Goal: Task Accomplishment & Management: Complete application form

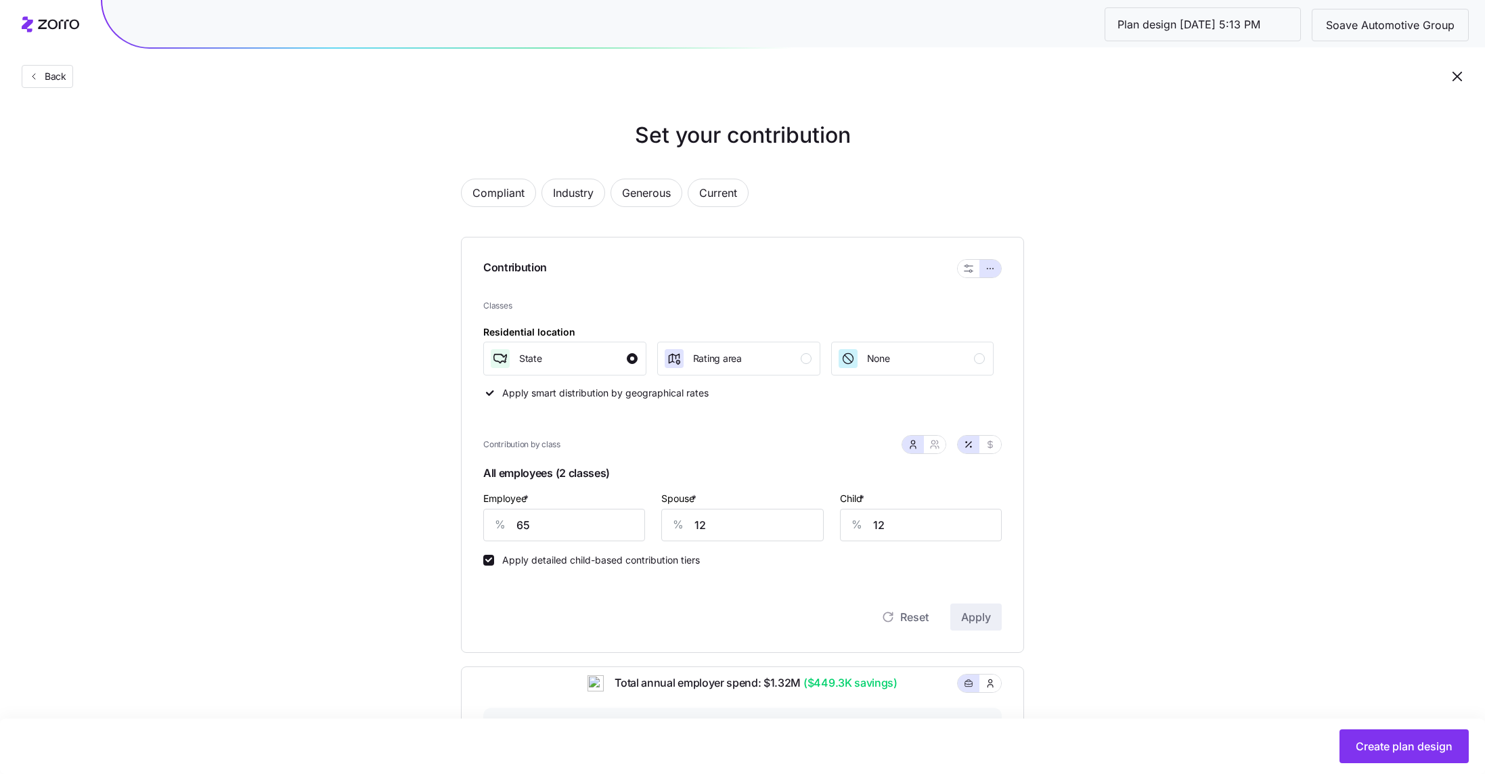
scroll to position [377, 0]
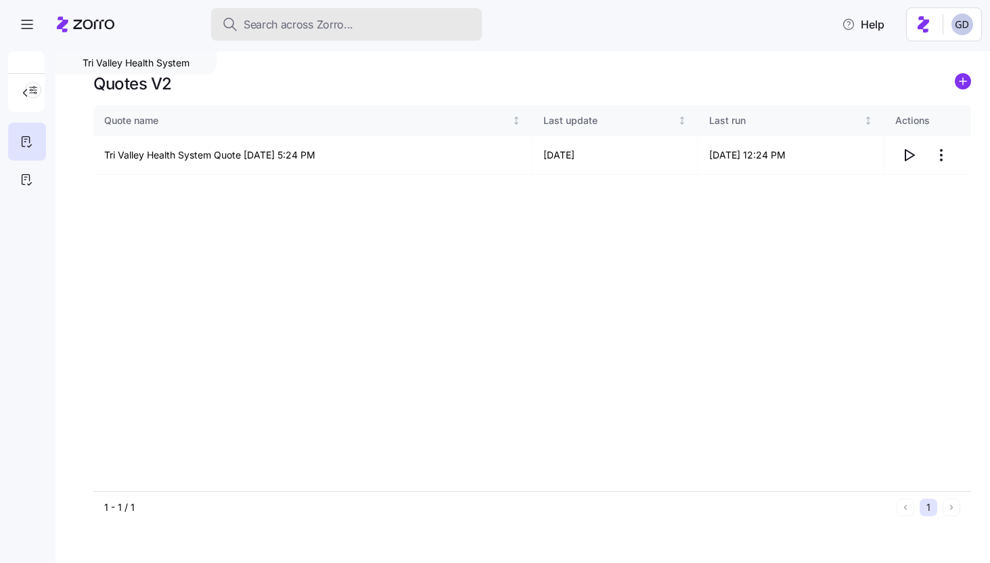
click at [341, 25] on span "Search across Zorro..." at bounding box center [299, 24] width 110 height 17
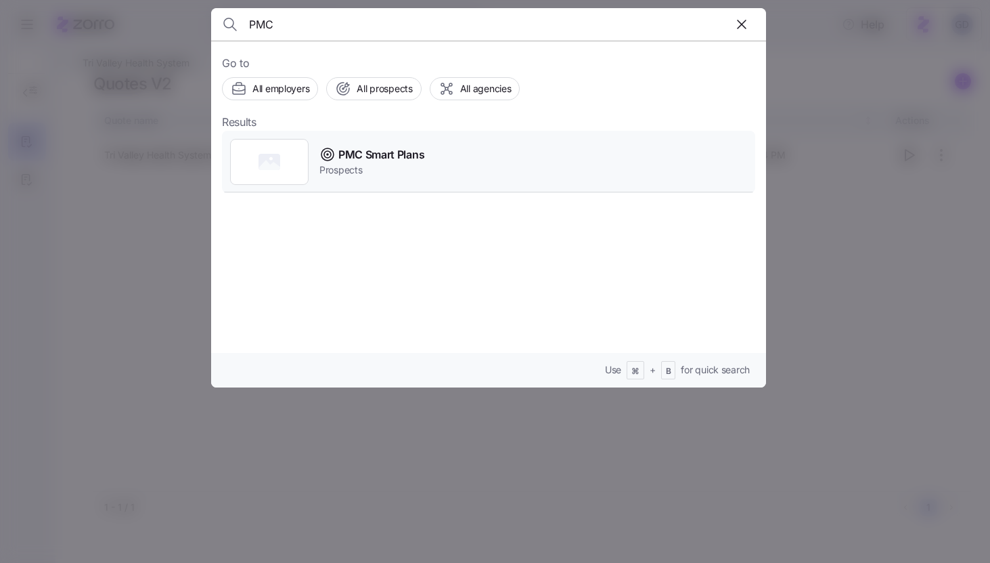
type input "PMC"
click at [348, 143] on div "PMC Smart Plans Prospects" at bounding box center [488, 162] width 533 height 62
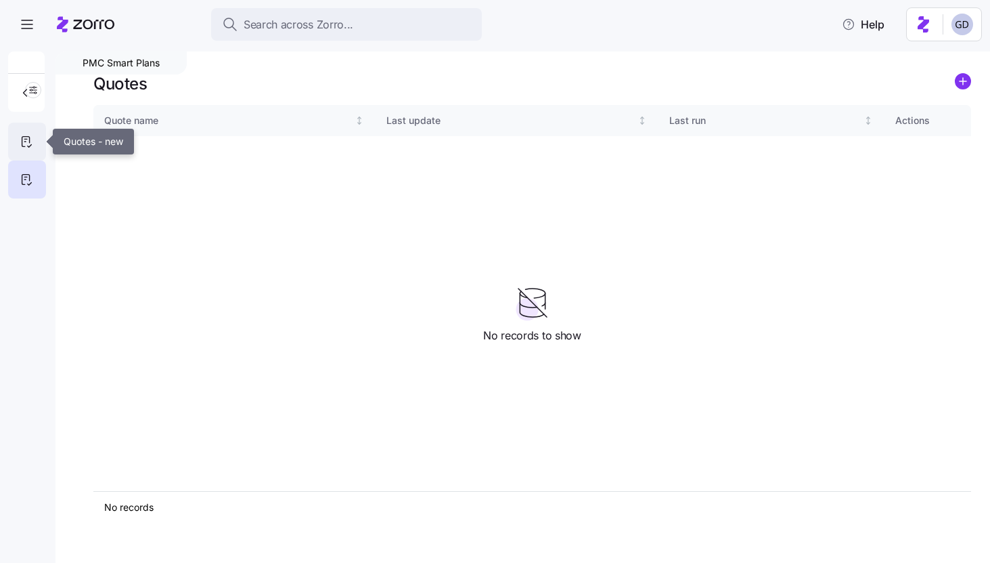
click at [17, 146] on div at bounding box center [27, 142] width 38 height 38
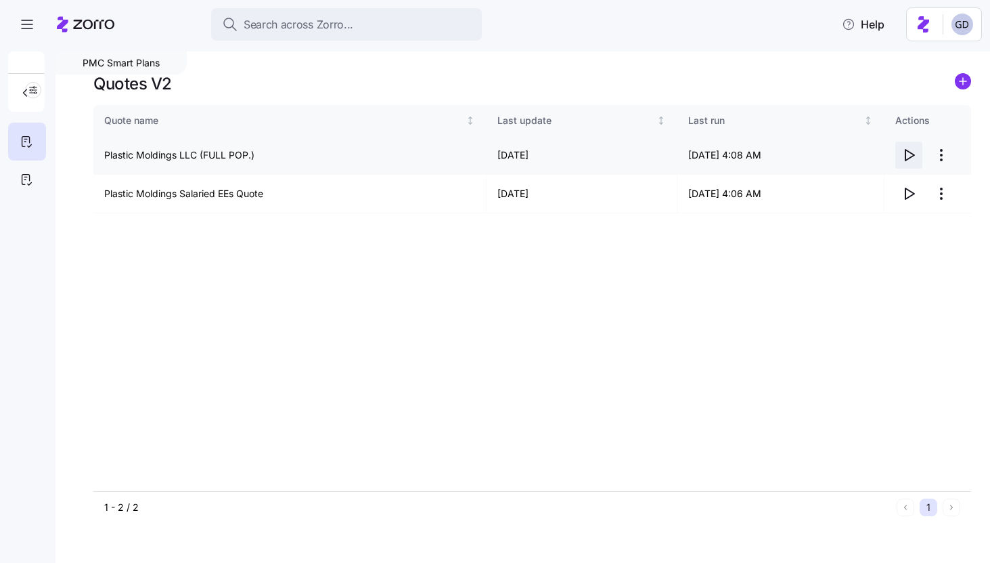
click at [913, 154] on icon "button" at bounding box center [910, 155] width 9 height 11
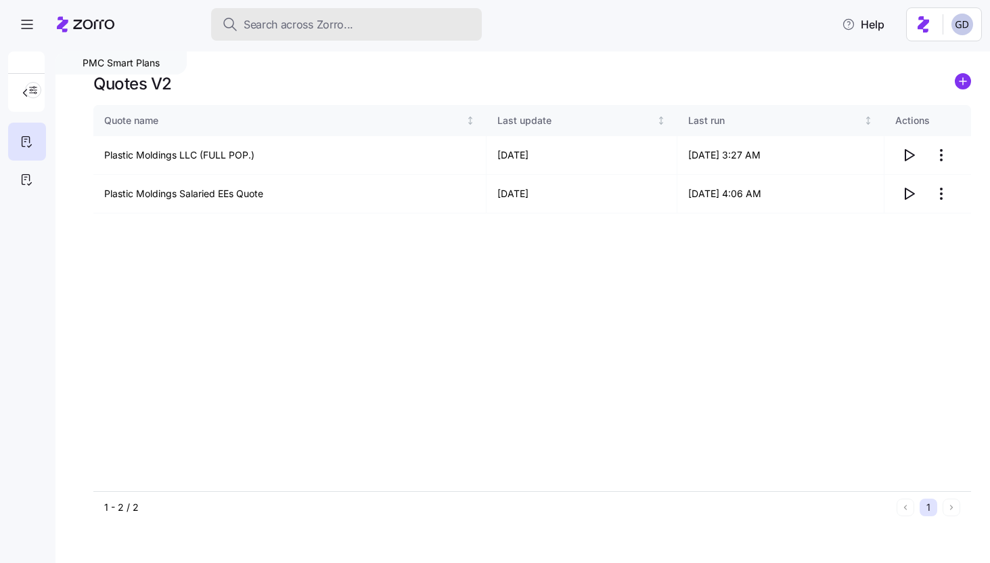
click at [338, 30] on span "Search across Zorro..." at bounding box center [299, 24] width 110 height 17
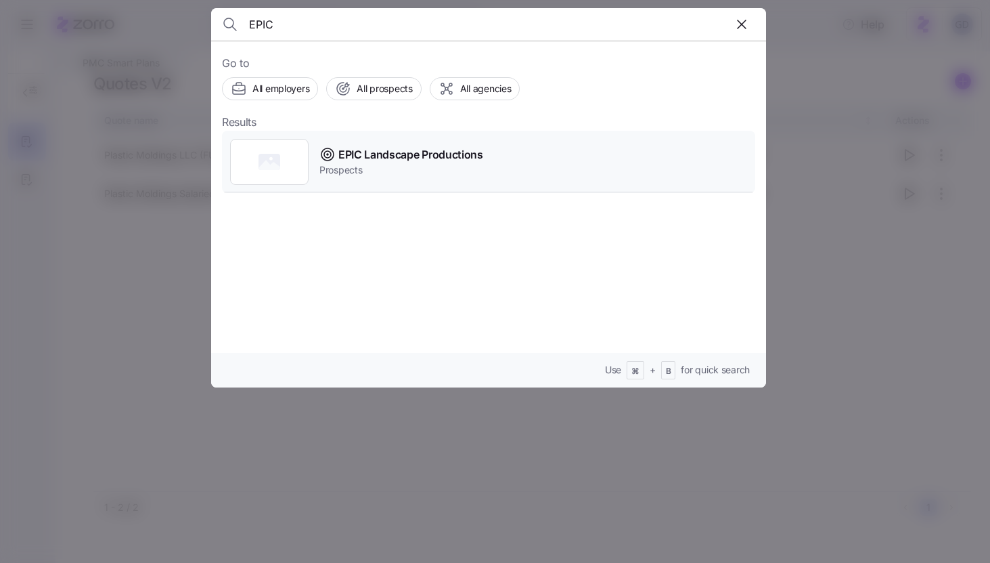
type input "EPIC"
click at [432, 150] on span "EPIC Landscape Productions" at bounding box center [410, 154] width 145 height 17
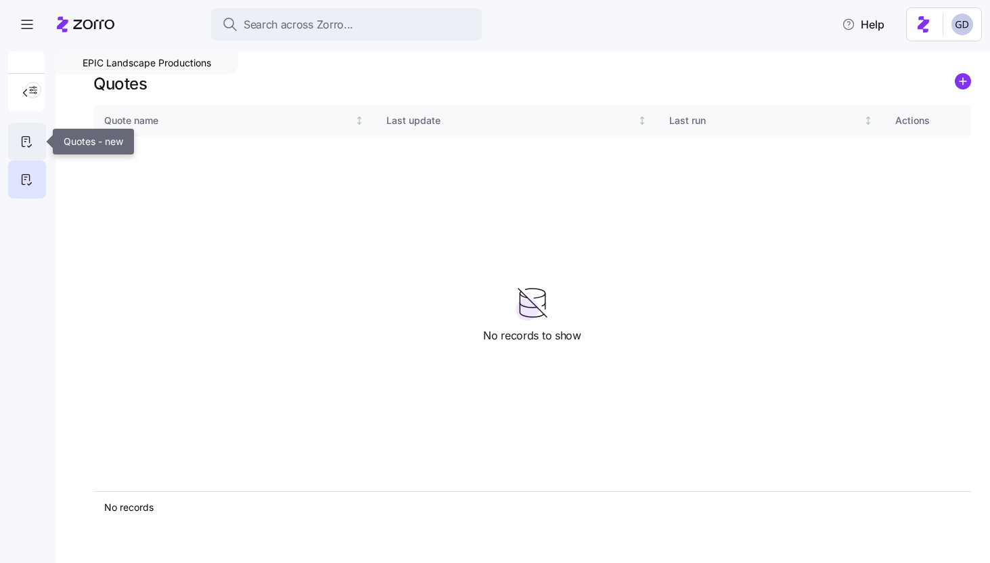
click at [29, 139] on icon at bounding box center [25, 142] width 7 height 10
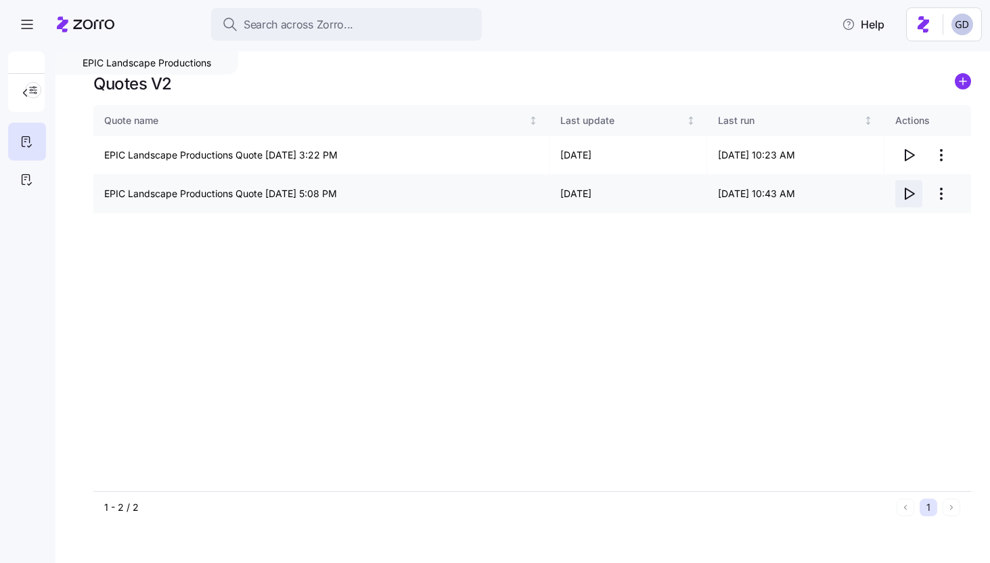
click at [913, 193] on icon "button" at bounding box center [909, 193] width 16 height 16
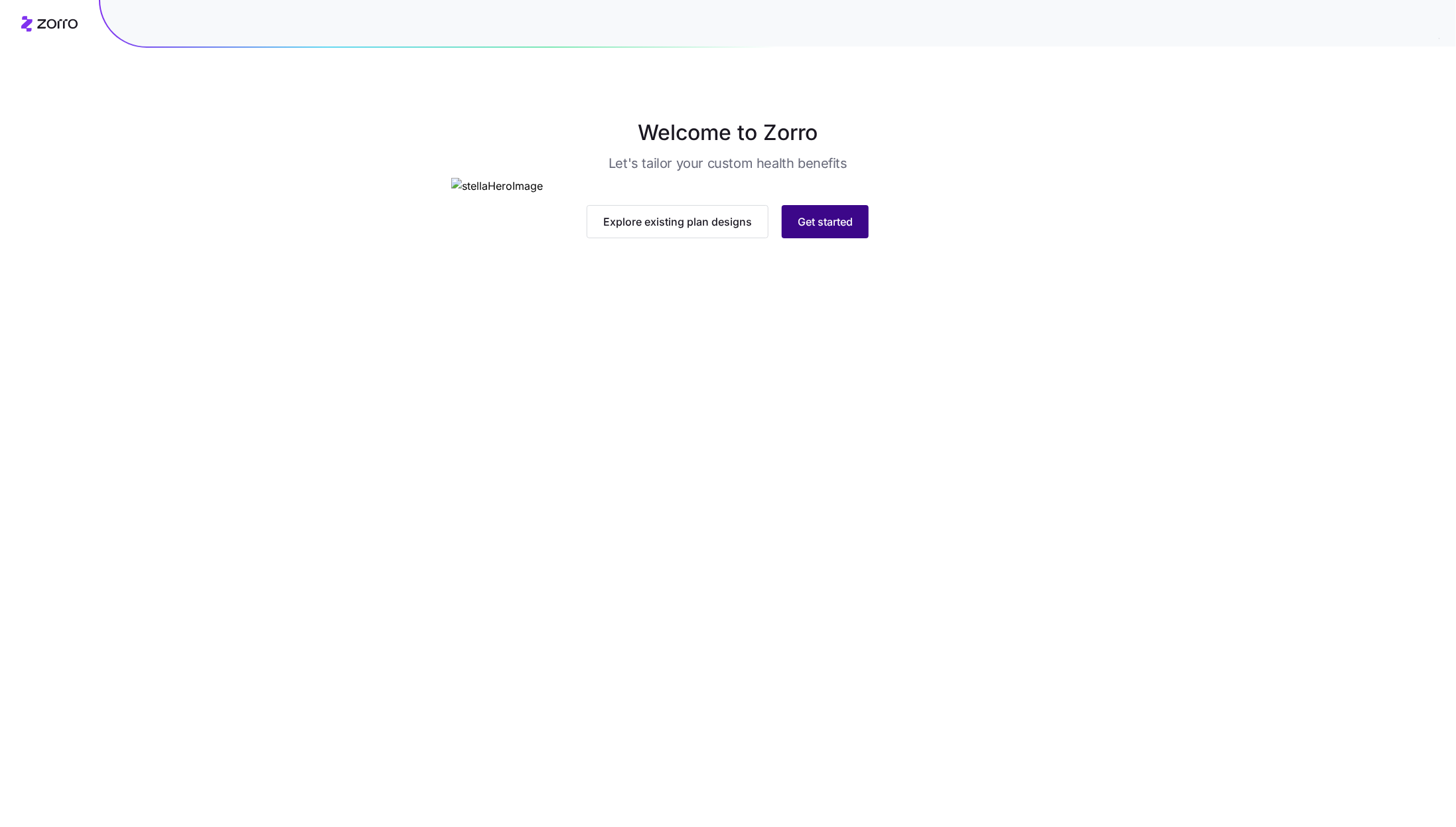
click at [848, 230] on span "Get started" at bounding box center [826, 222] width 55 height 16
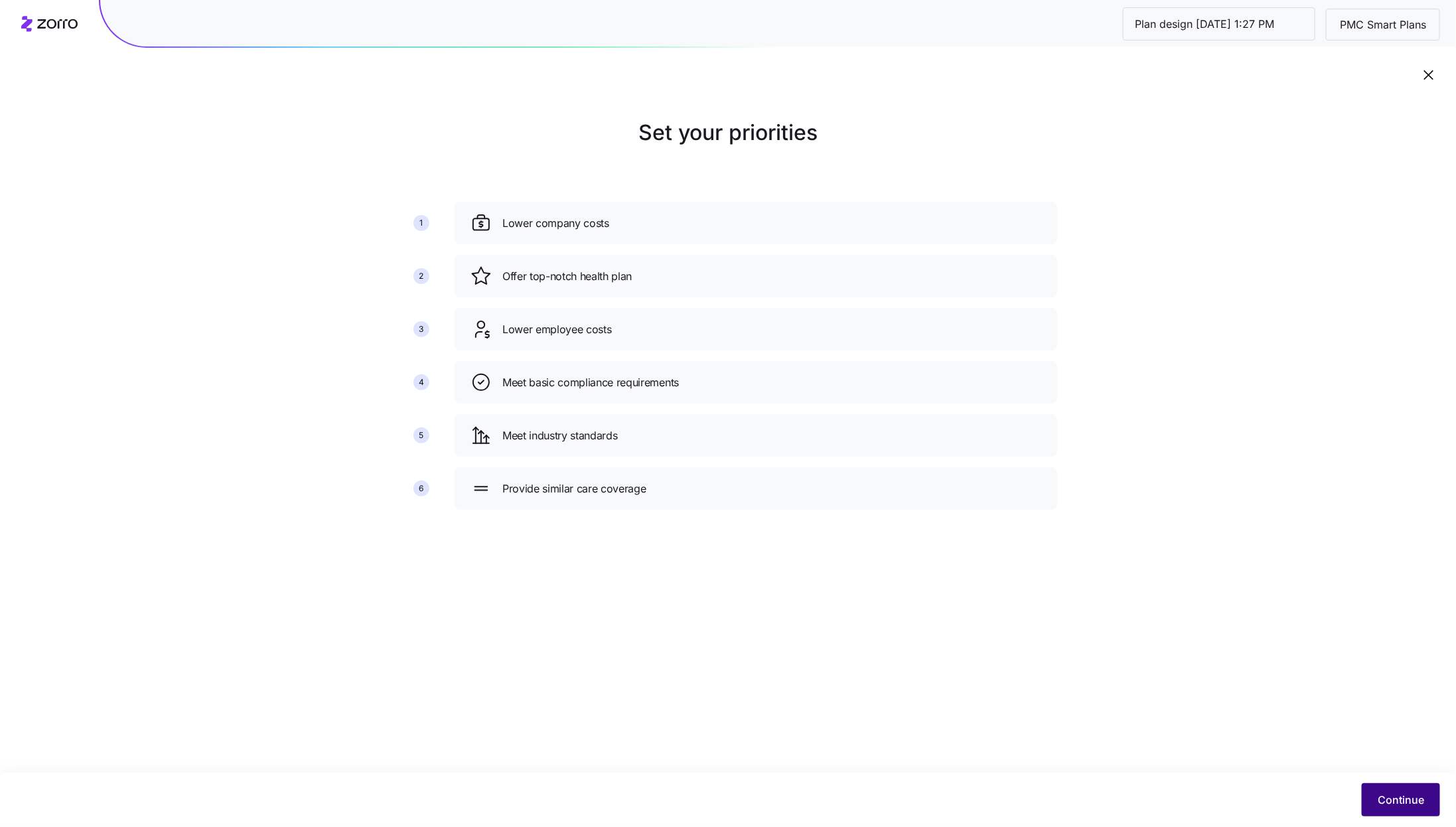
click at [1376, 792] on button "Continue" at bounding box center [1401, 801] width 78 height 33
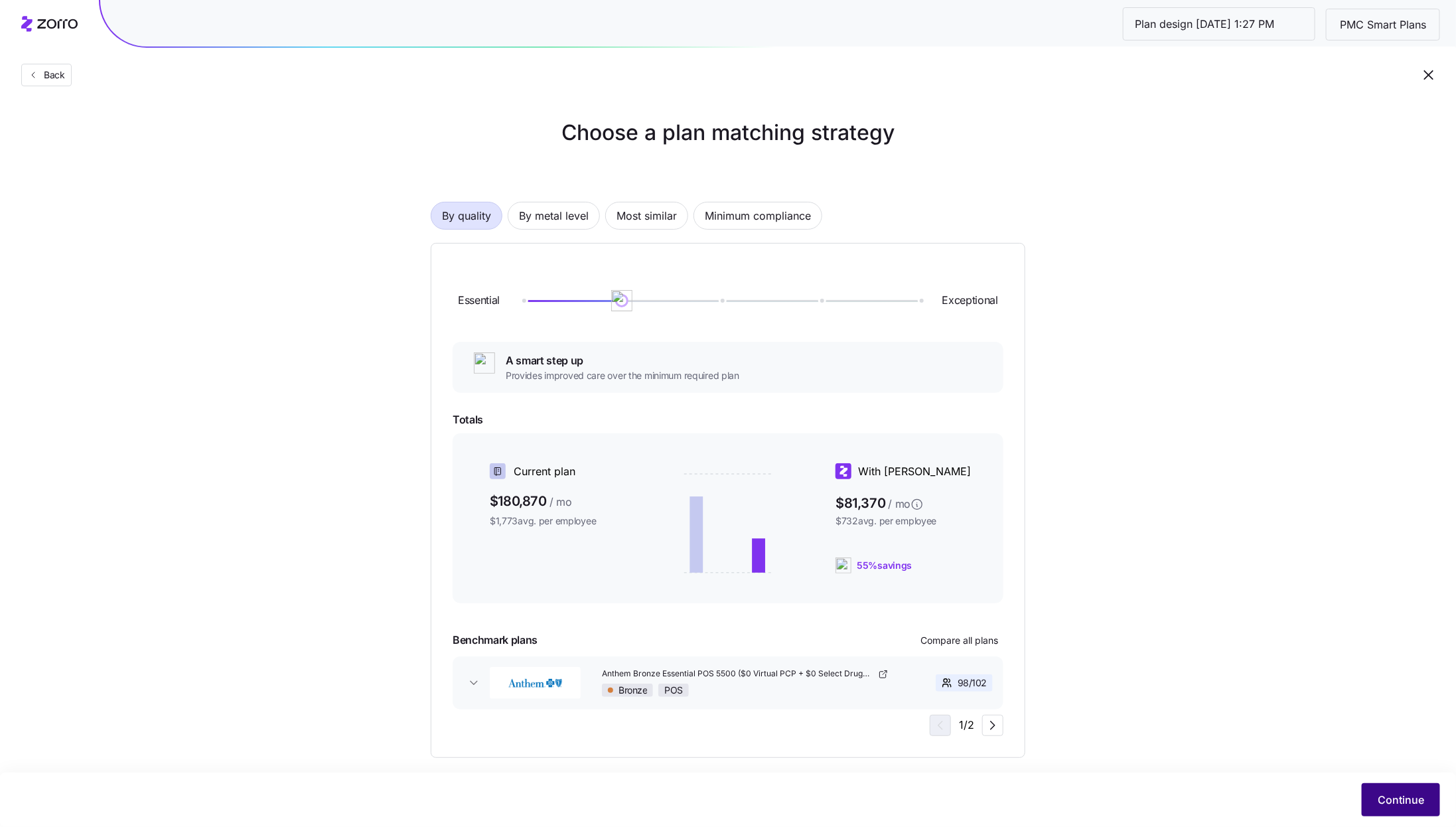
click at [1409, 802] on span "Continue" at bounding box center [1400, 801] width 46 height 16
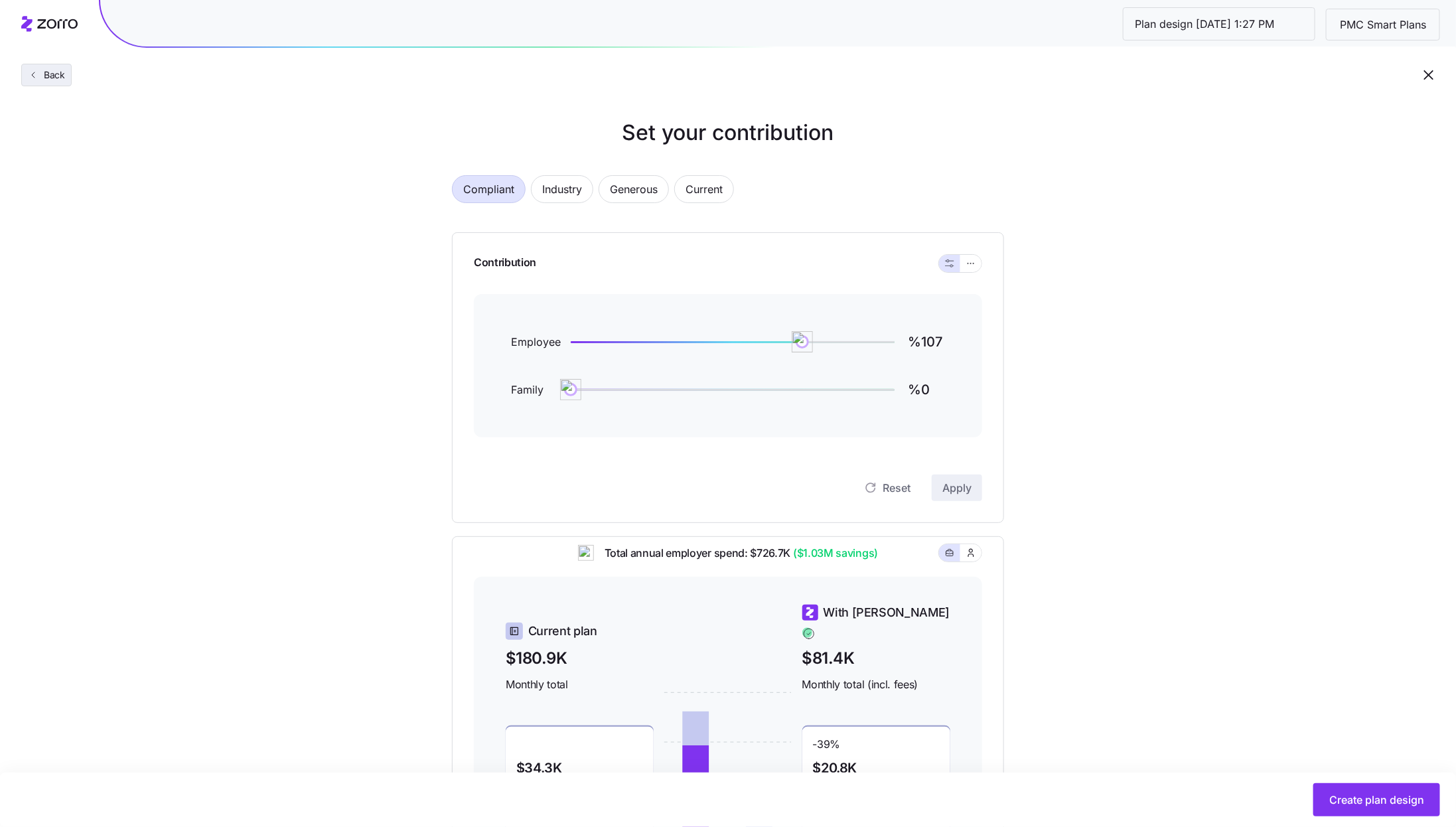
click at [46, 83] on button "Back" at bounding box center [46, 75] width 50 height 23
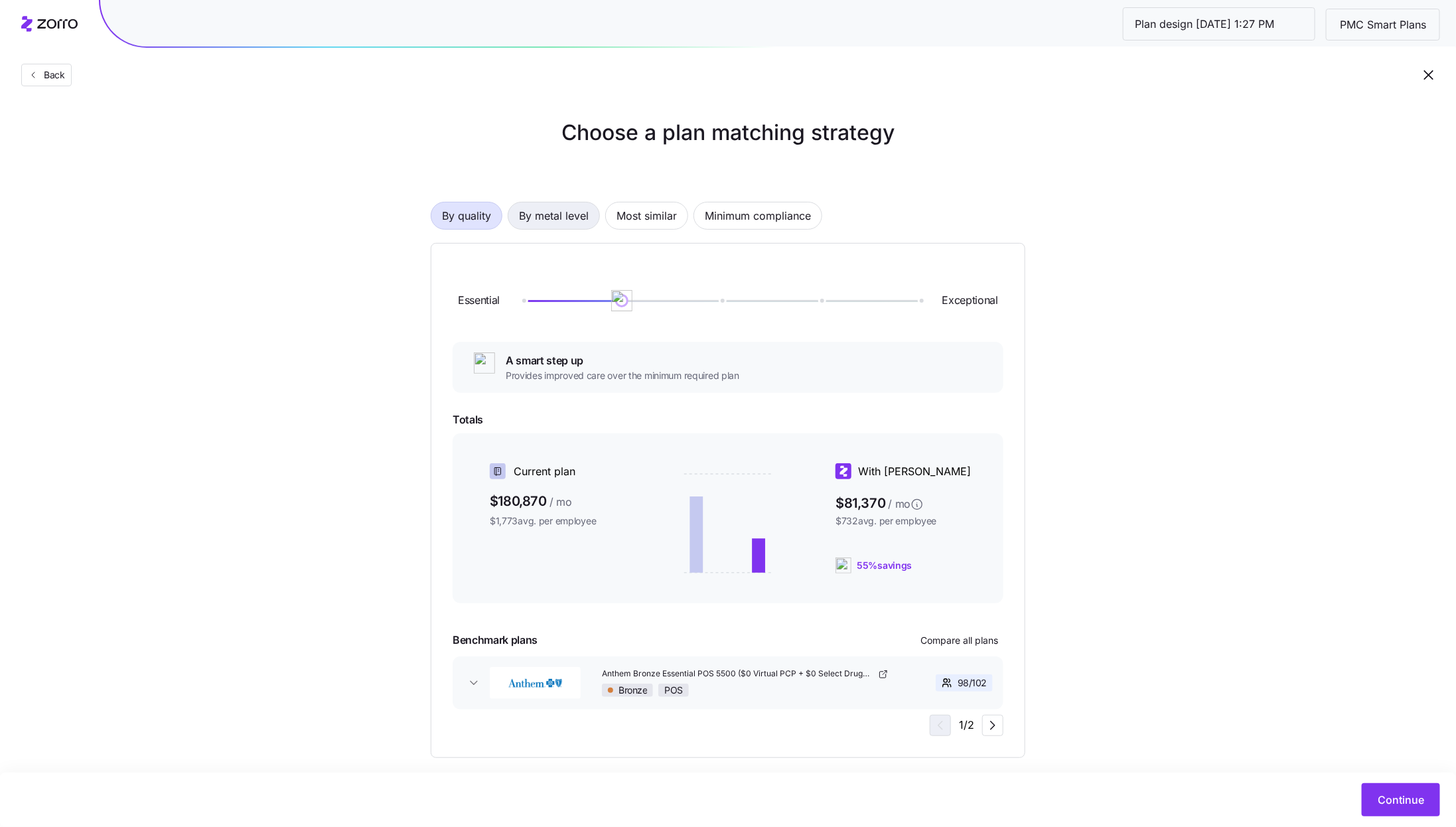
click at [565, 223] on span "By metal level" at bounding box center [553, 215] width 70 height 26
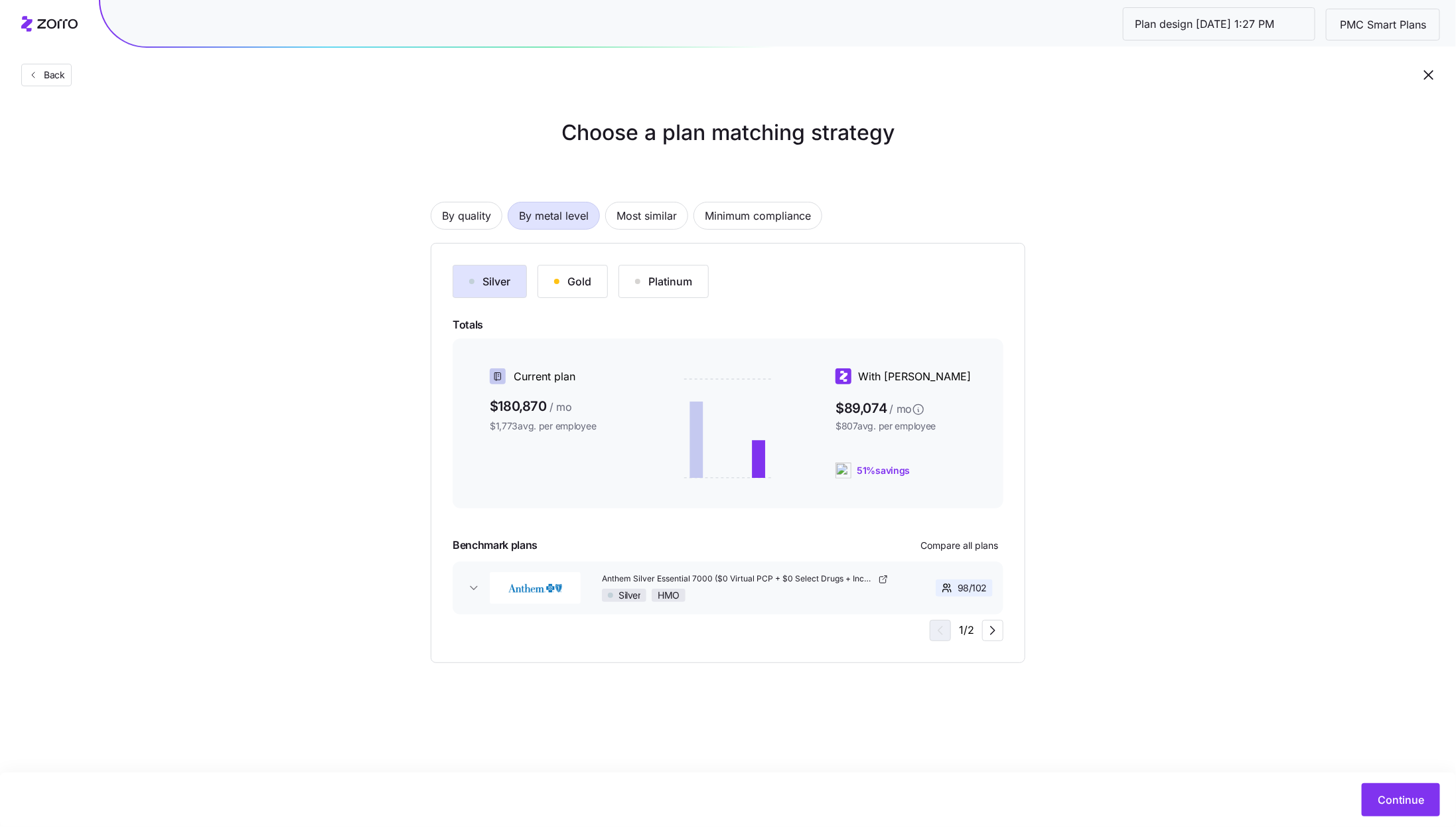
click at [570, 281] on div "Gold" at bounding box center [573, 282] width 37 height 16
click at [1402, 792] on button "Continue" at bounding box center [1401, 801] width 78 height 33
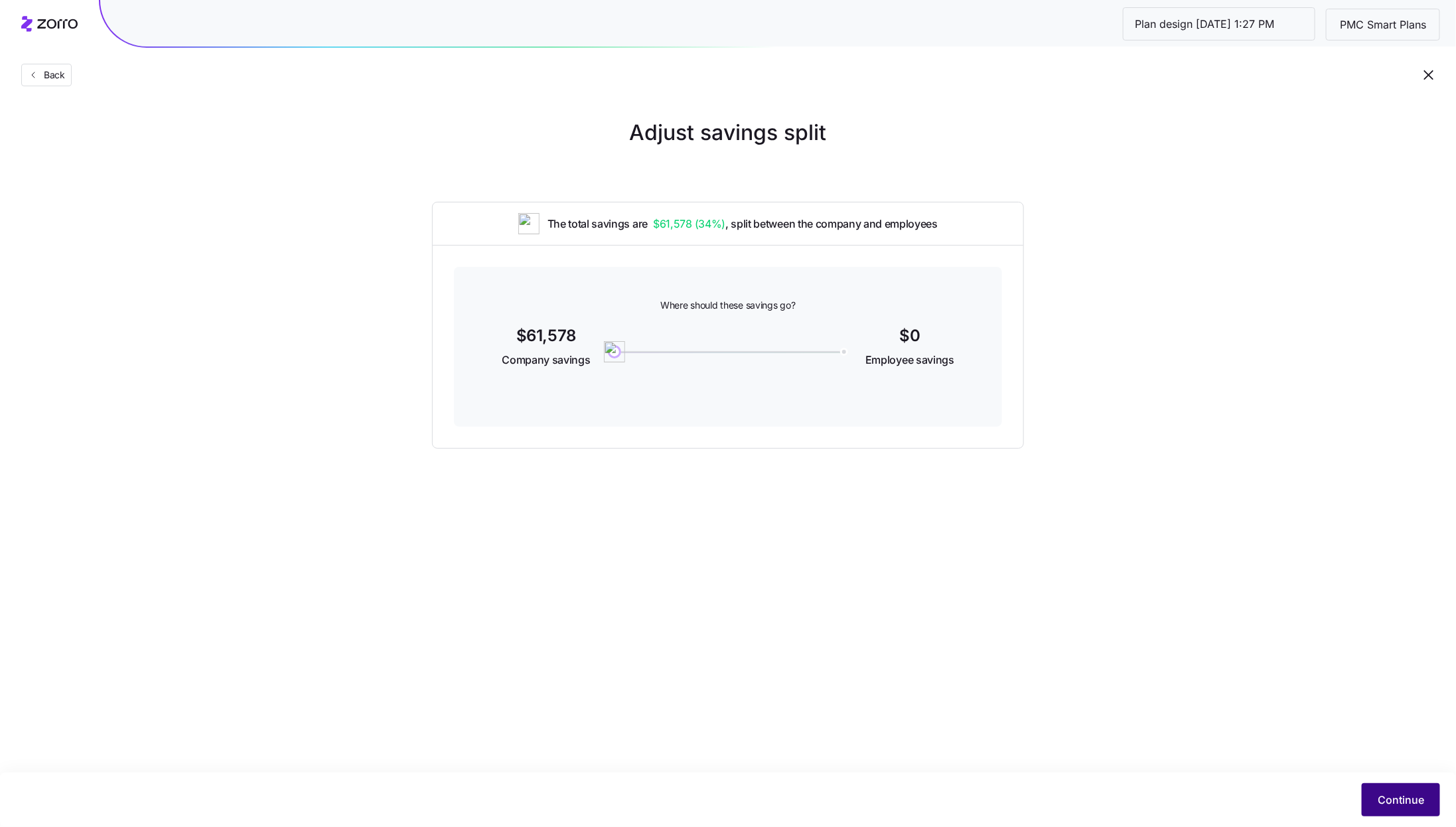
click at [1419, 802] on span "Continue" at bounding box center [1400, 801] width 46 height 16
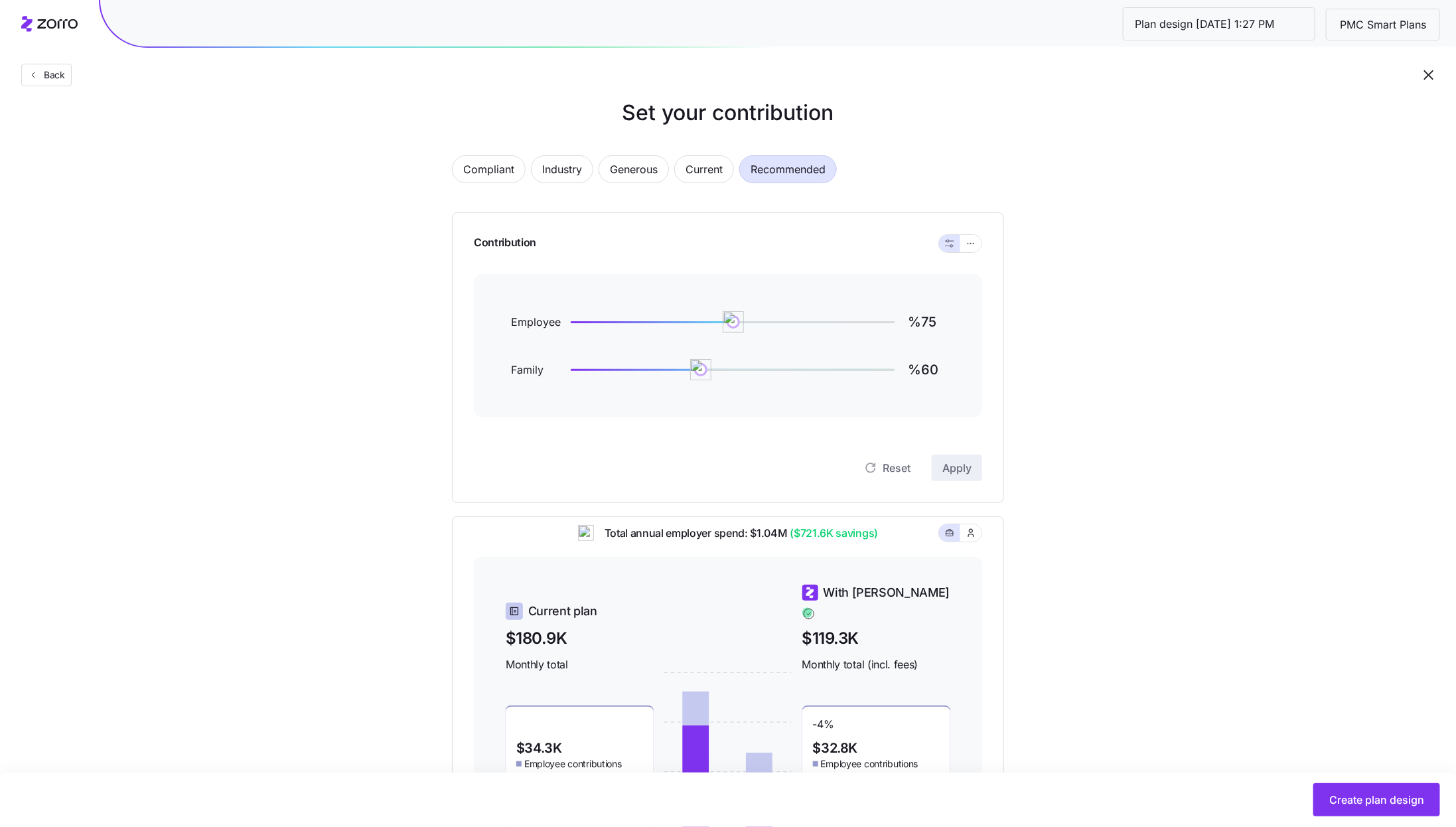
scroll to position [21, 0]
click at [974, 247] on button "button" at bounding box center [972, 243] width 22 height 18
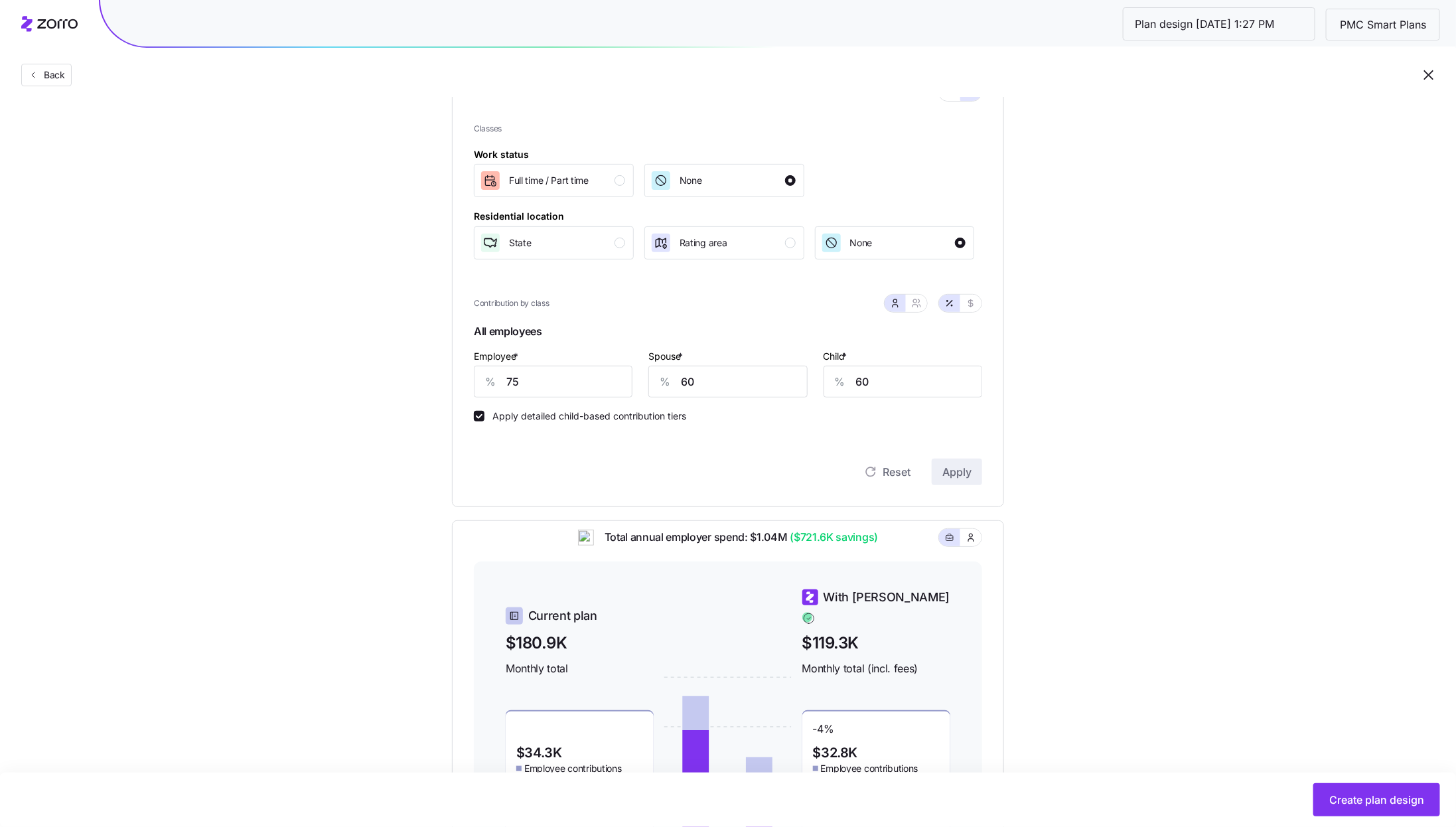
scroll to position [180, 0]
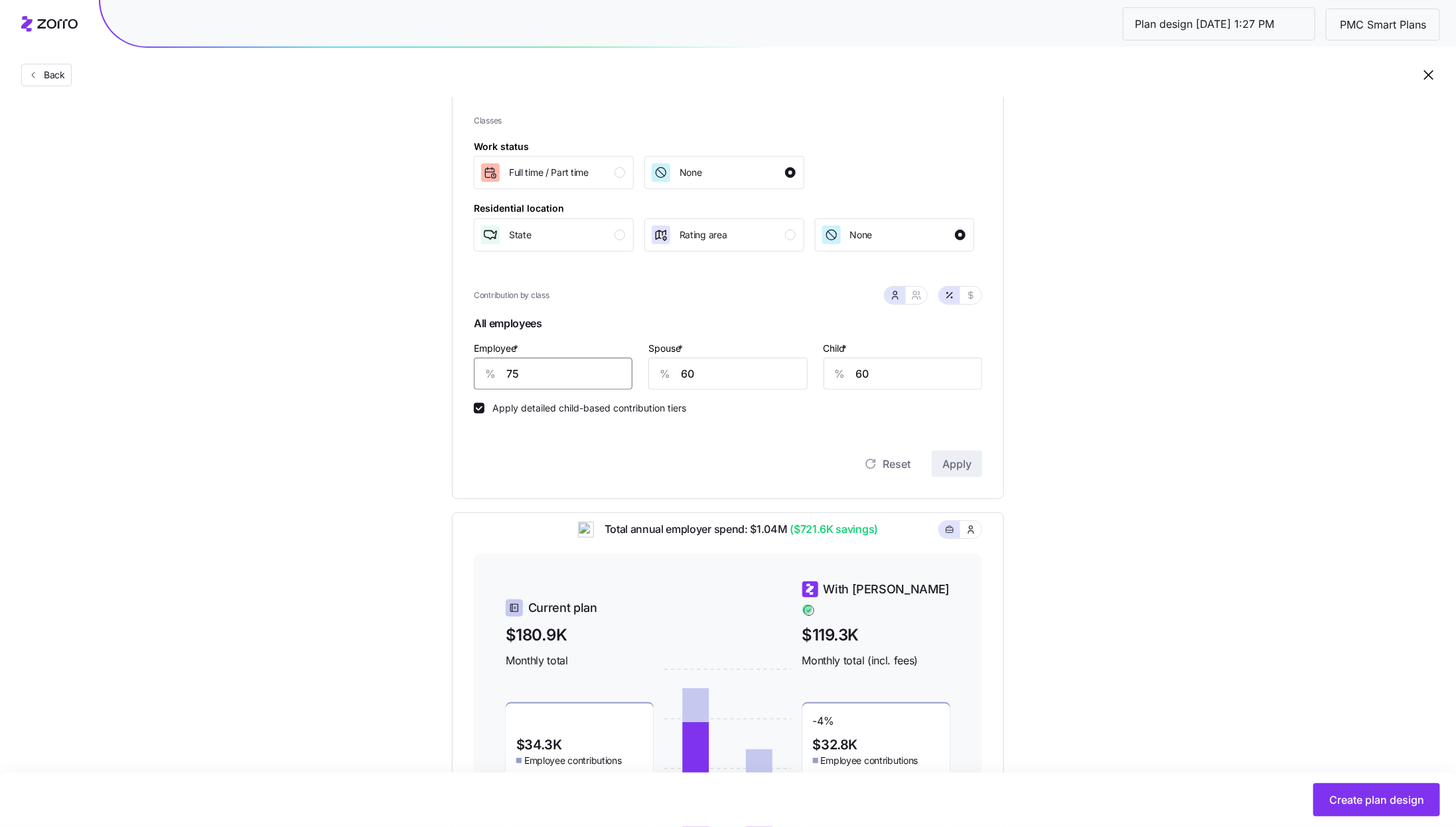
click at [545, 382] on input "75" at bounding box center [553, 374] width 159 height 31
click at [923, 299] on button "button" at bounding box center [917, 295] width 22 height 18
type input "68"
type input "69"
click at [902, 299] on button "button" at bounding box center [895, 295] width 22 height 18
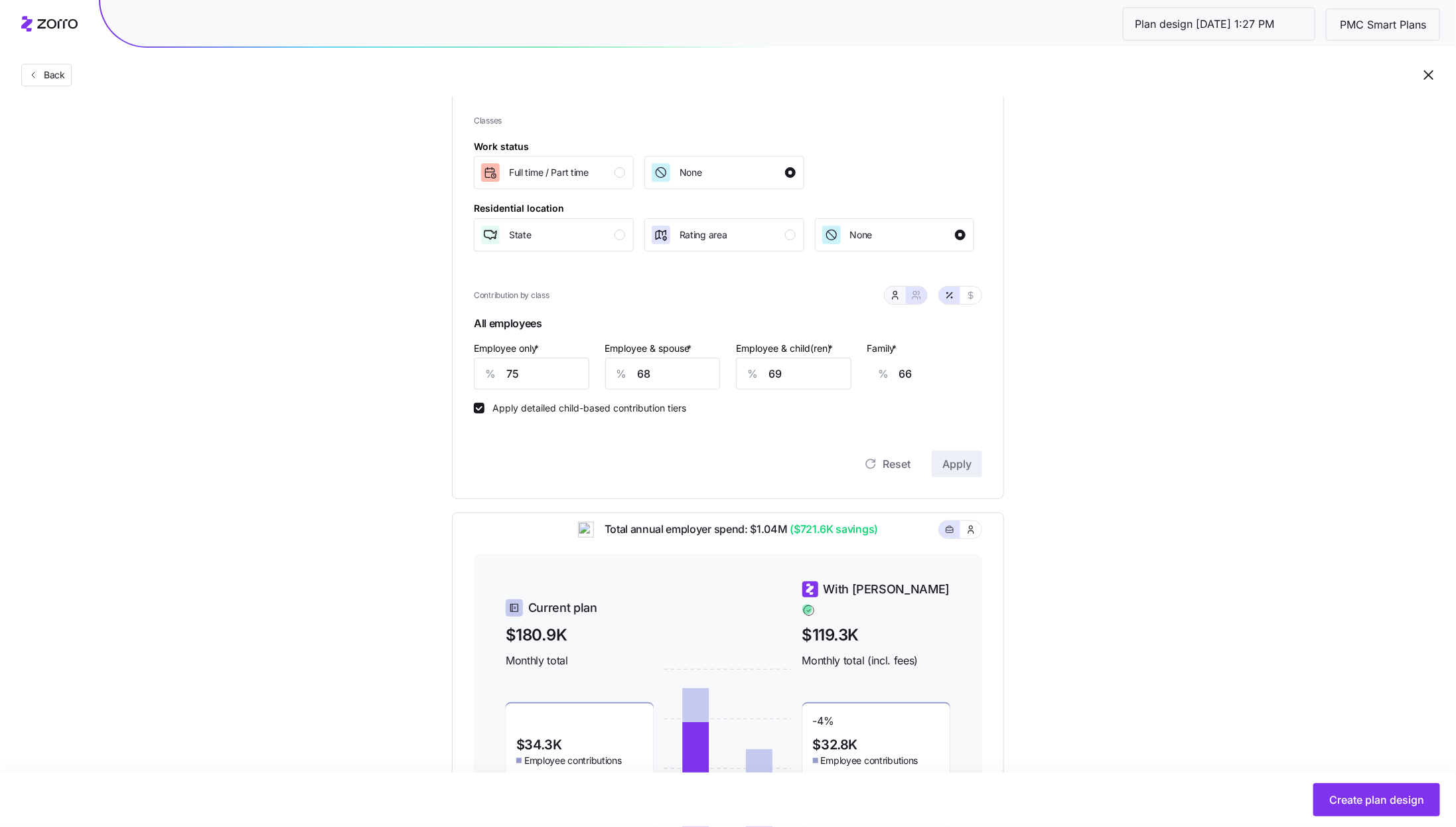
type input "60"
click at [918, 297] on icon "button" at bounding box center [916, 295] width 11 height 11
type input "68"
type input "69"
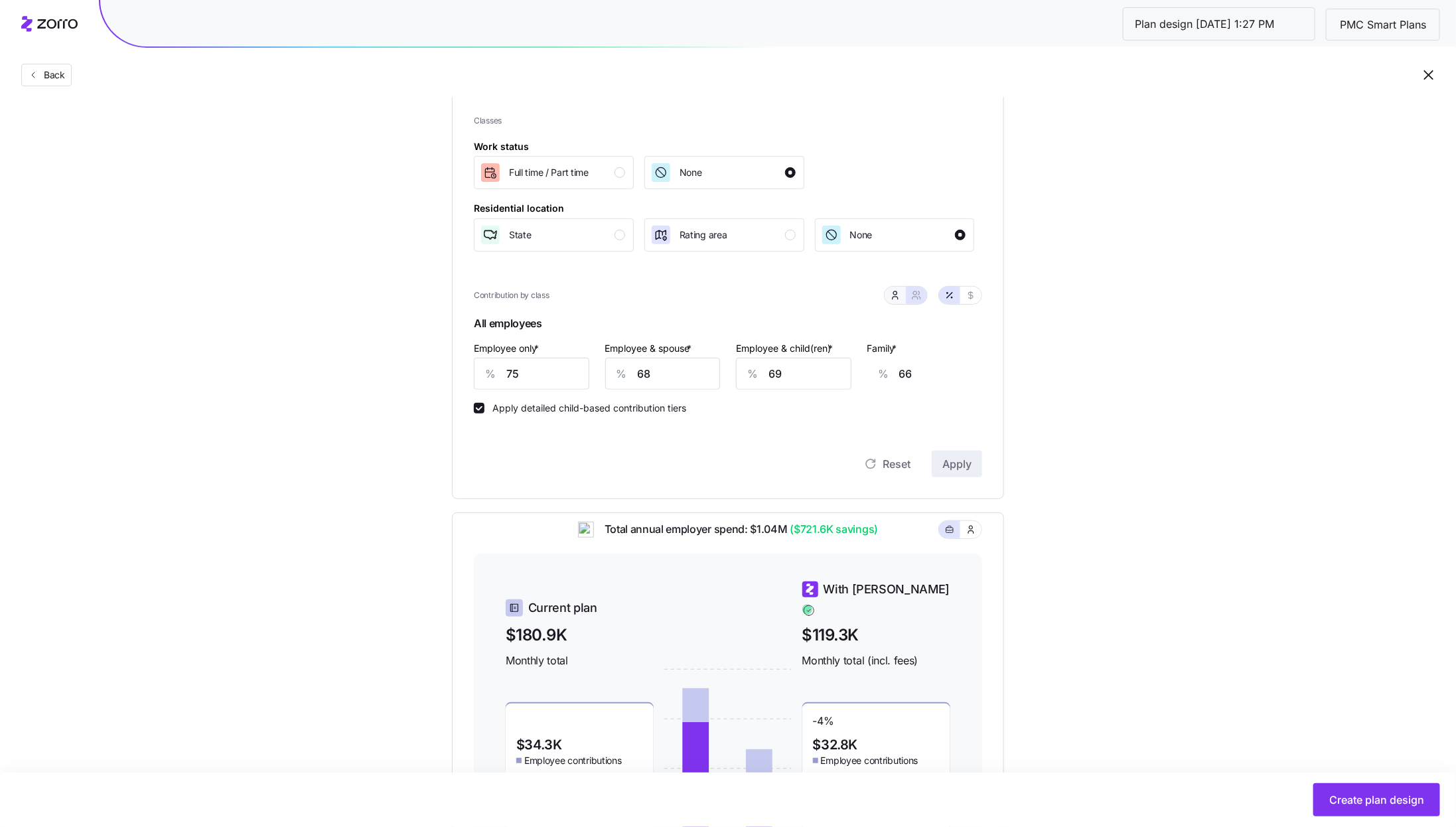
click at [896, 295] on icon "button" at bounding box center [895, 295] width 11 height 11
type input "60"
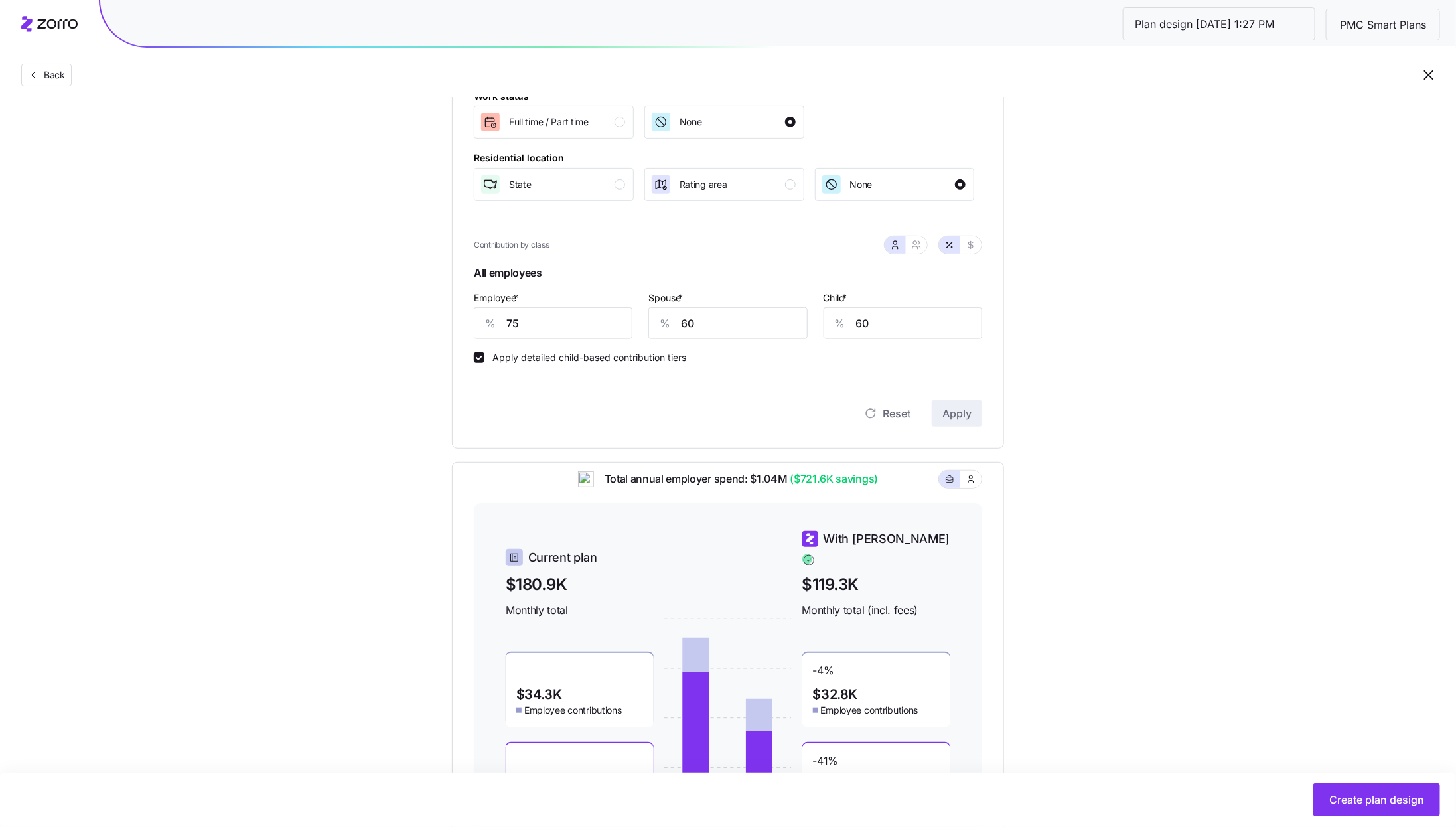
scroll to position [232, 0]
click at [922, 247] on icon "button" at bounding box center [916, 242] width 11 height 11
type input "68"
type input "69"
click at [895, 235] on button "button" at bounding box center [895, 243] width 22 height 18
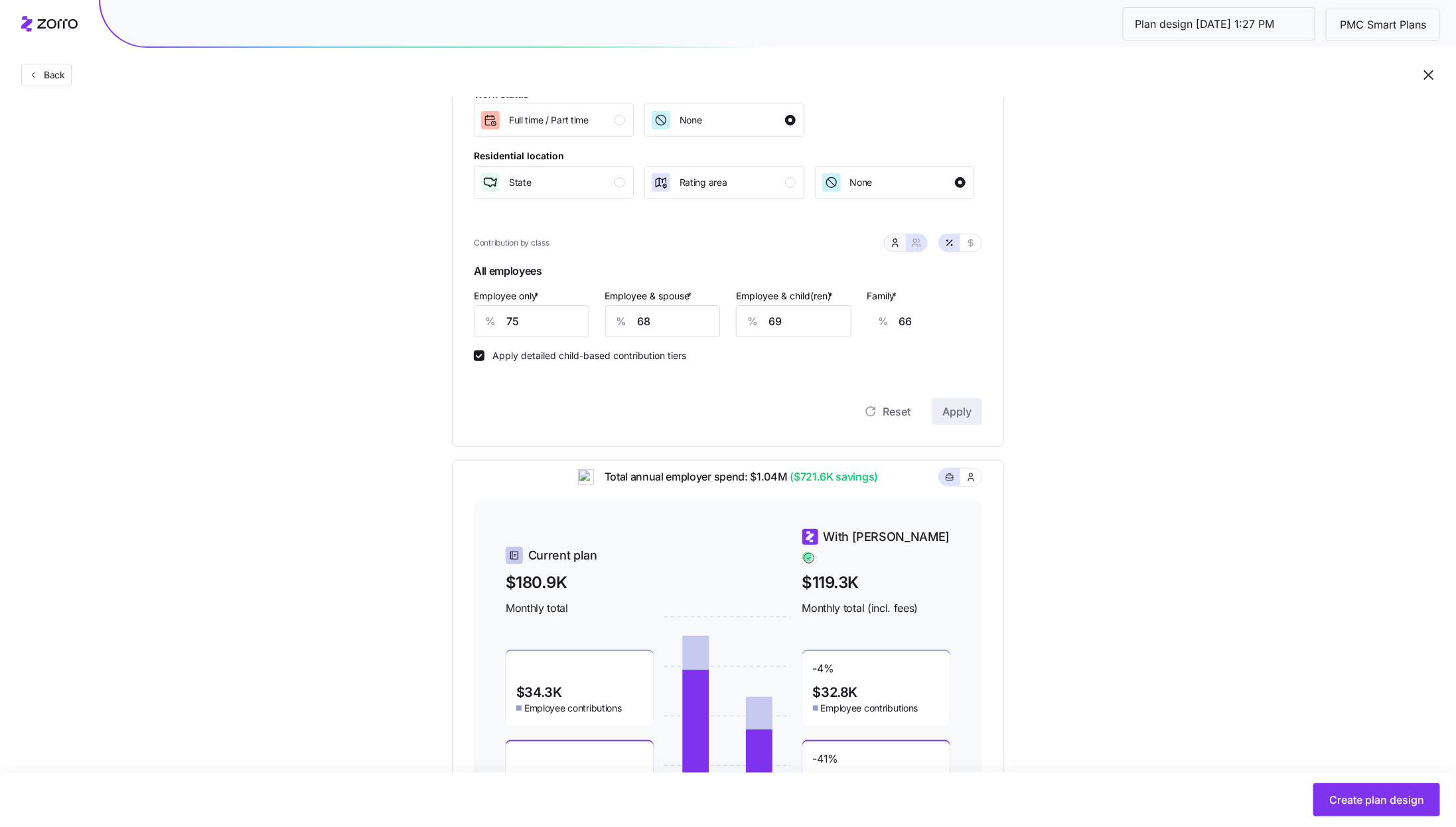
type input "60"
click at [921, 240] on icon "button" at bounding box center [916, 242] width 11 height 11
type input "68"
type input "69"
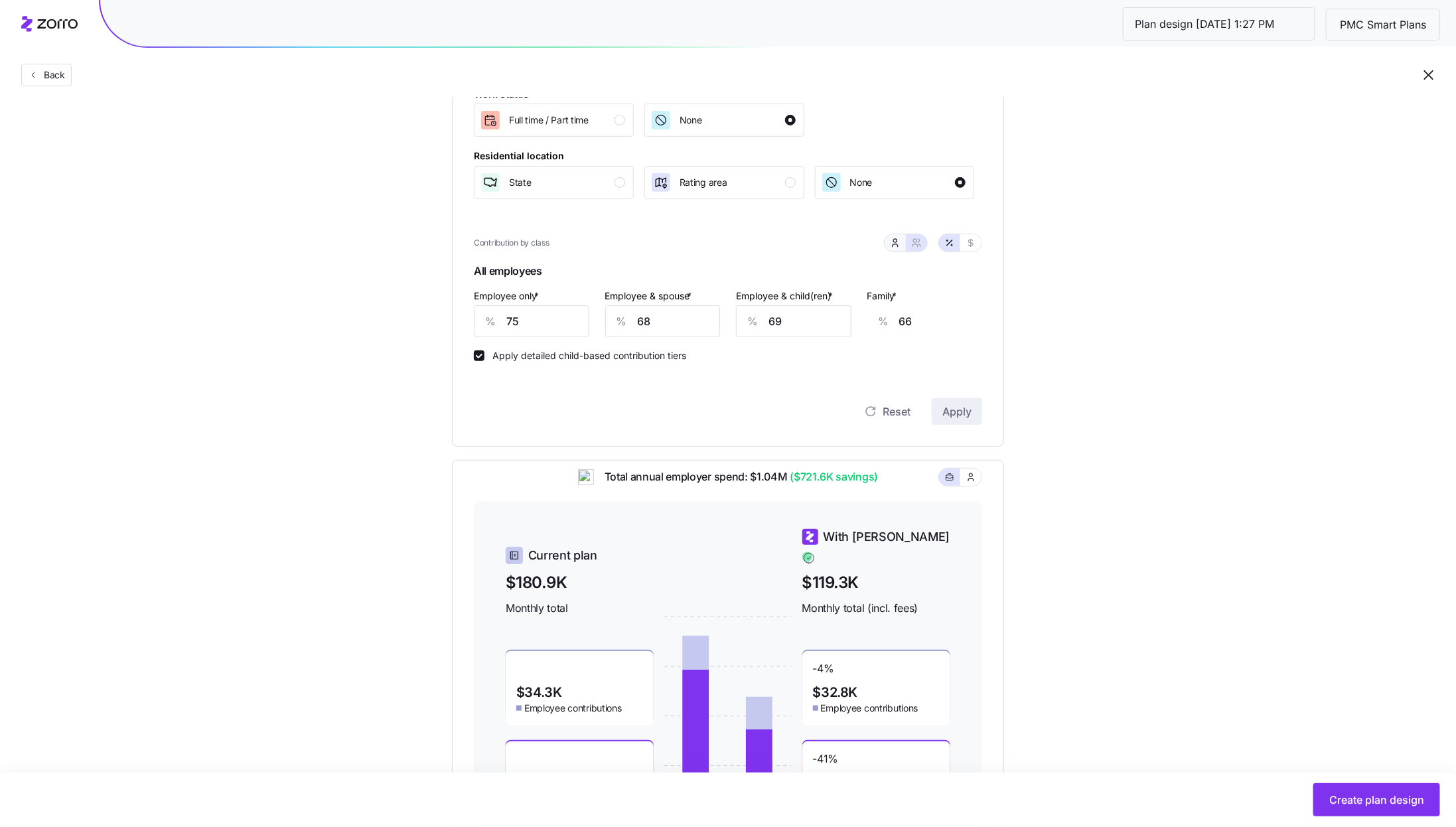
click at [893, 245] on icon "button" at bounding box center [895, 245] width 5 height 3
type input "60"
click at [926, 248] on button "button" at bounding box center [917, 243] width 22 height 18
type input "68"
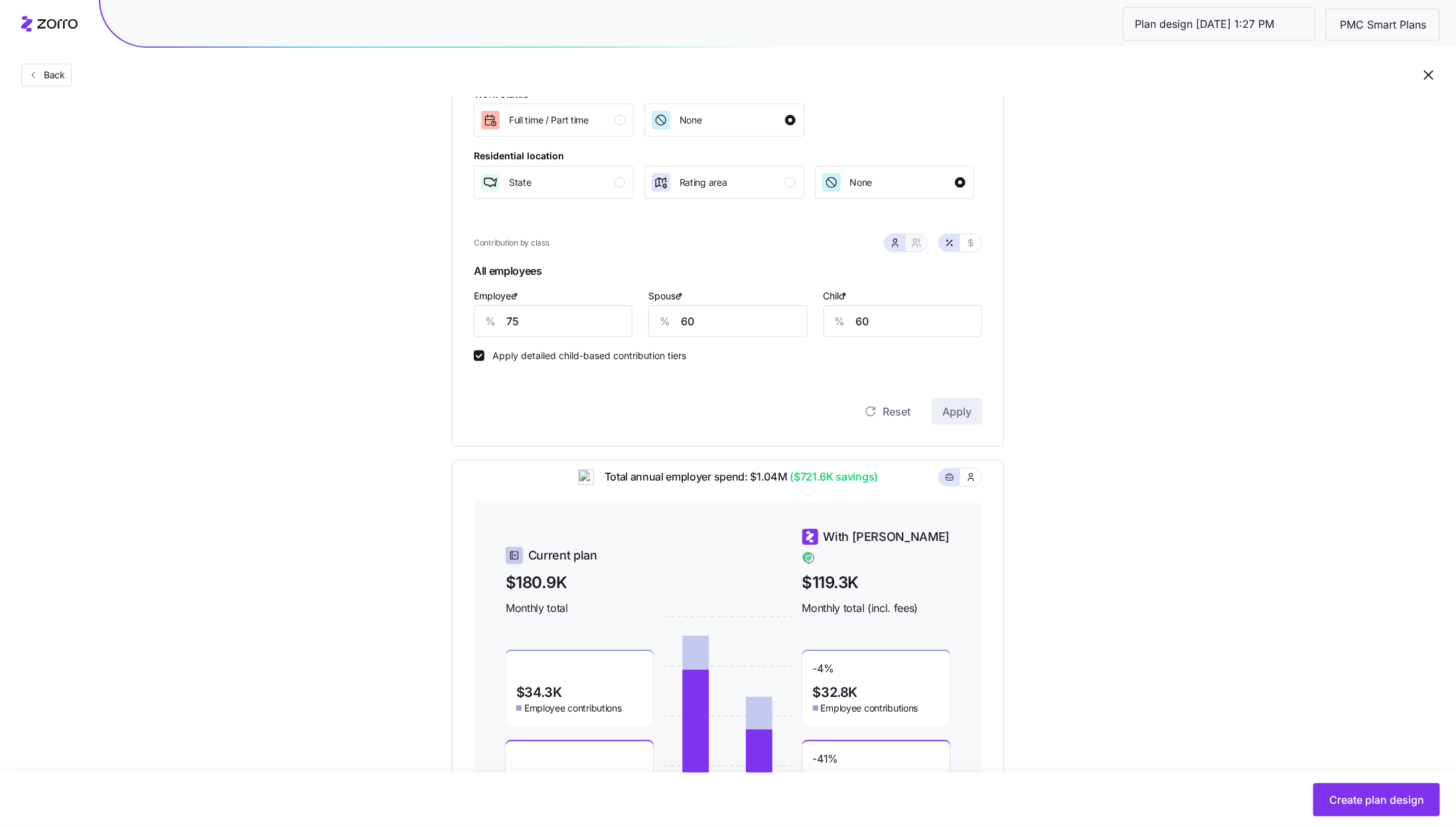
type input "69"
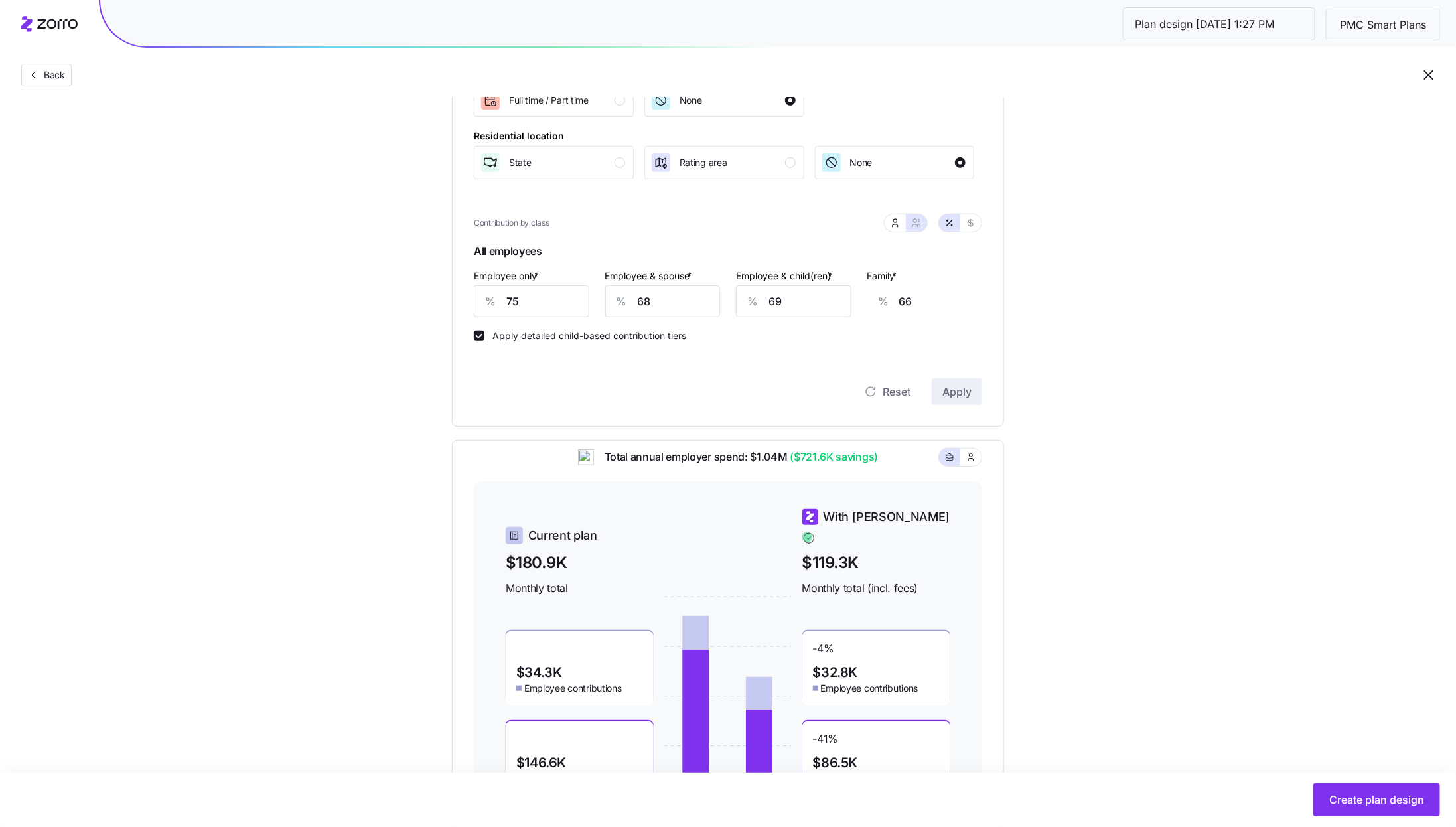
scroll to position [243, 0]
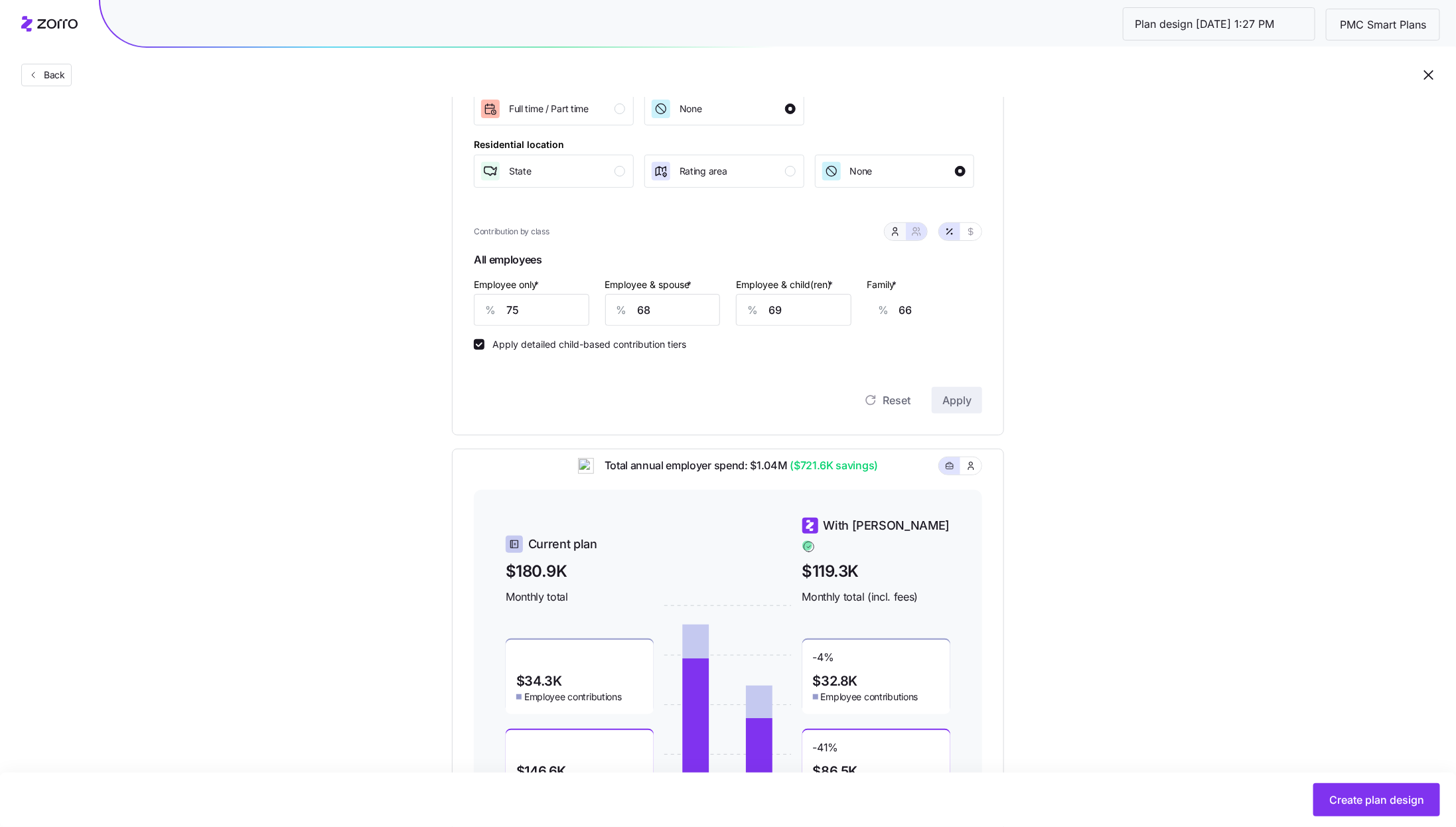
click at [899, 237] on button "button" at bounding box center [895, 232] width 22 height 18
type input "60"
click at [877, 307] on input "60" at bounding box center [903, 310] width 159 height 31
type input "55"
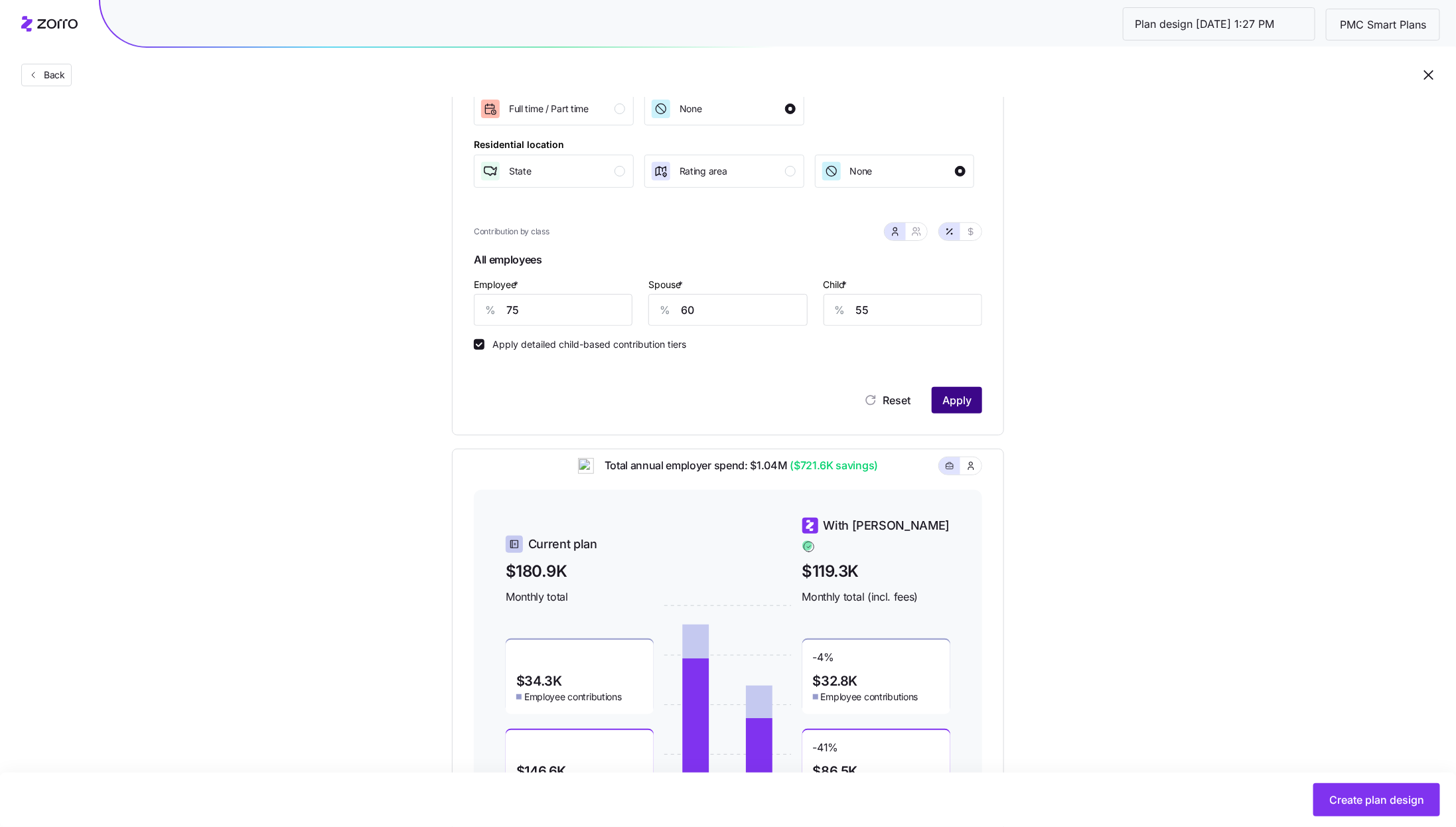
click at [973, 402] on button "Apply" at bounding box center [956, 400] width 50 height 26
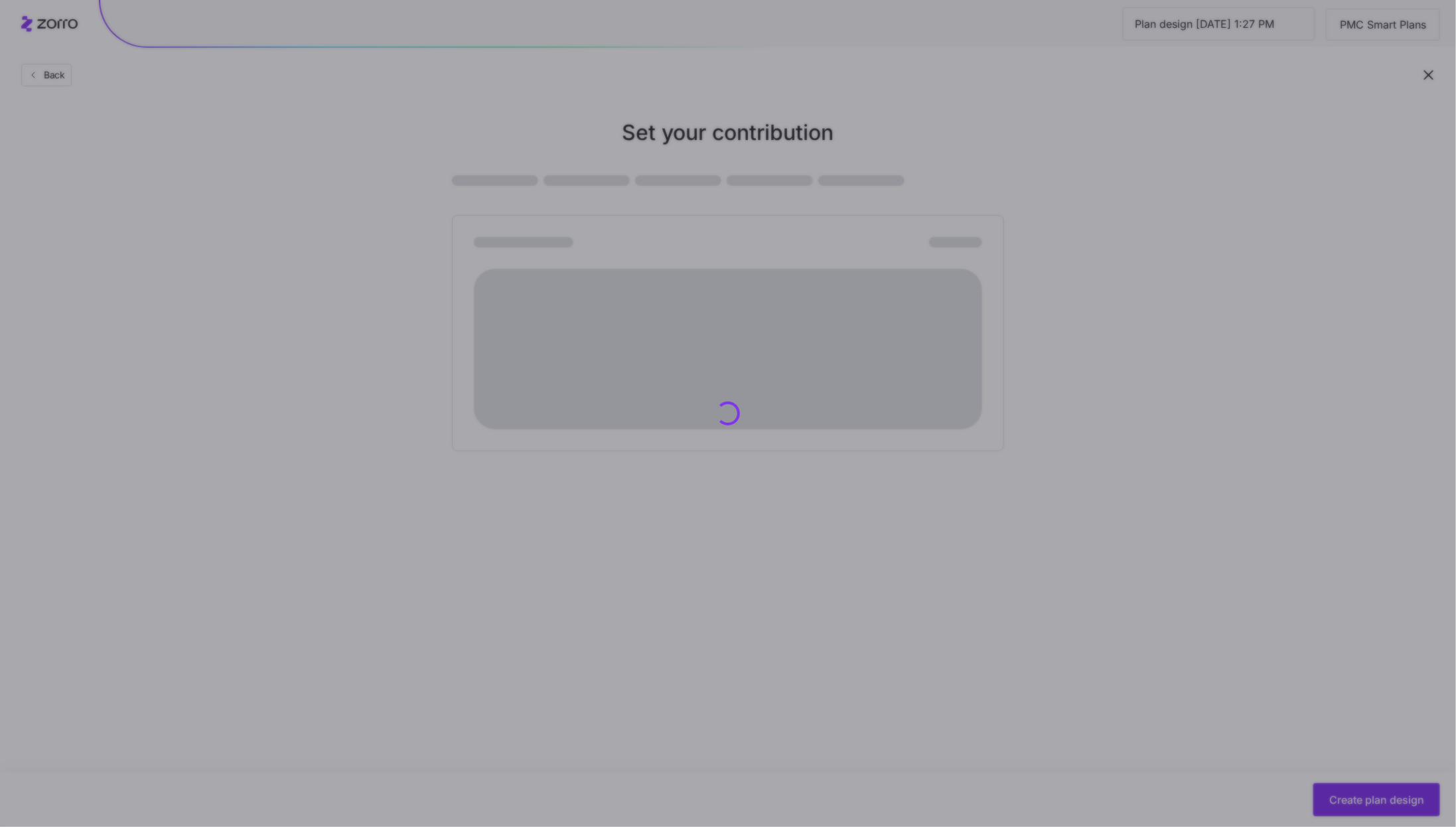
scroll to position [0, 0]
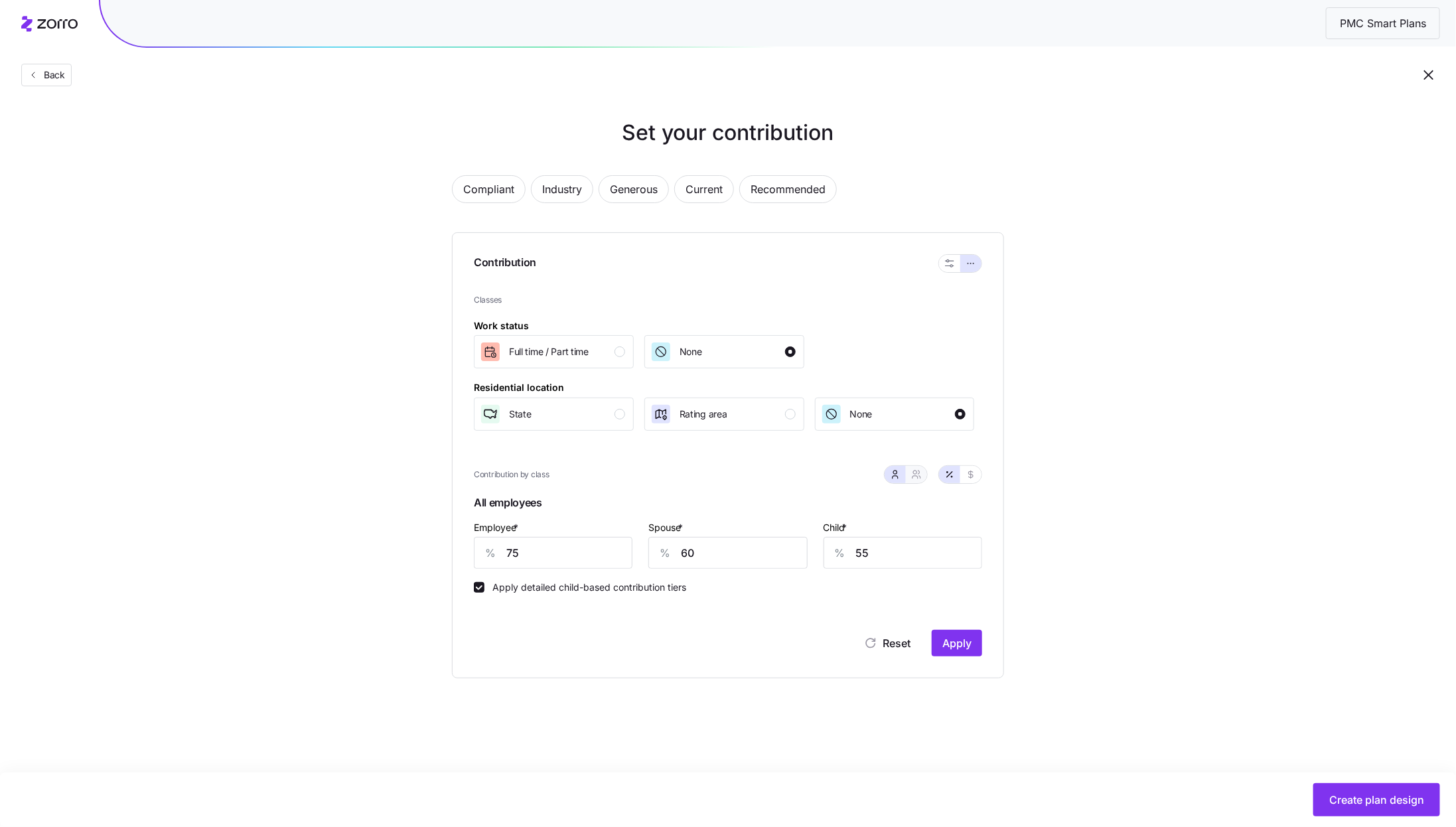
click at [922, 479] on span "button" at bounding box center [916, 475] width 11 height 11
type input "68"
type input "67"
type input "60"
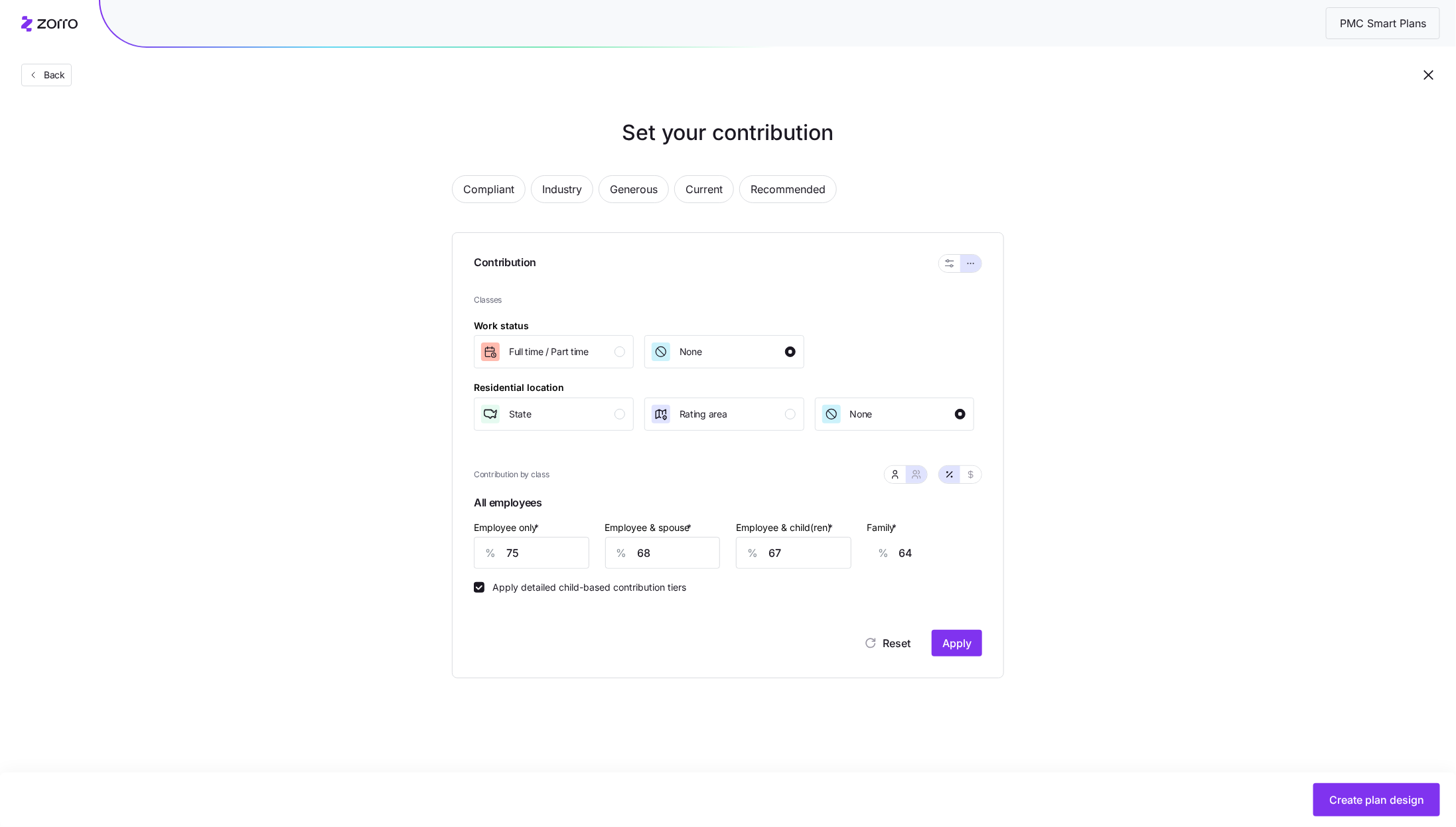
type input "55"
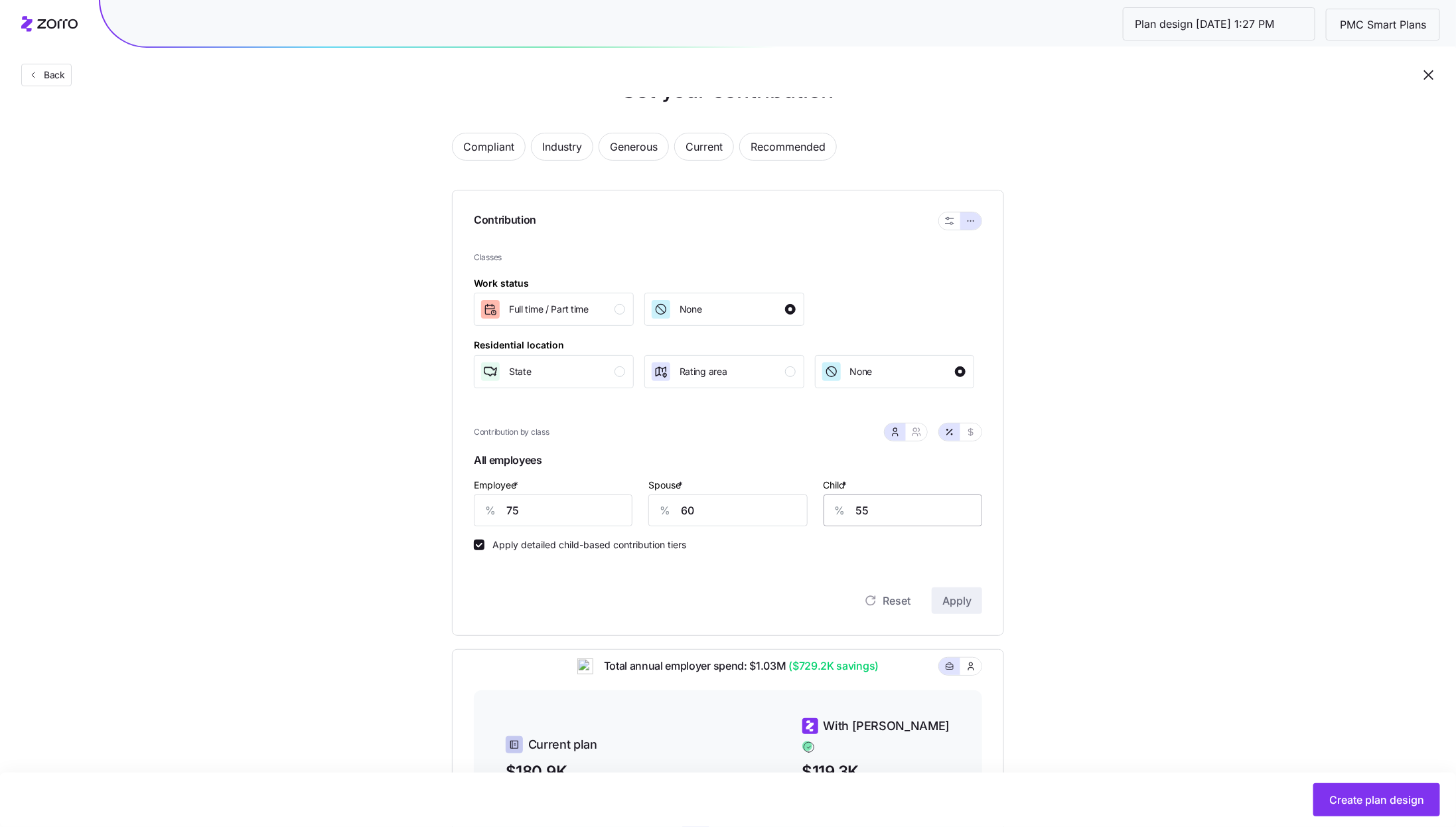
scroll to position [44, 0]
click at [917, 441] on div "Contribution by class" at bounding box center [728, 430] width 509 height 34
click at [917, 433] on icon "button" at bounding box center [916, 430] width 11 height 11
type input "68"
type input "67"
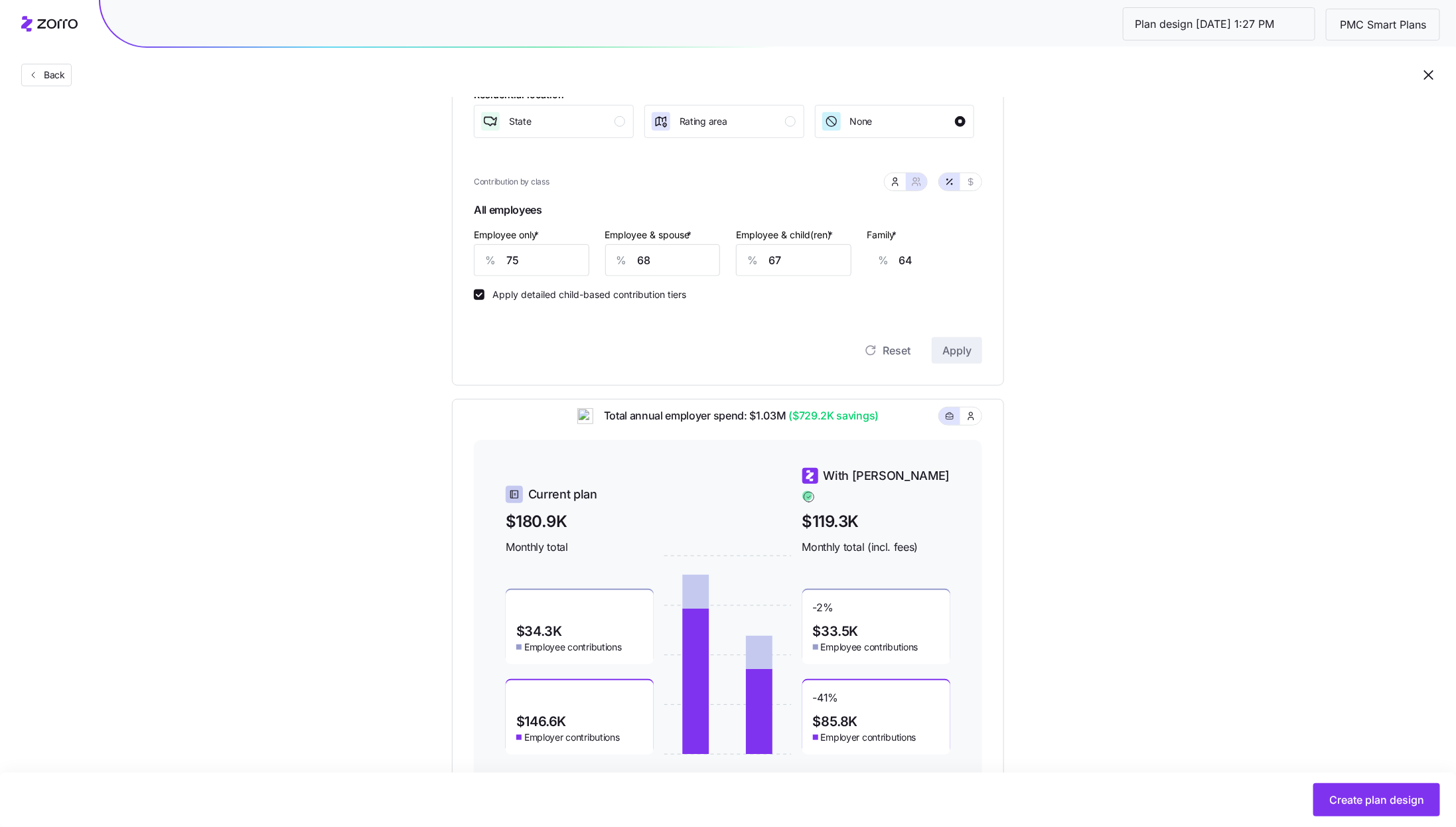
scroll to position [340, 0]
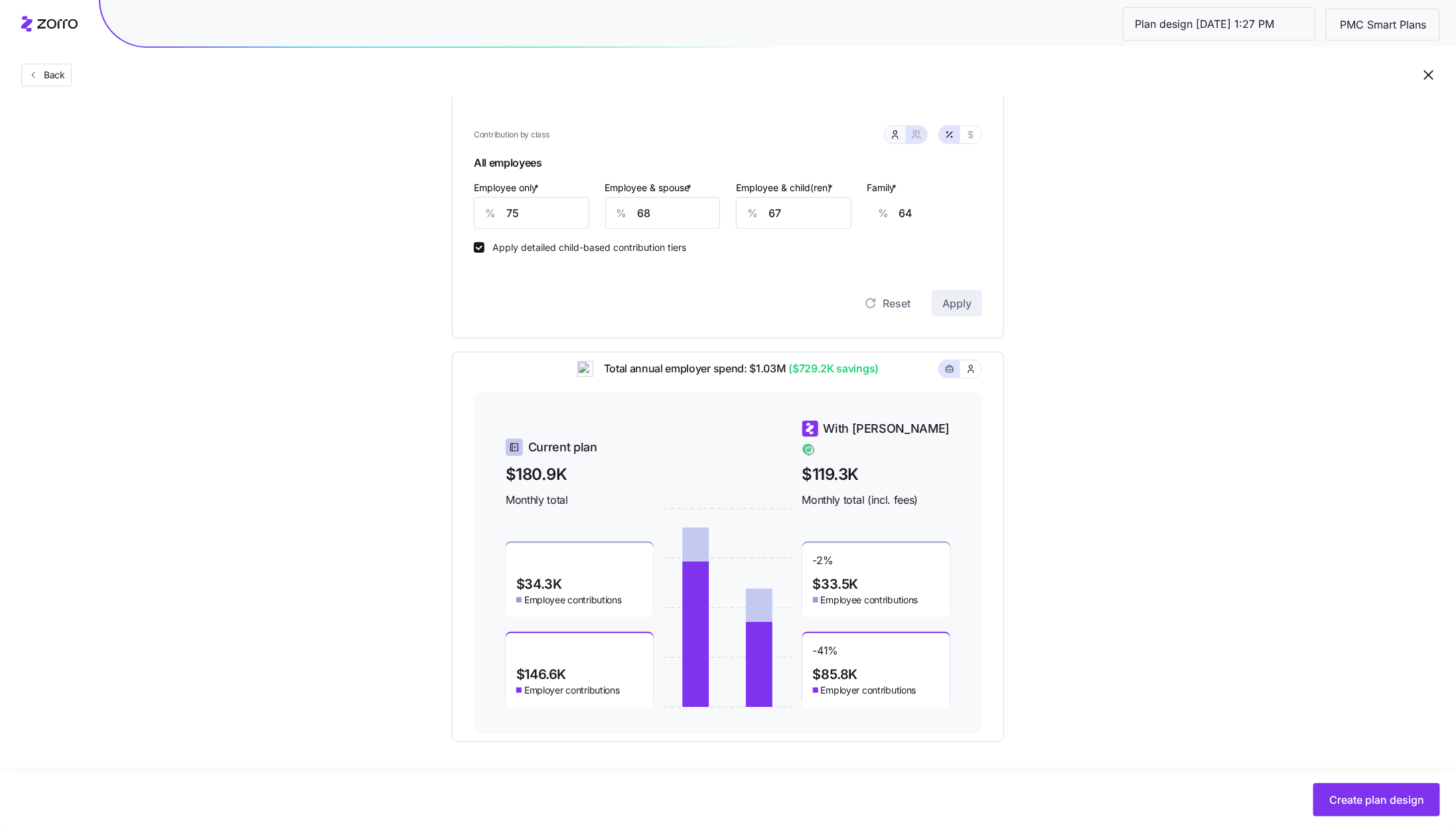
click at [890, 131] on button "button" at bounding box center [895, 134] width 11 height 11
type input "60"
type input "55"
click at [913, 135] on icon "button" at bounding box center [916, 134] width 11 height 11
type input "68"
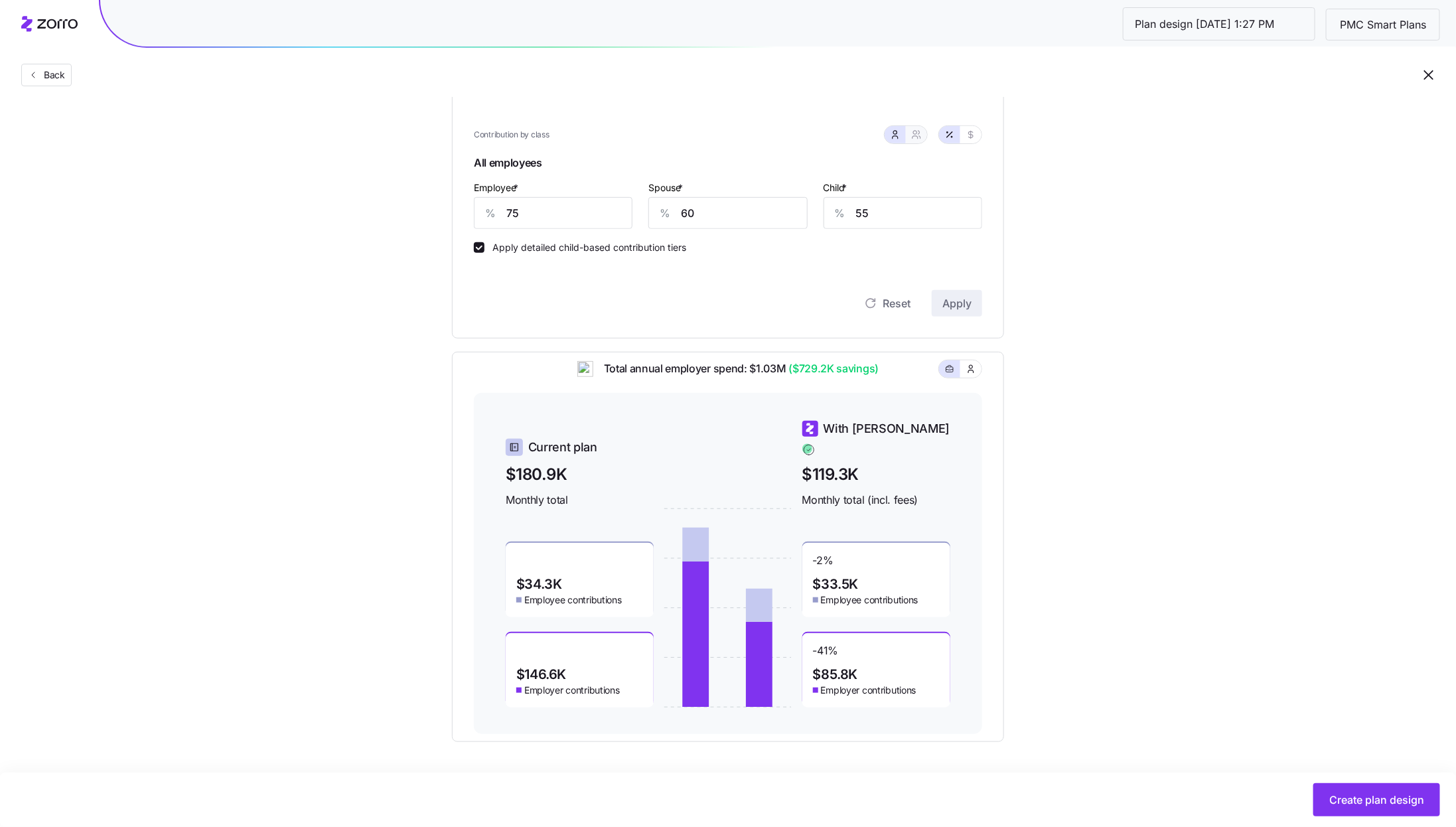
type input "67"
click at [901, 132] on button "button" at bounding box center [895, 135] width 22 height 18
type input "60"
type input "55"
click at [924, 143] on div at bounding box center [933, 134] width 98 height 19
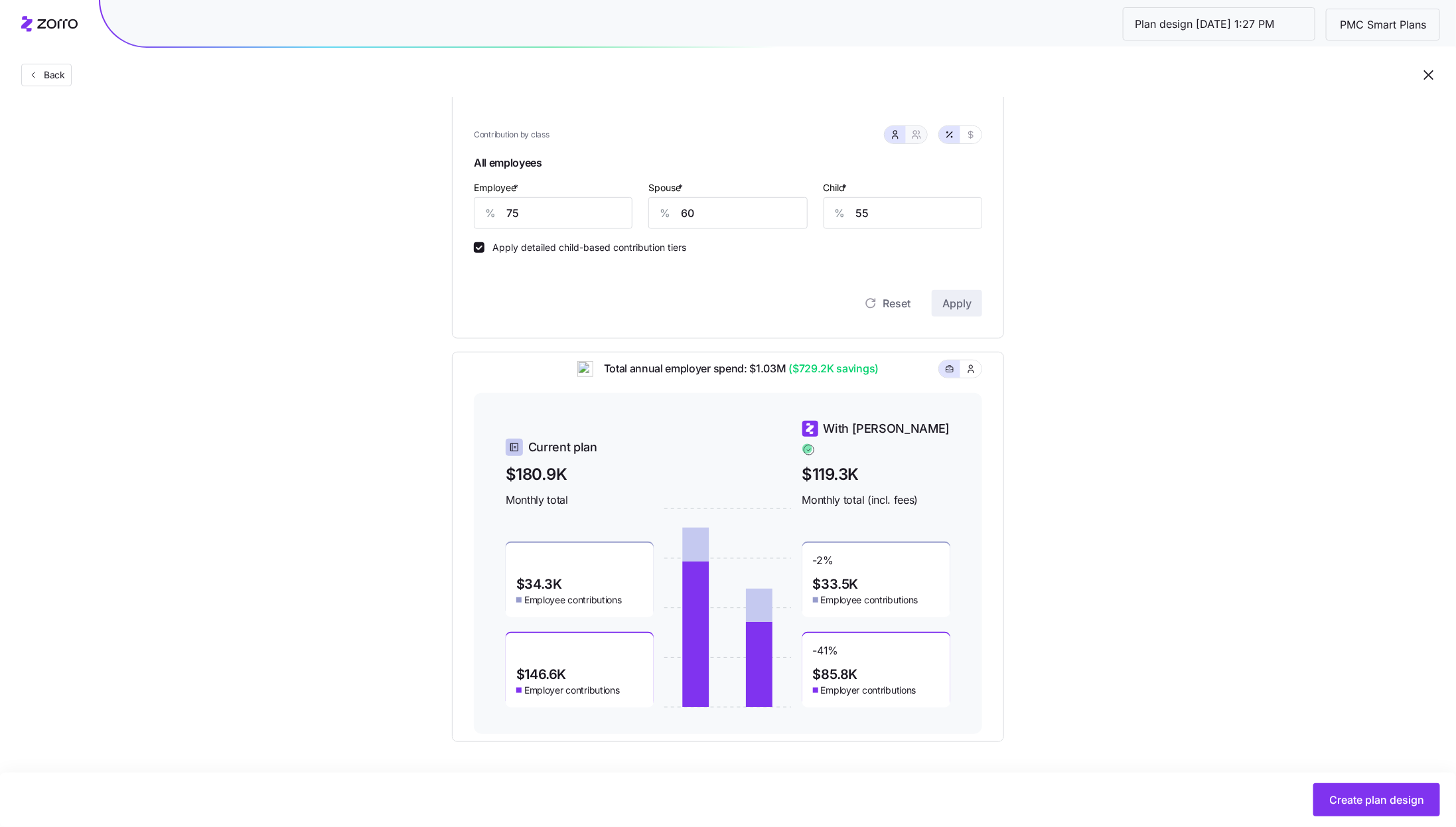
click at [920, 138] on icon "button" at bounding box center [916, 134] width 11 height 11
type input "68"
type input "67"
click at [901, 140] on button "button" at bounding box center [895, 135] width 22 height 18
type input "60"
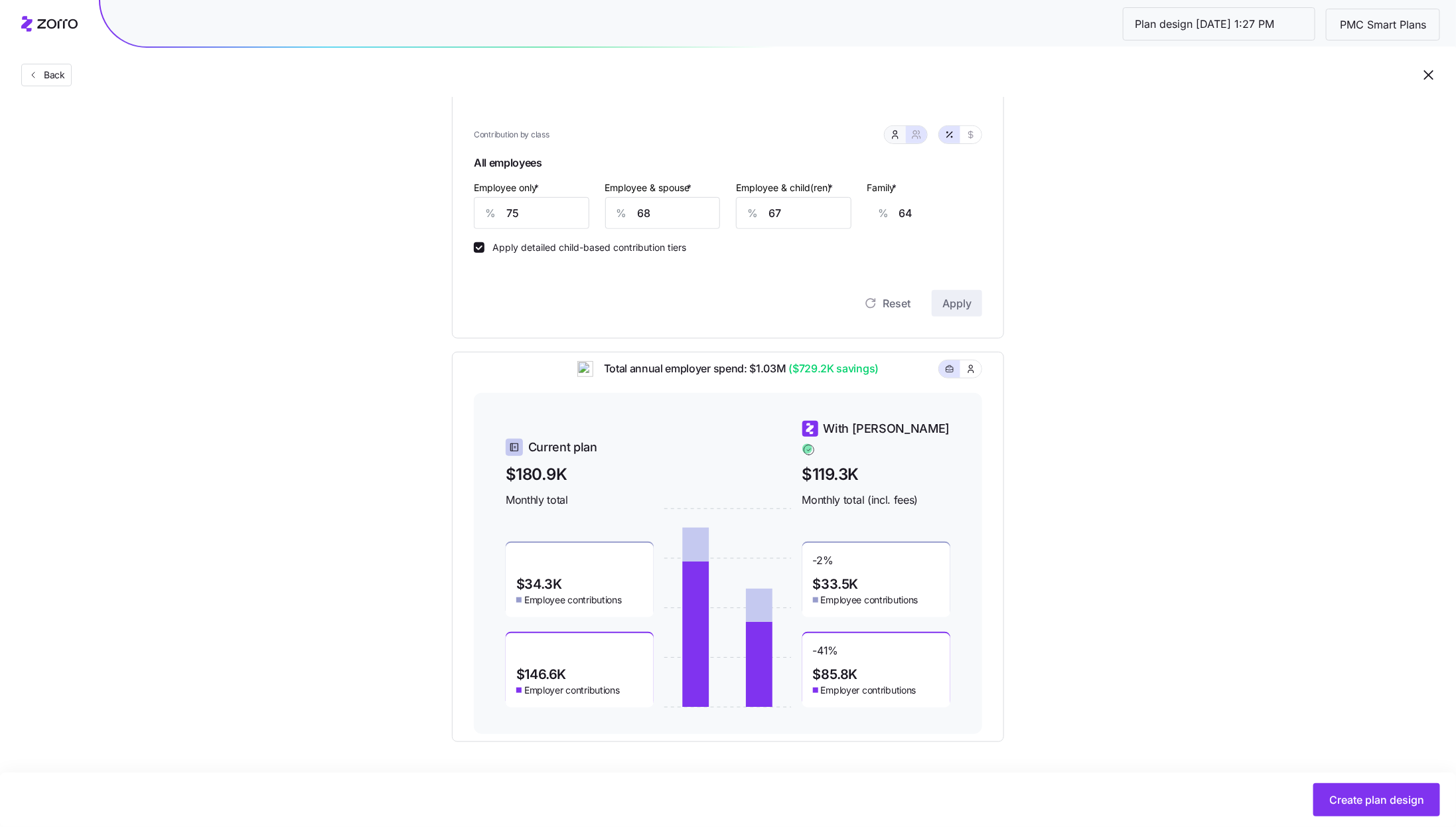
type input "55"
click at [920, 135] on icon "button" at bounding box center [916, 134] width 11 height 11
type input "68"
type input "67"
click at [899, 130] on icon "button" at bounding box center [895, 134] width 11 height 11
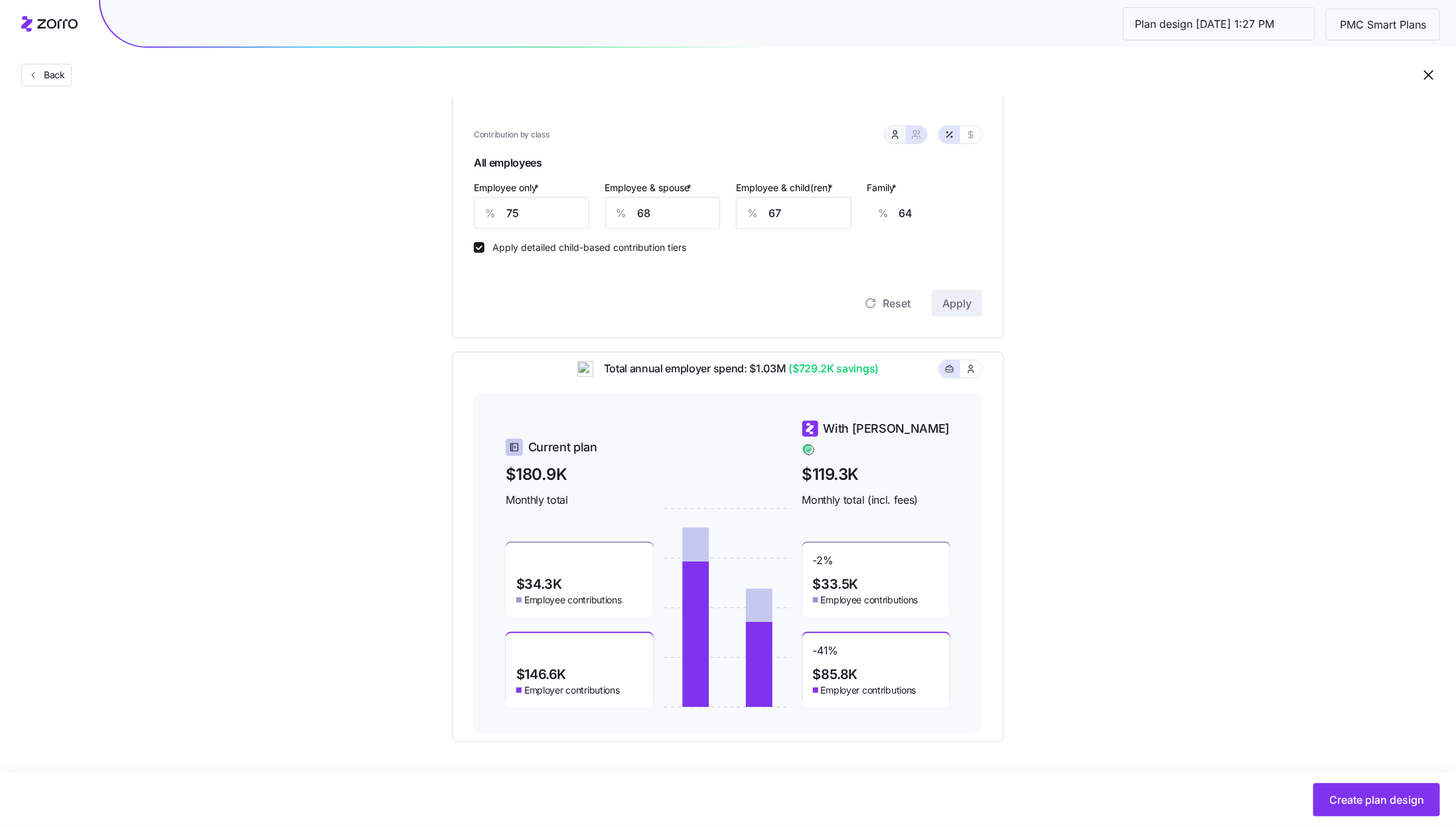
type input "60"
type input "55"
click at [914, 132] on icon "button" at bounding box center [914, 131] width 3 height 3
type input "68"
type input "67"
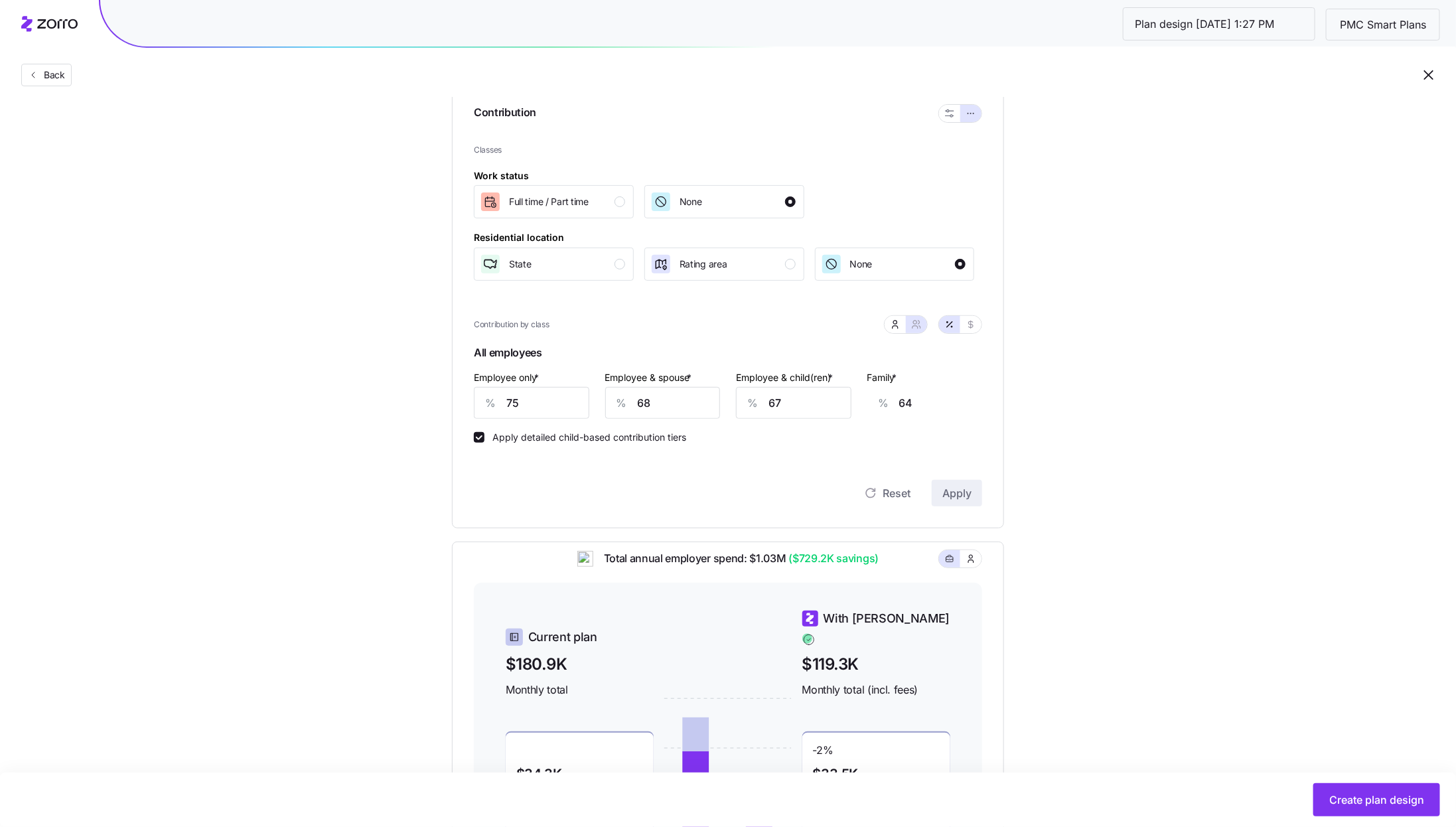
scroll to position [0, 0]
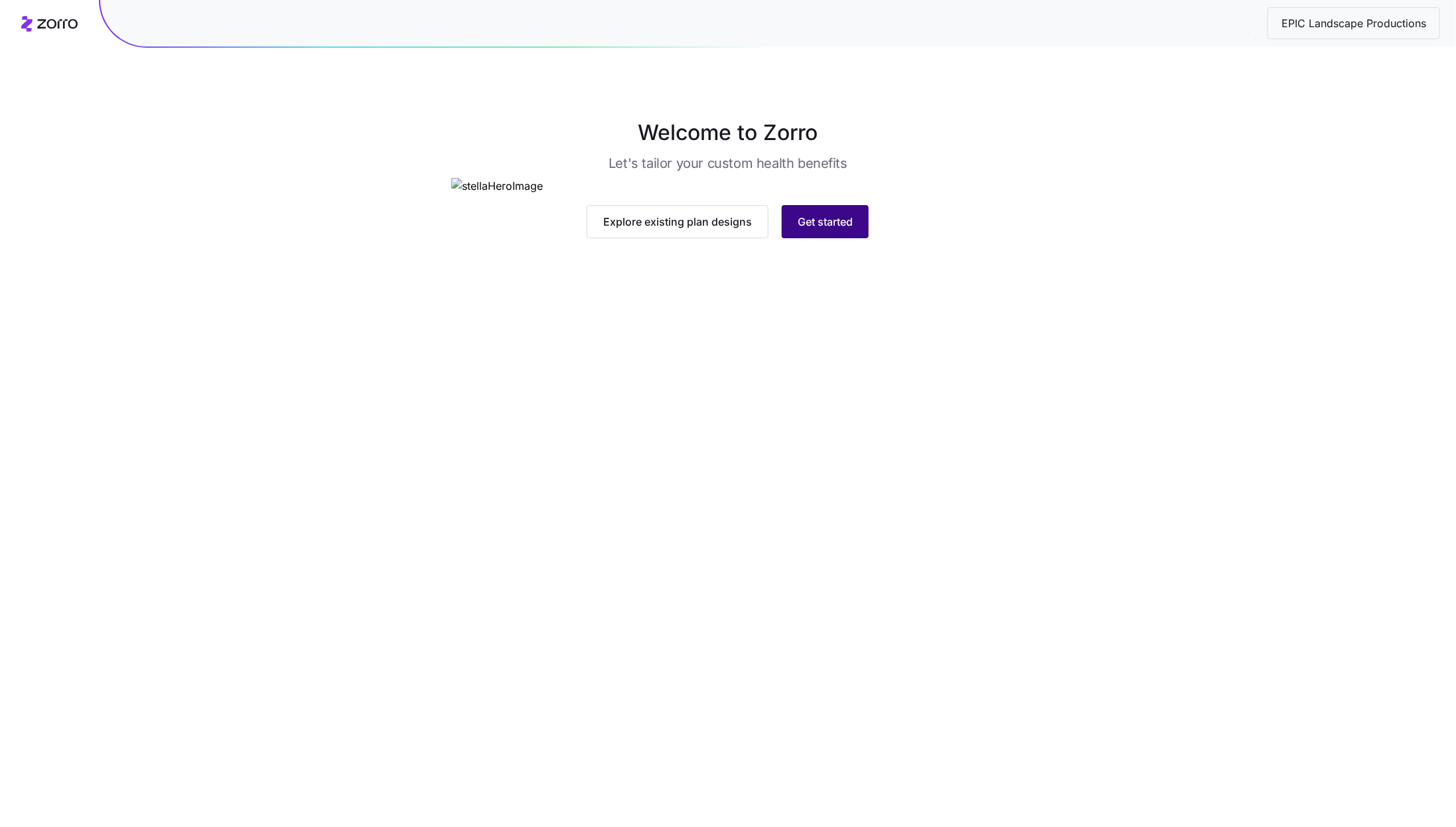
click at [810, 230] on span "Get started" at bounding box center [826, 222] width 55 height 16
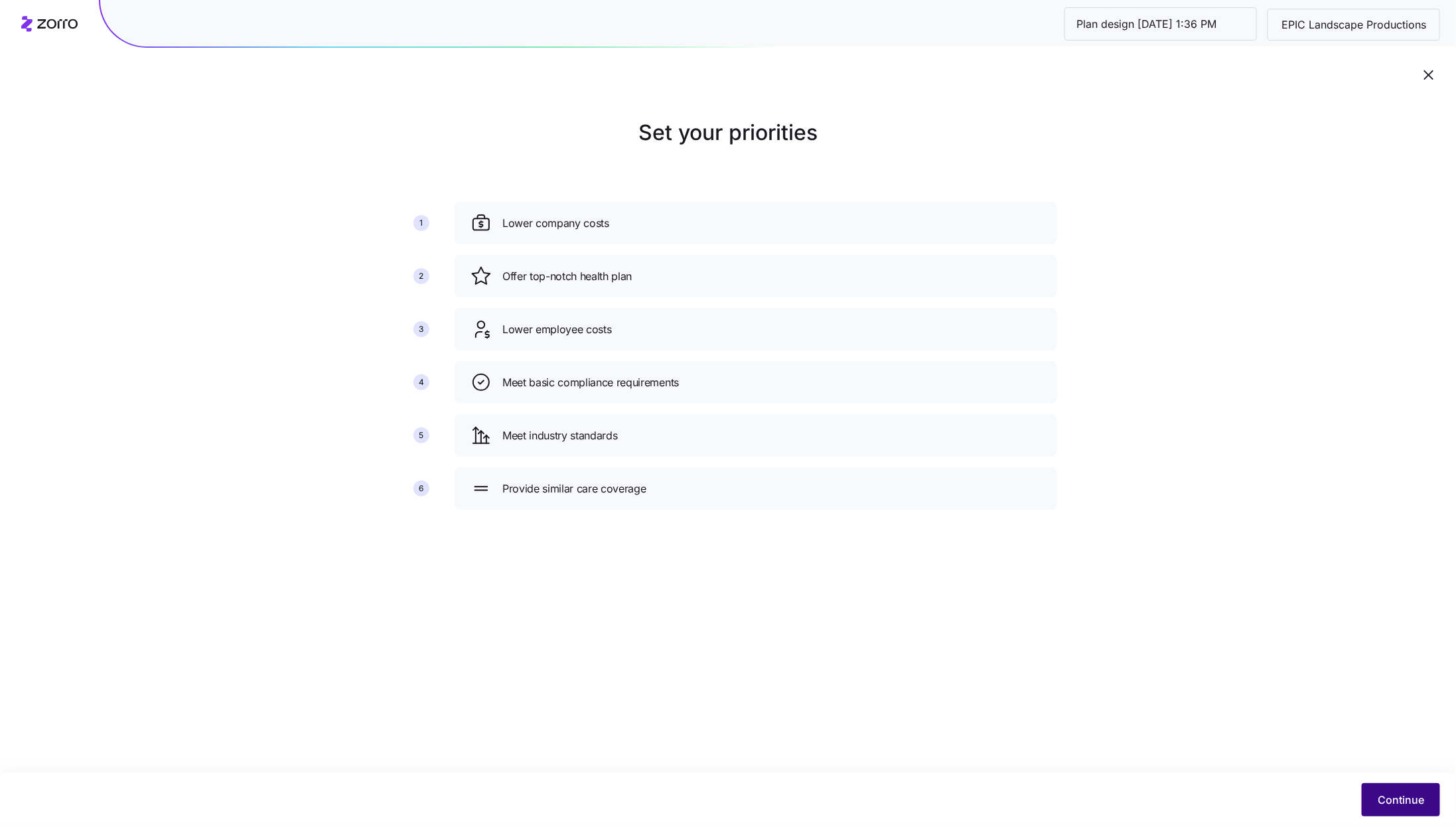
click at [1417, 795] on span "Continue" at bounding box center [1400, 801] width 46 height 16
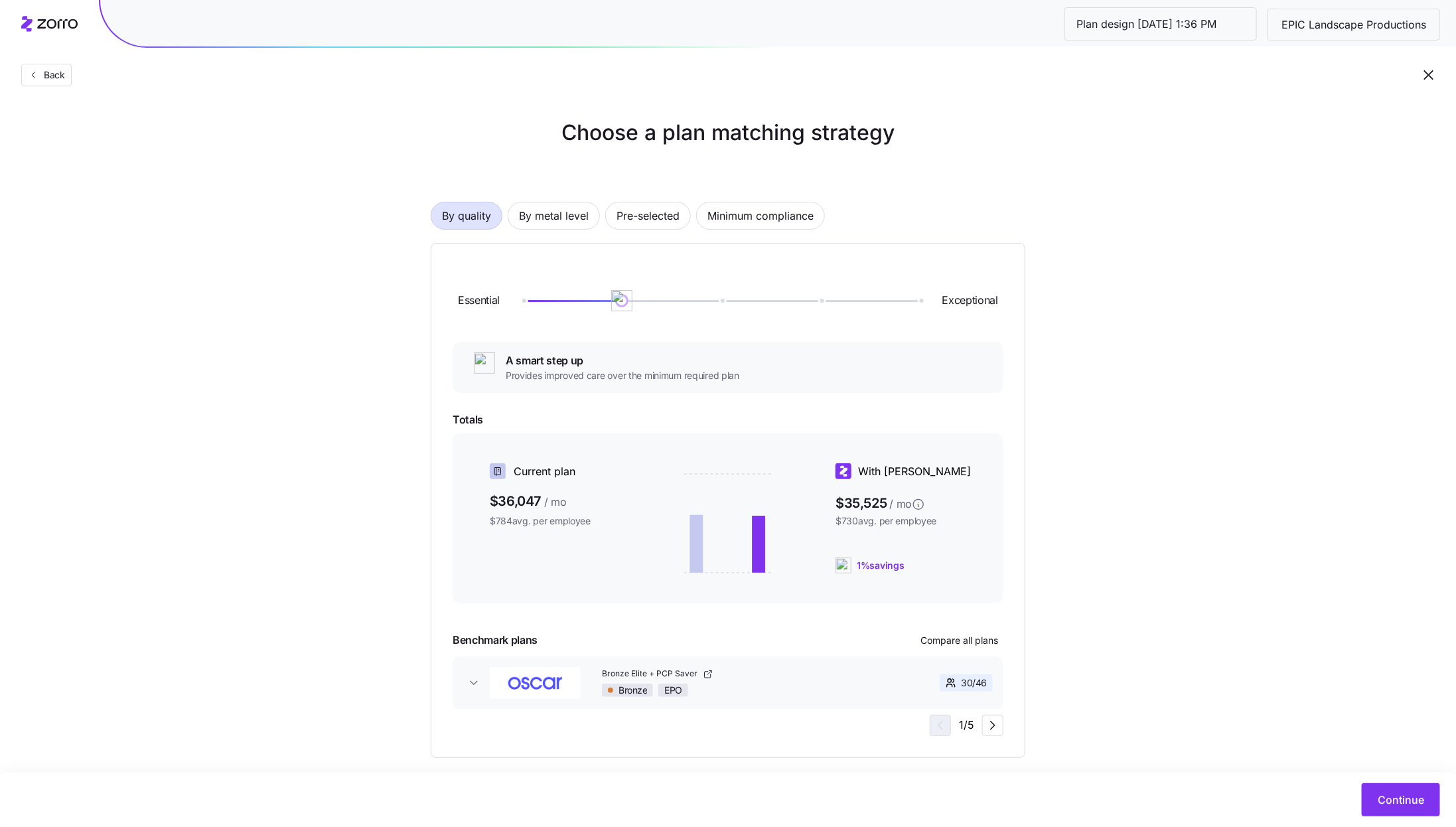
click at [774, 231] on div "By quality By metal level Pre-selected Minimum compliance Essential Exceptional…" at bounding box center [728, 458] width 595 height 599
click at [784, 198] on div "By quality By metal level Pre-selected Minimum compliance Essential Exceptional…" at bounding box center [728, 458] width 595 height 599
click at [783, 213] on span "Minimum compliance" at bounding box center [761, 215] width 106 height 26
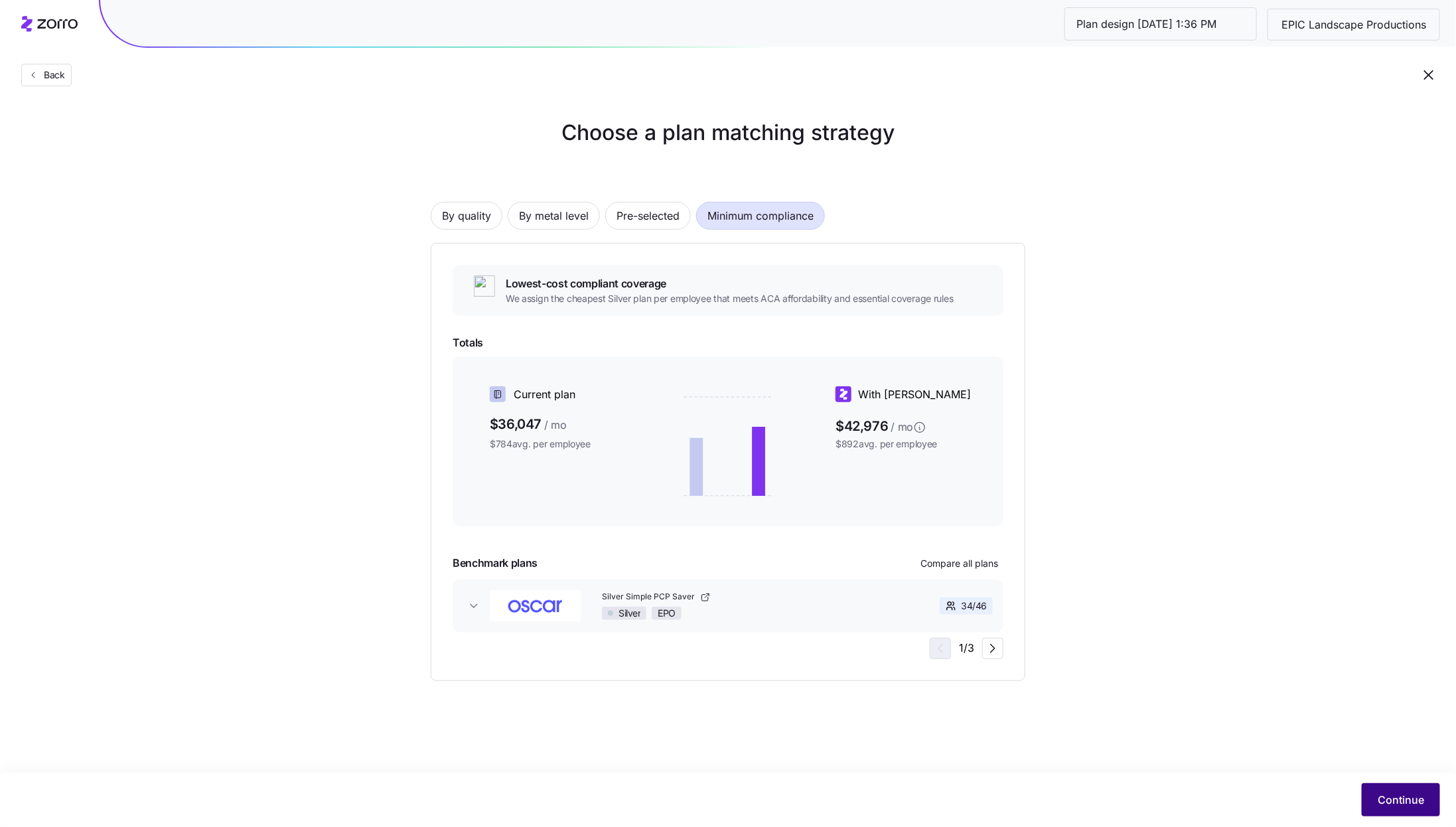
click at [1391, 795] on span "Continue" at bounding box center [1400, 801] width 46 height 16
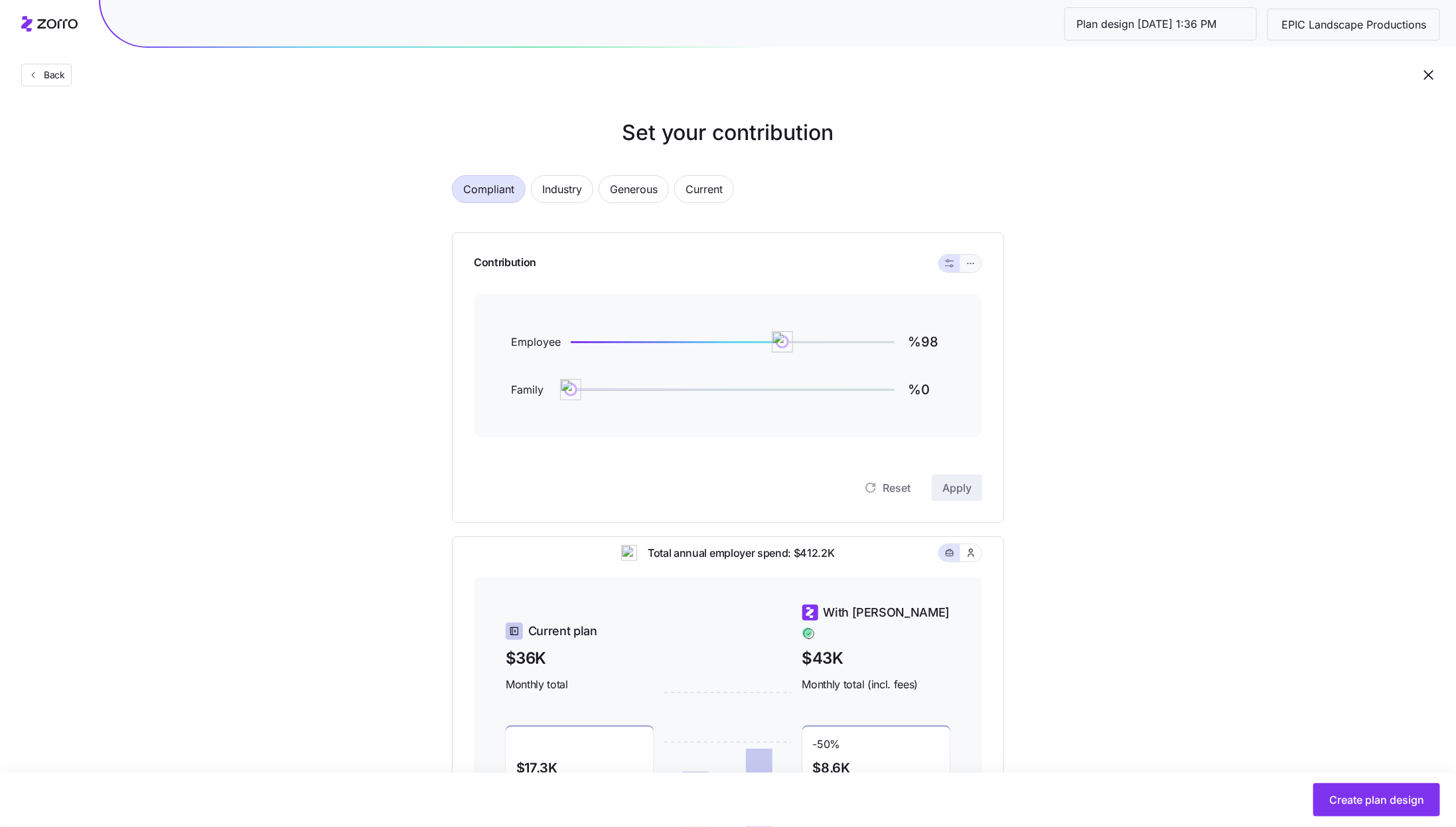
click at [972, 262] on icon "button" at bounding box center [971, 264] width 9 height 16
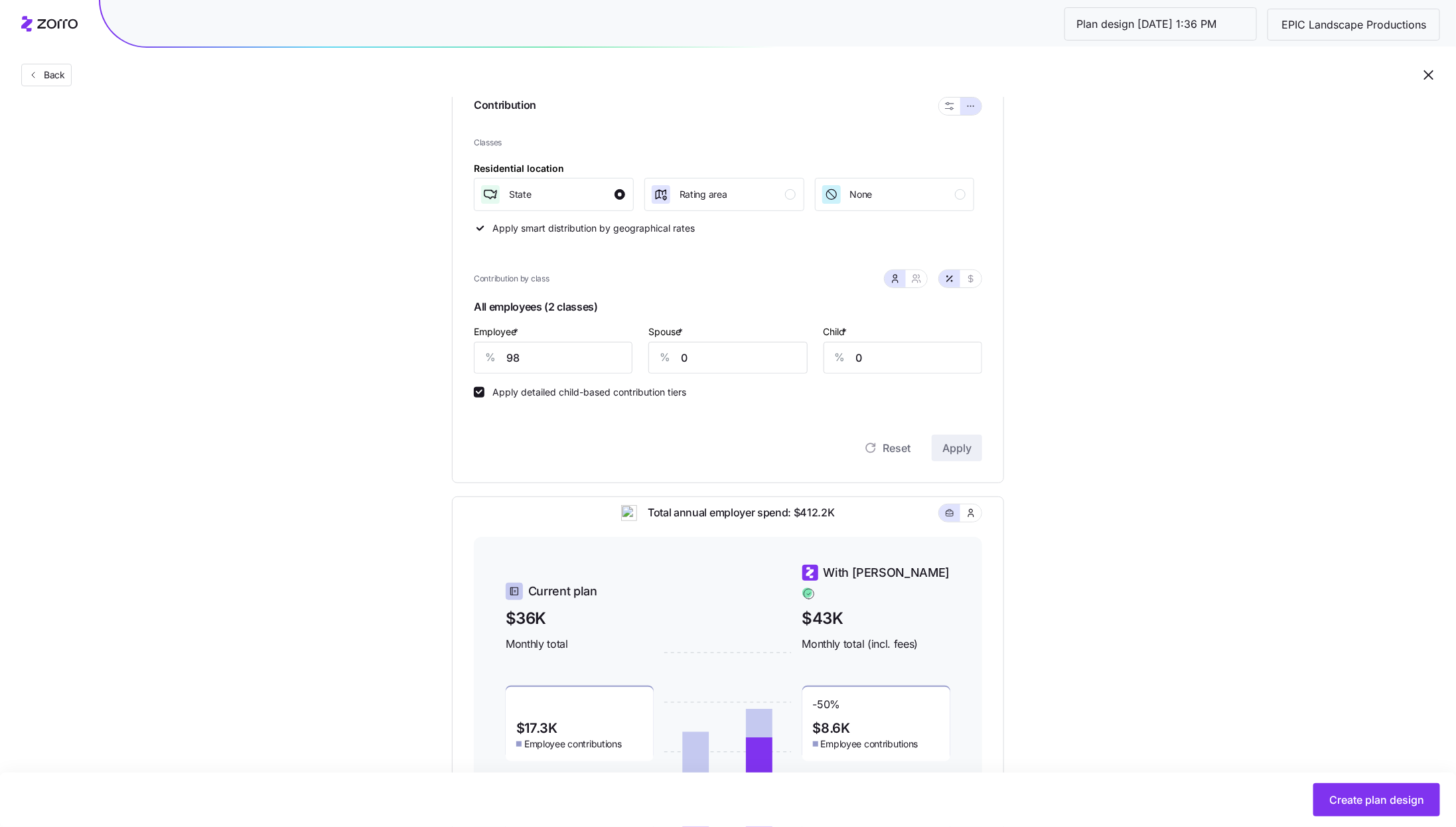
scroll to position [183, 0]
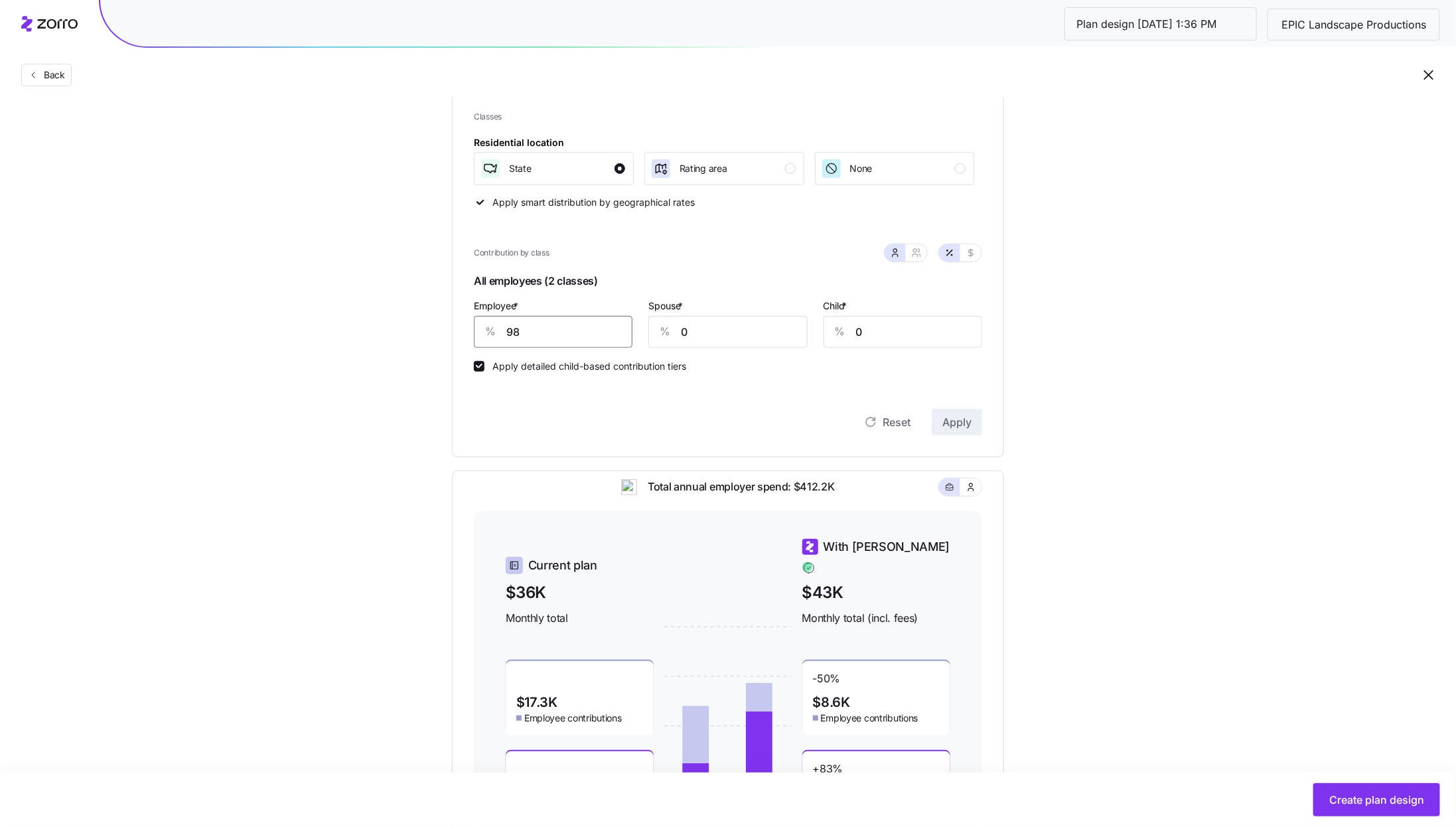
click at [521, 338] on input "98" at bounding box center [553, 332] width 159 height 31
type input "57"
click at [960, 420] on span "Apply" at bounding box center [957, 422] width 29 height 16
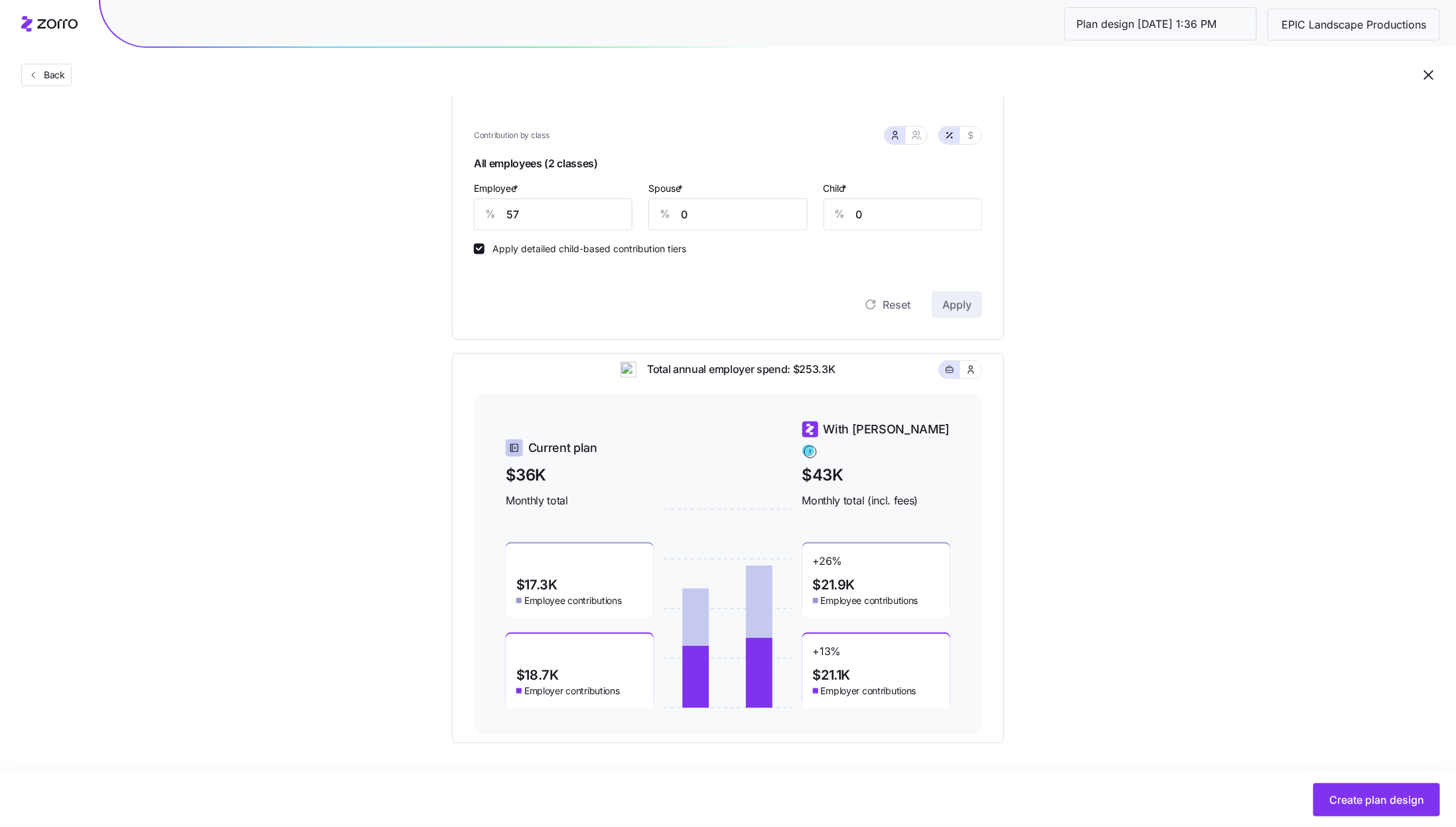
scroll to position [302, 0]
drag, startPoint x: 847, startPoint y: 373, endPoint x: 646, endPoint y: 372, distance: 201.0
click at [646, 372] on div "Total annual employer spend: $253.3K" at bounding box center [728, 376] width 509 height 32
copy span "Total annual employer spend: $253.3K"
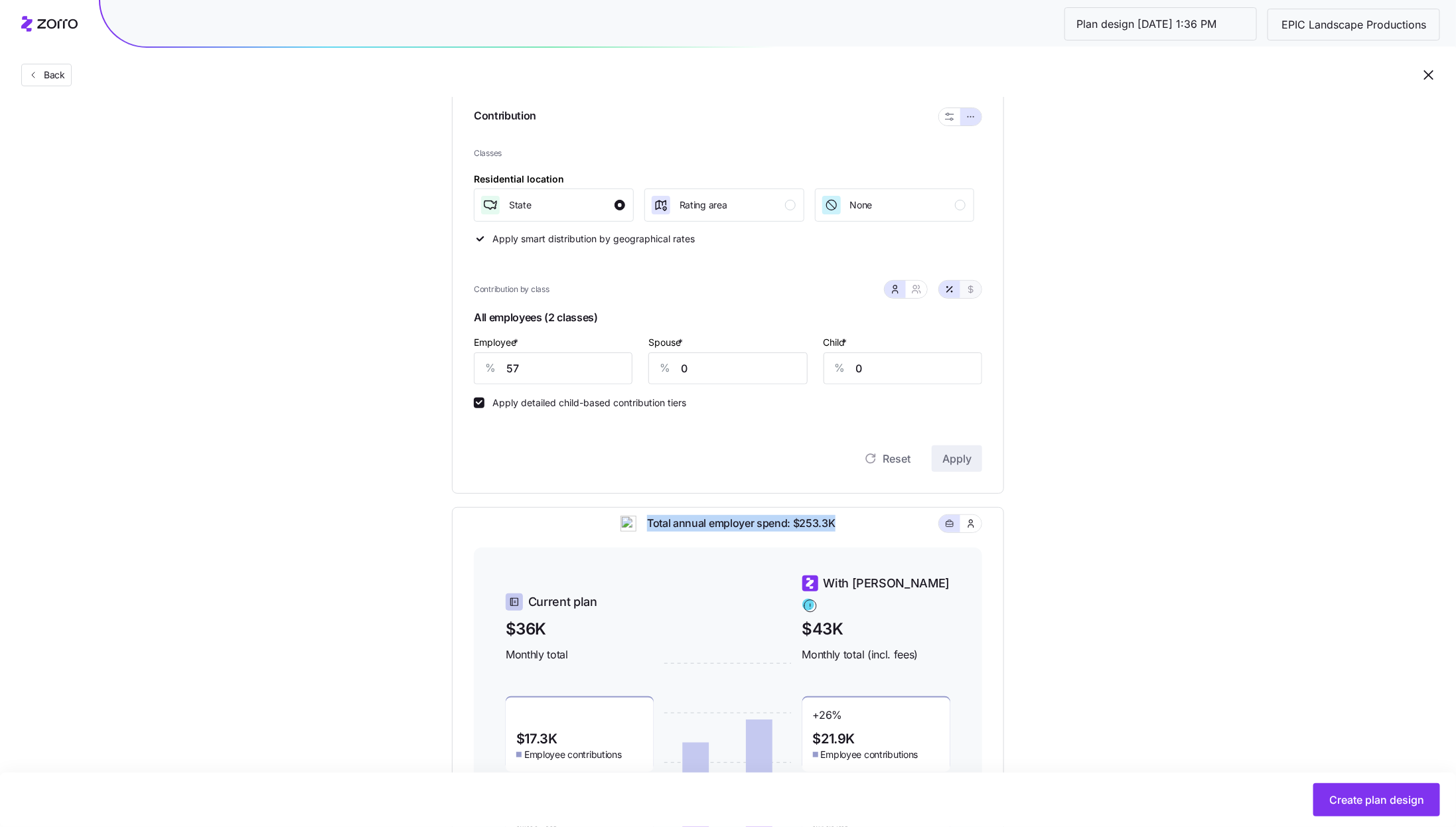
click at [973, 286] on icon "button" at bounding box center [971, 289] width 11 height 11
click at [953, 294] on icon "button" at bounding box center [949, 289] width 11 height 11
type input "57"
click at [918, 292] on icon "button" at bounding box center [916, 289] width 11 height 11
type input "29"
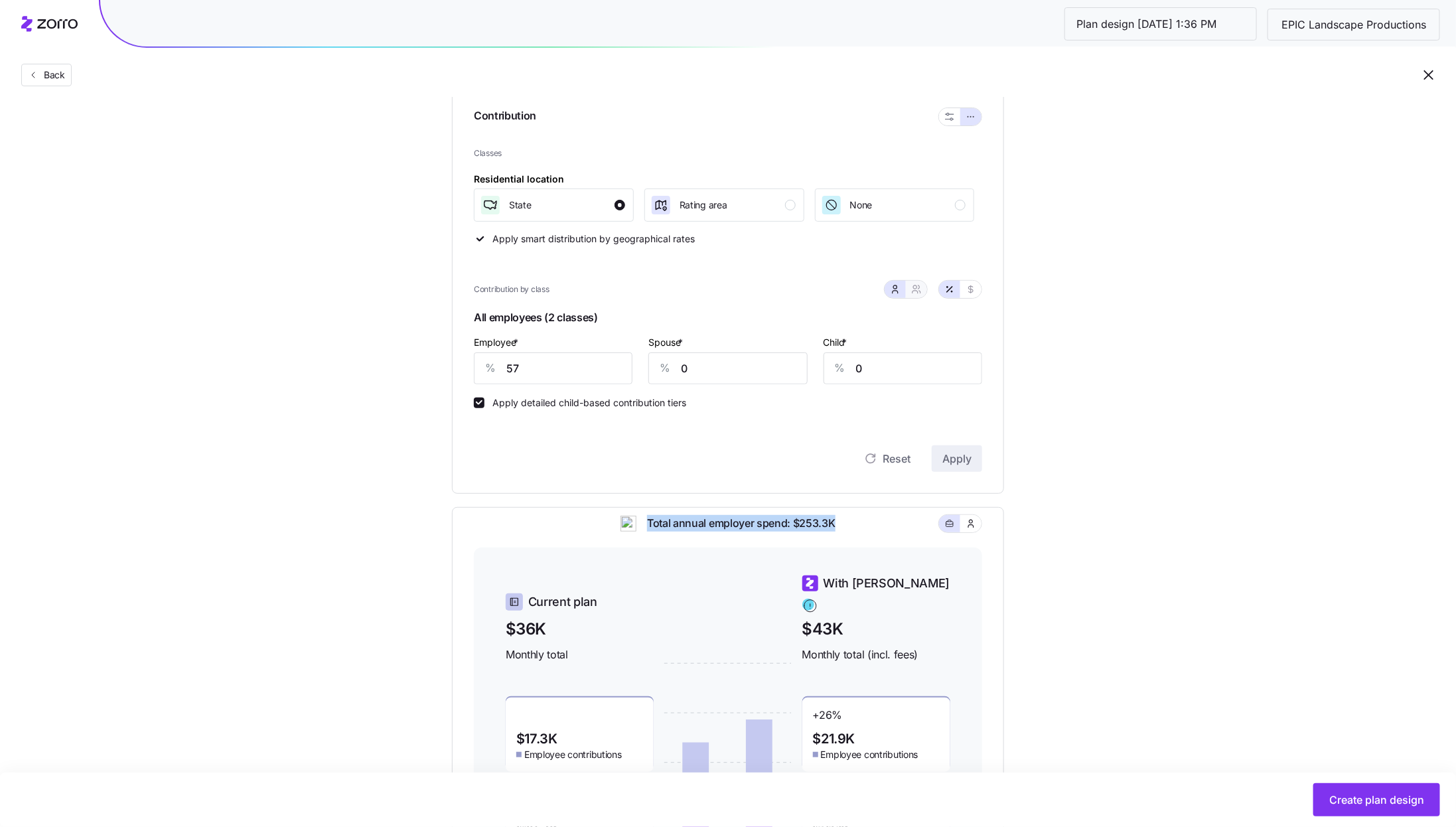
type input "34"
click at [973, 285] on icon "button" at bounding box center [971, 289] width 11 height 11
type input "422"
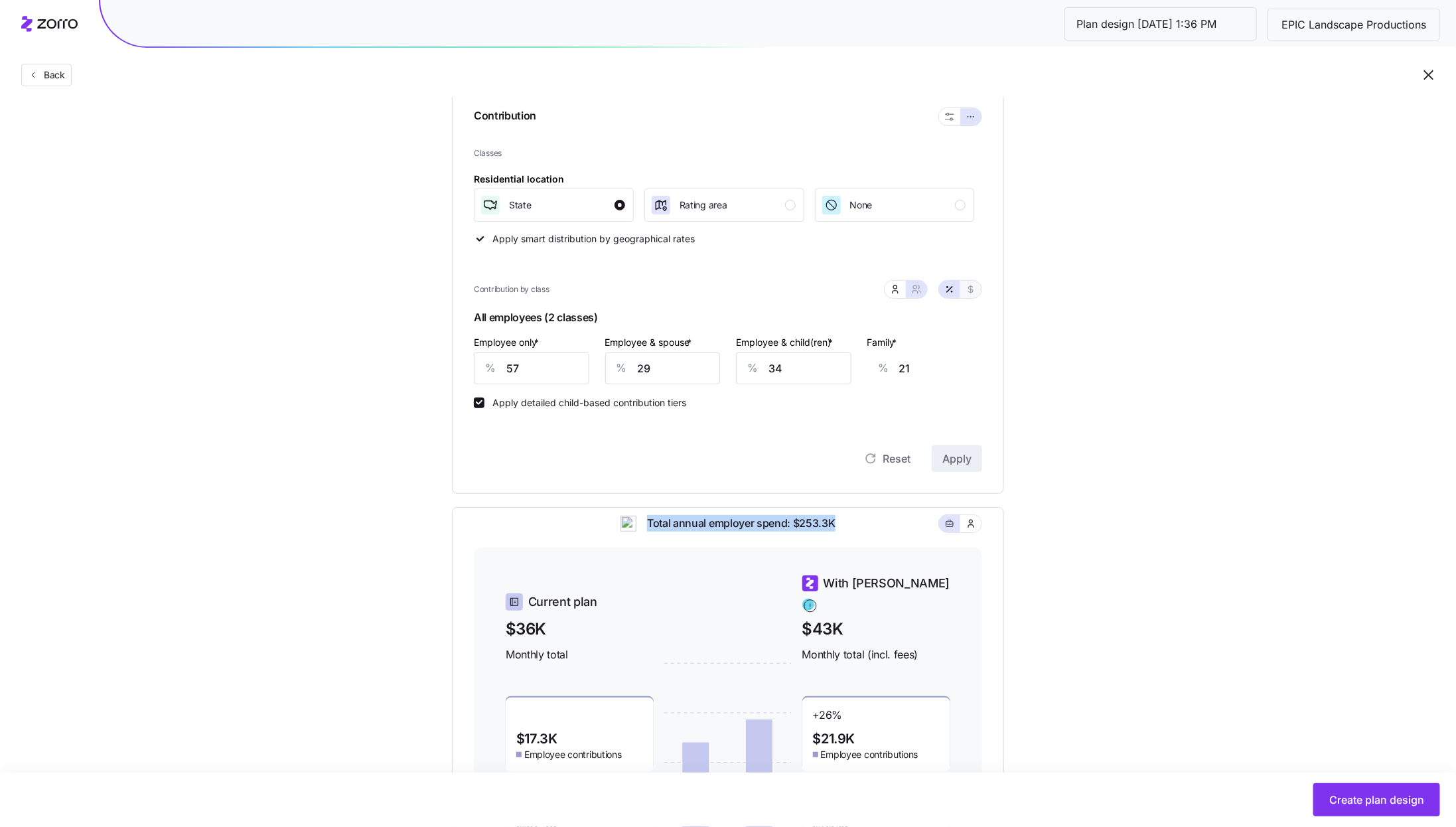
type input "422"
click at [1381, 795] on span "Create plan design" at bounding box center [1377, 801] width 95 height 16
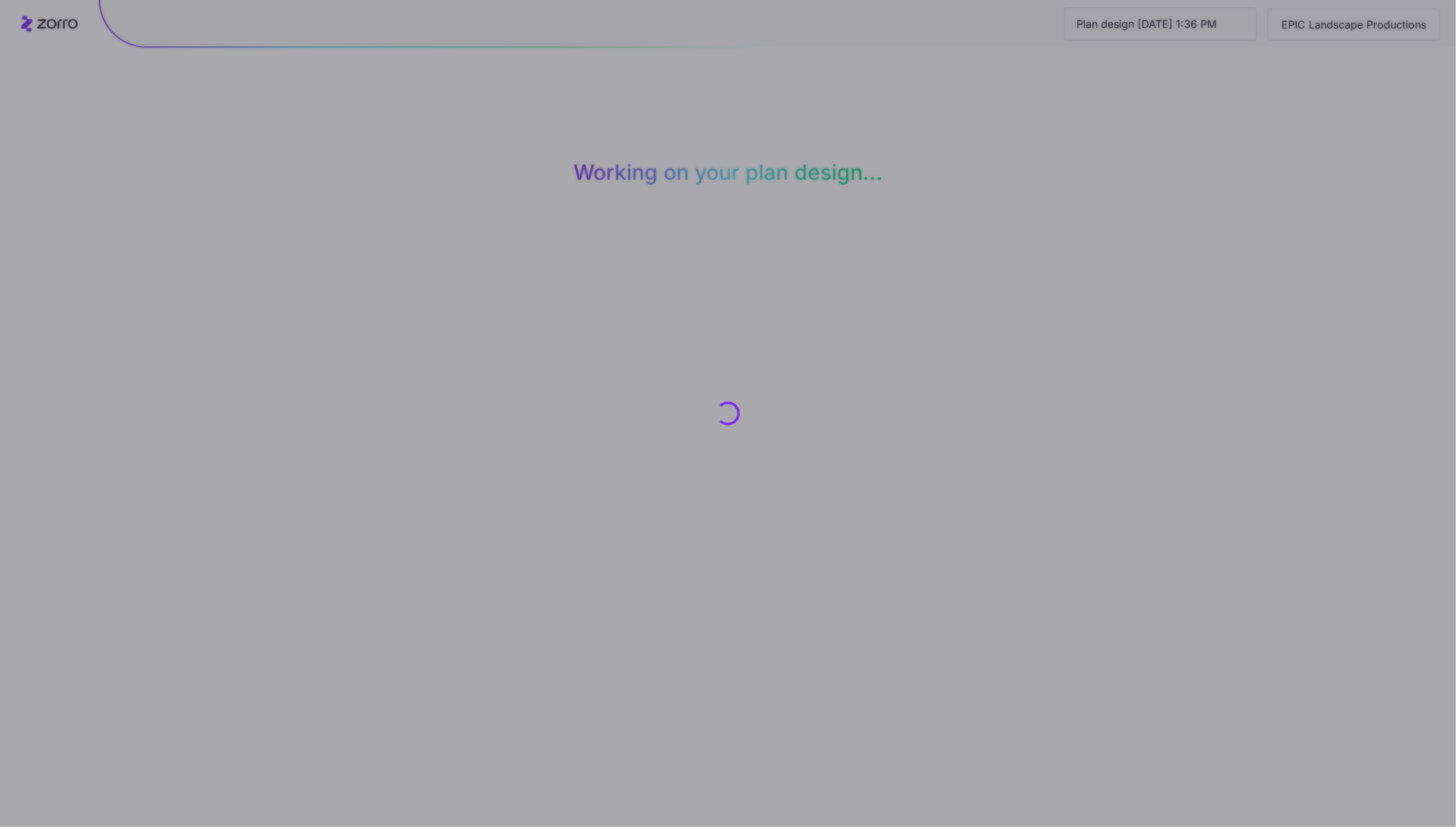
scroll to position [0, 0]
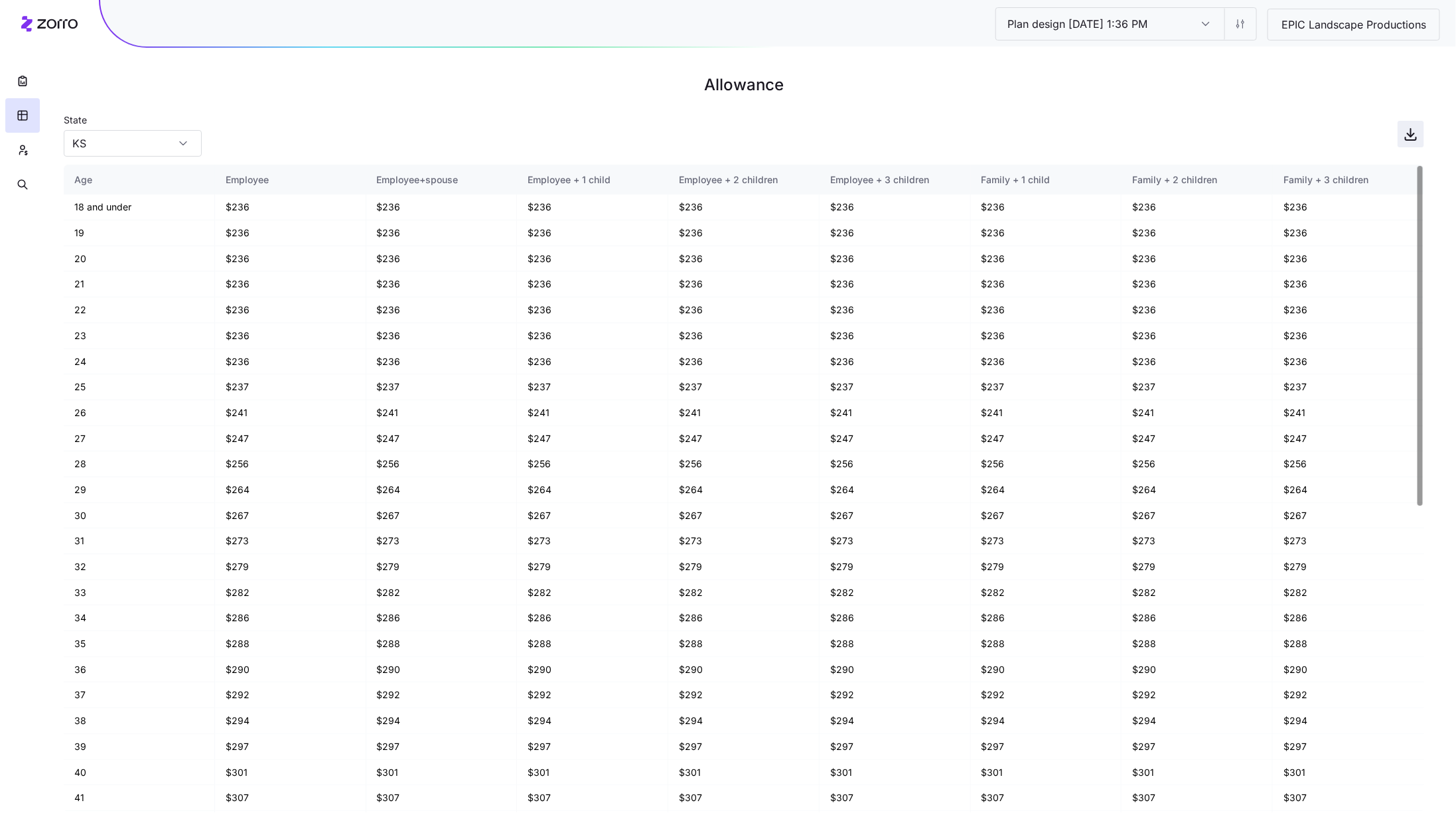
click at [1413, 134] on icon "button" at bounding box center [1411, 134] width 16 height 16
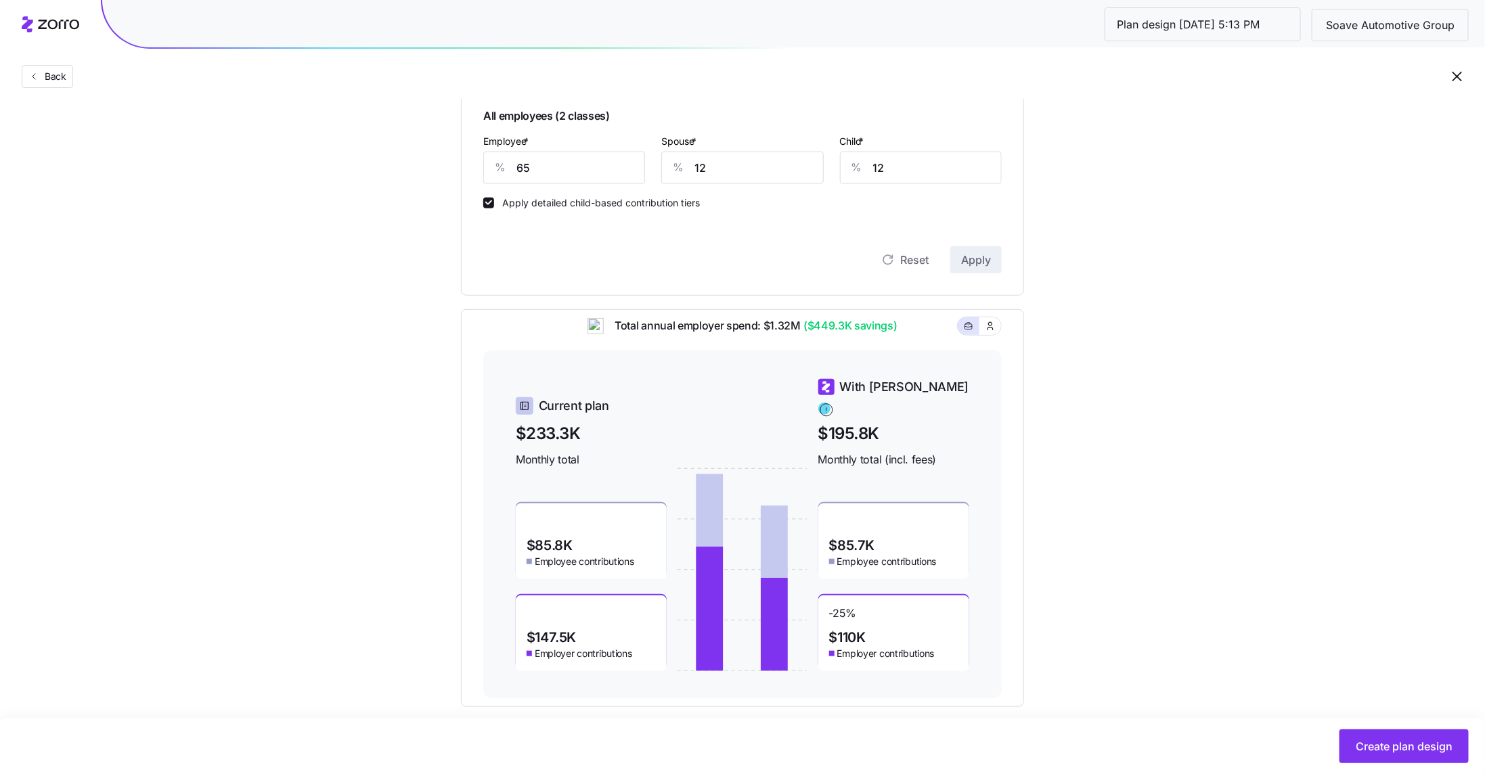
scroll to position [377, 0]
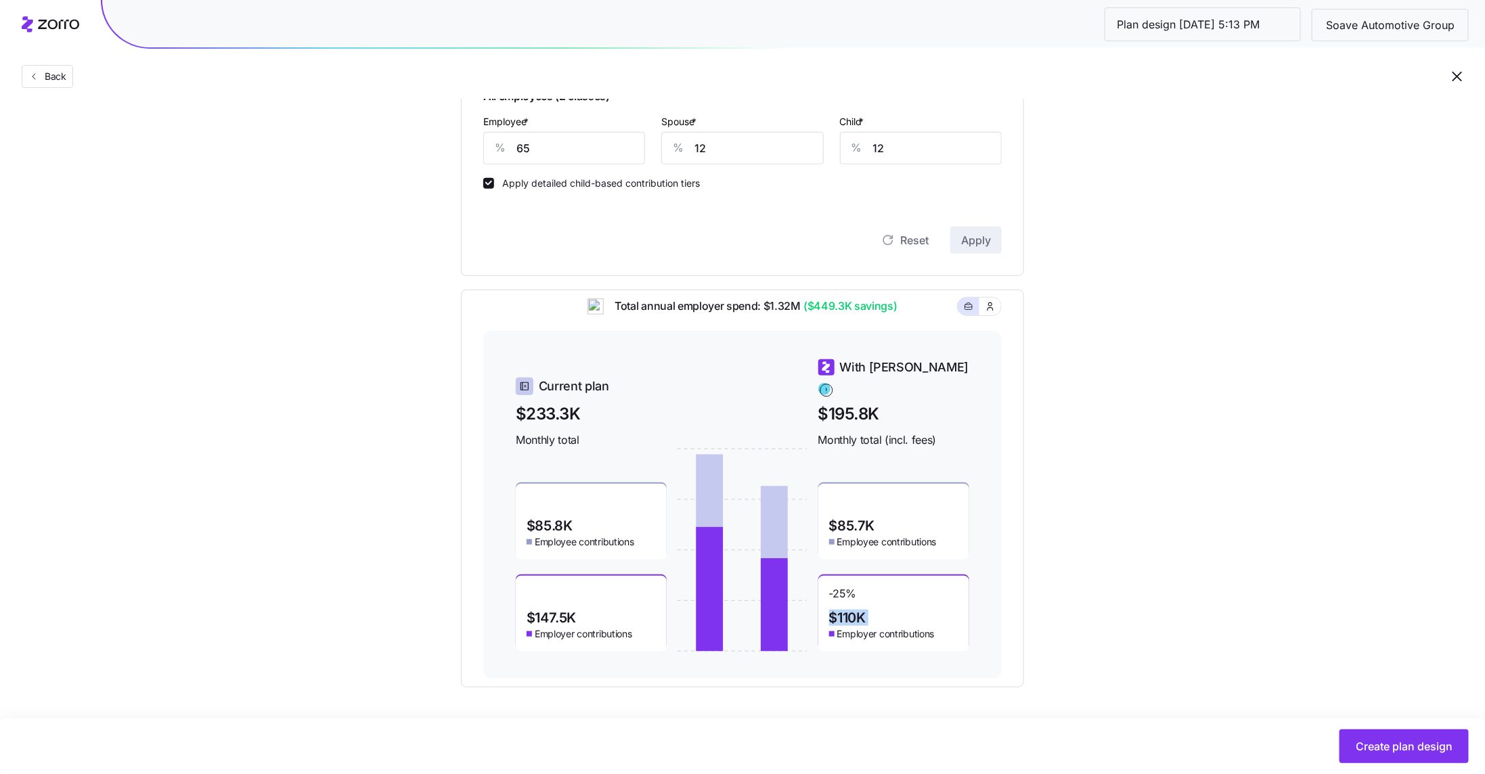
drag, startPoint x: 884, startPoint y: 608, endPoint x: 827, endPoint y: 605, distance: 56.9
click at [827, 605] on div "-25 % $110K Employer contributions" at bounding box center [893, 614] width 151 height 76
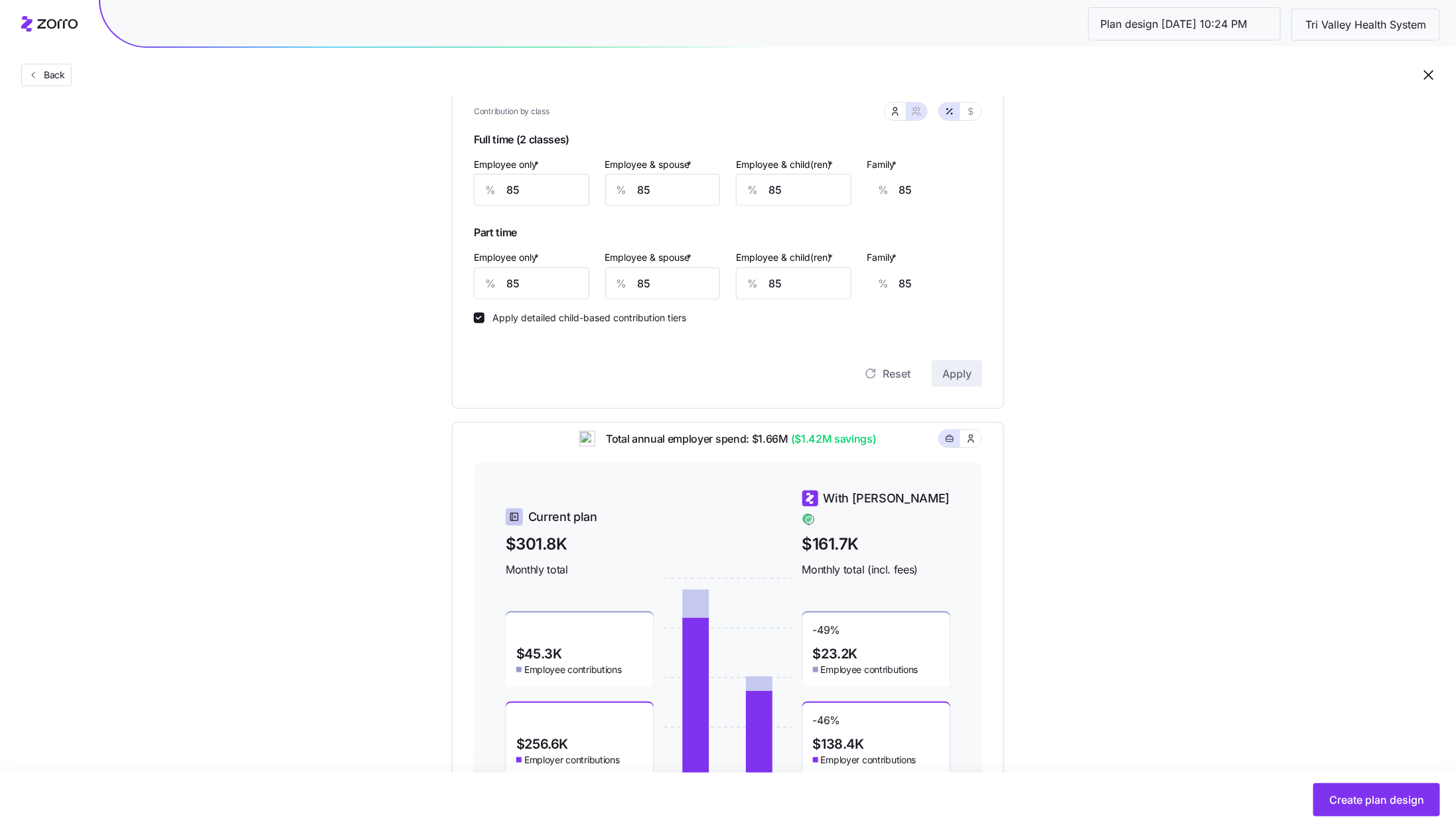
scroll to position [458, 0]
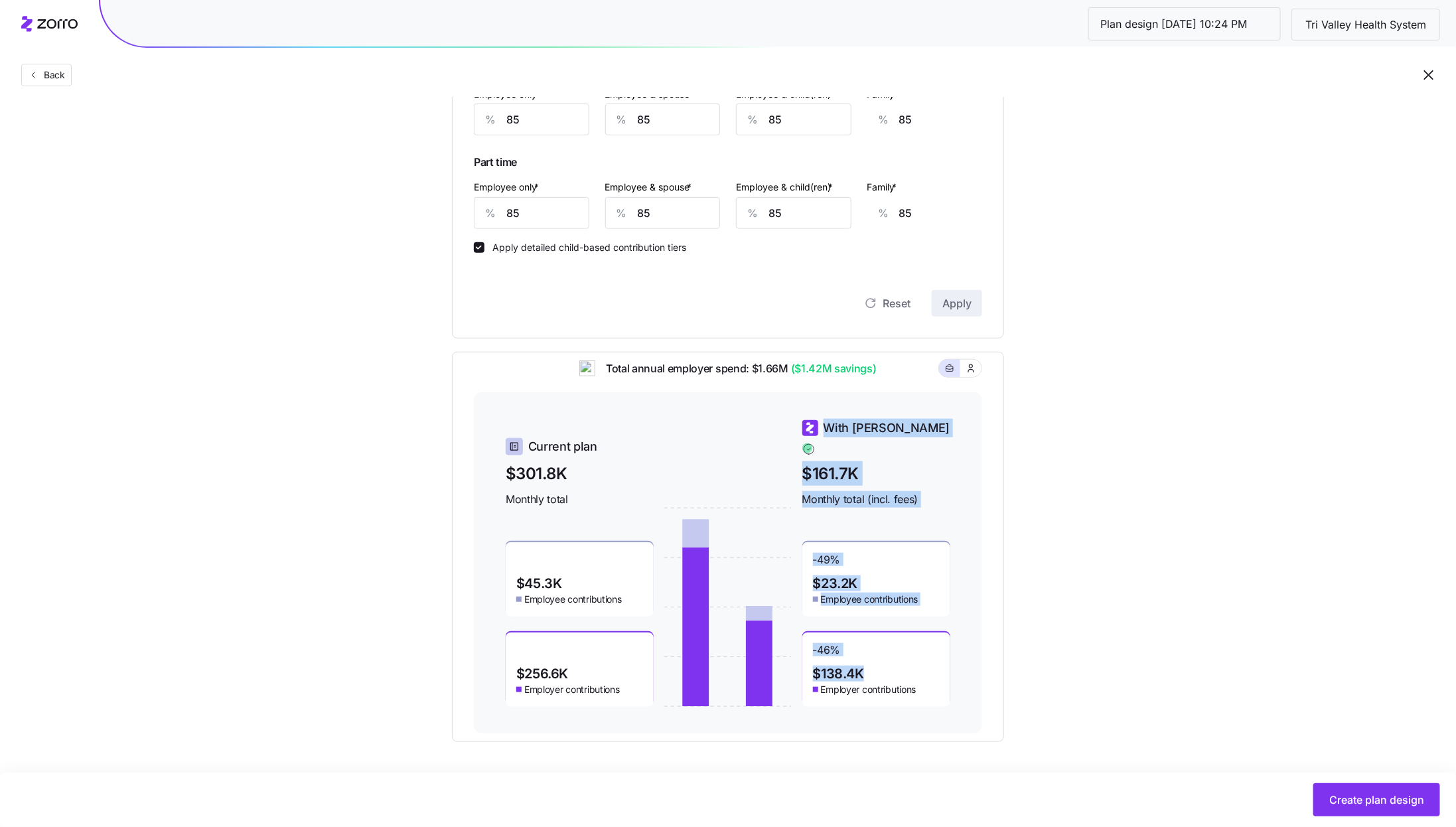
drag, startPoint x: 863, startPoint y: 657, endPoint x: 801, endPoint y: 657, distance: 62.0
click at [801, 657] on div "Current plan $301.8K Monthly total $45.3K Employee contributions $256.6K Employ…" at bounding box center [728, 563] width 445 height 288
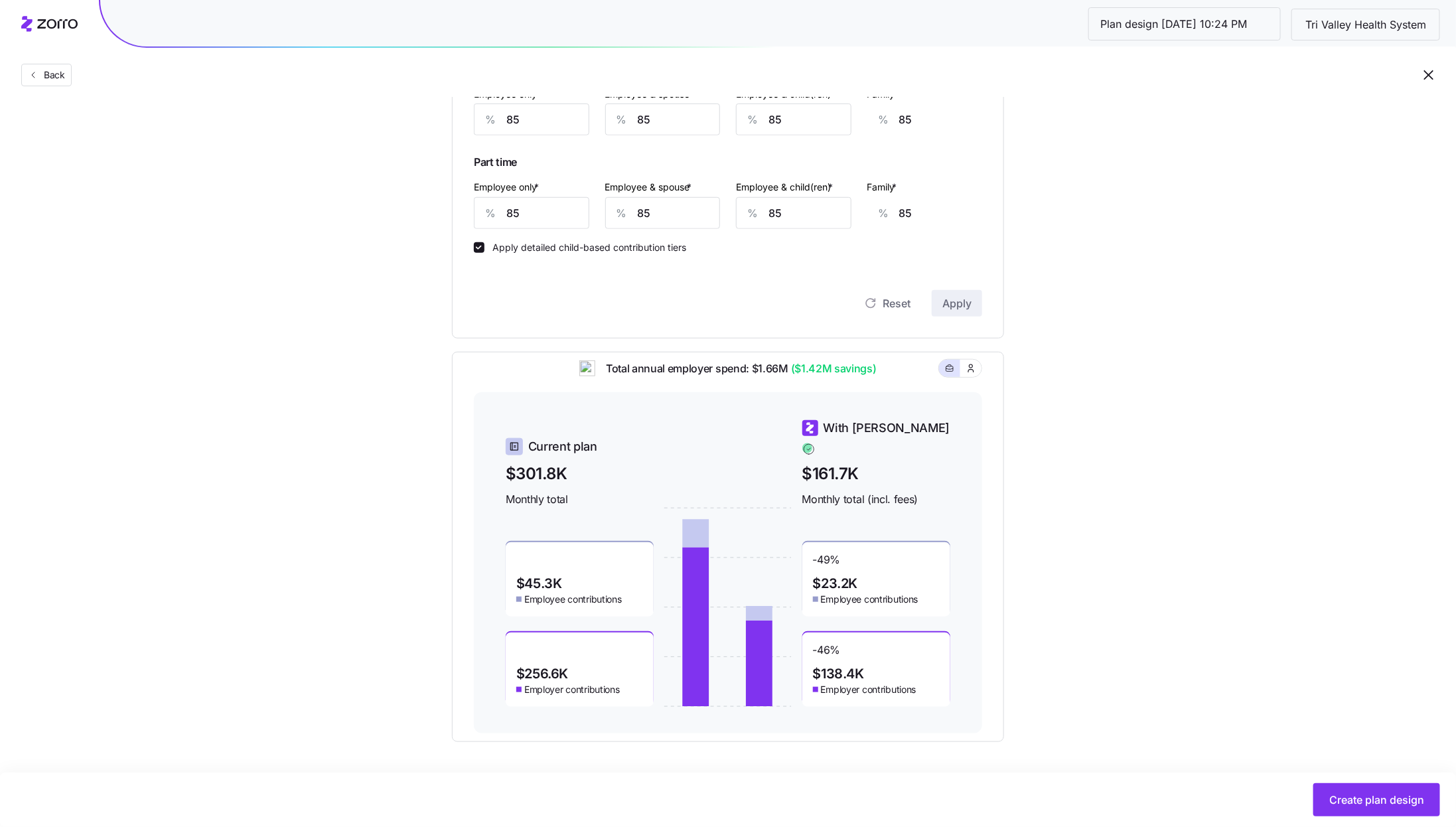
click at [929, 646] on div "-46 % $138.4K Employer contributions" at bounding box center [876, 670] width 148 height 75
drag, startPoint x: 875, startPoint y: 379, endPoint x: 786, endPoint y: 379, distance: 89.0
click at [786, 378] on span "Total annual employer spend: $1.66M ($1.42M savings)" at bounding box center [735, 369] width 281 height 17
click at [904, 388] on div "Total annual employer spend: $1.66M ($1.42M savings)" at bounding box center [728, 377] width 509 height 32
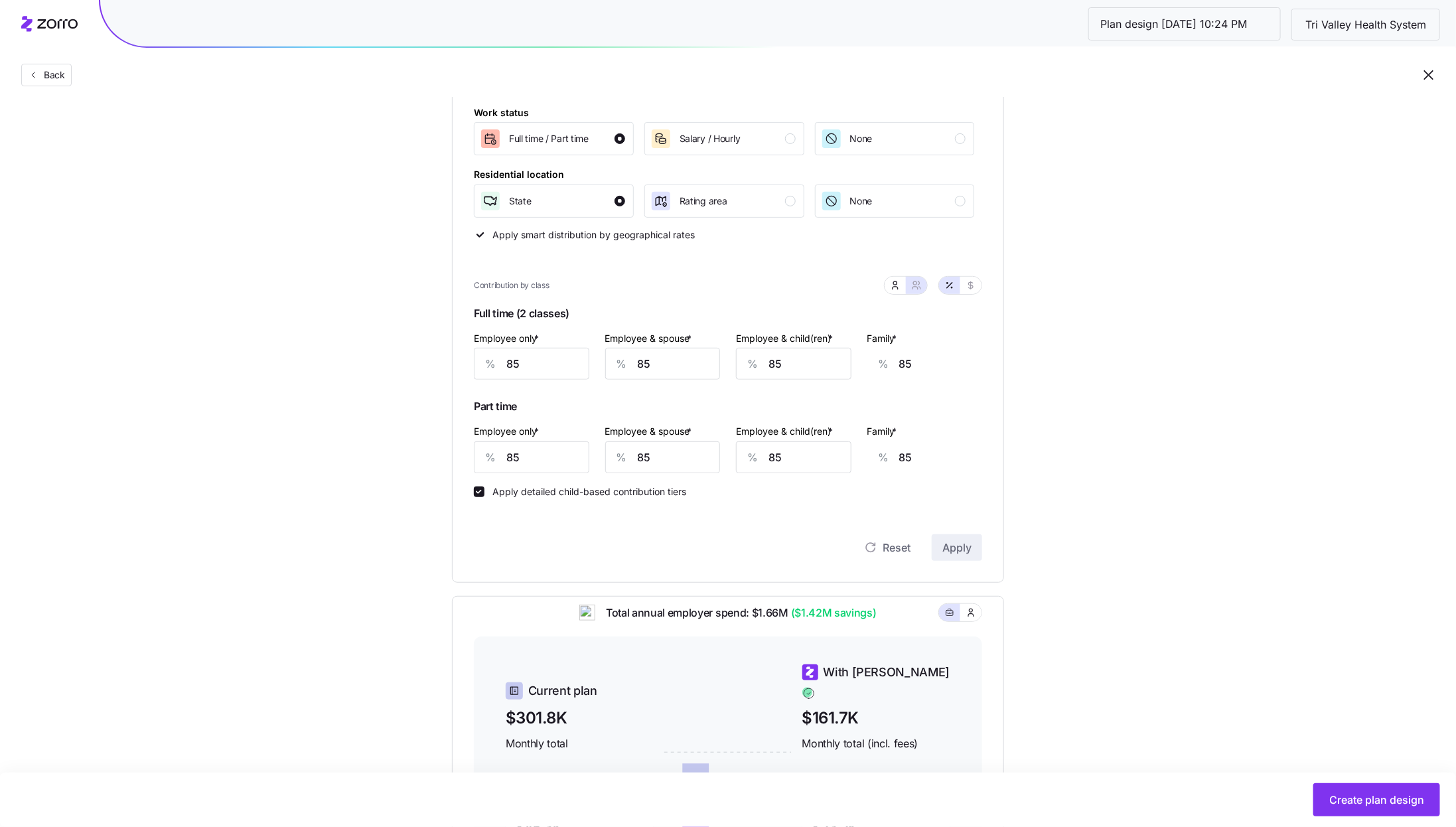
scroll to position [233, 0]
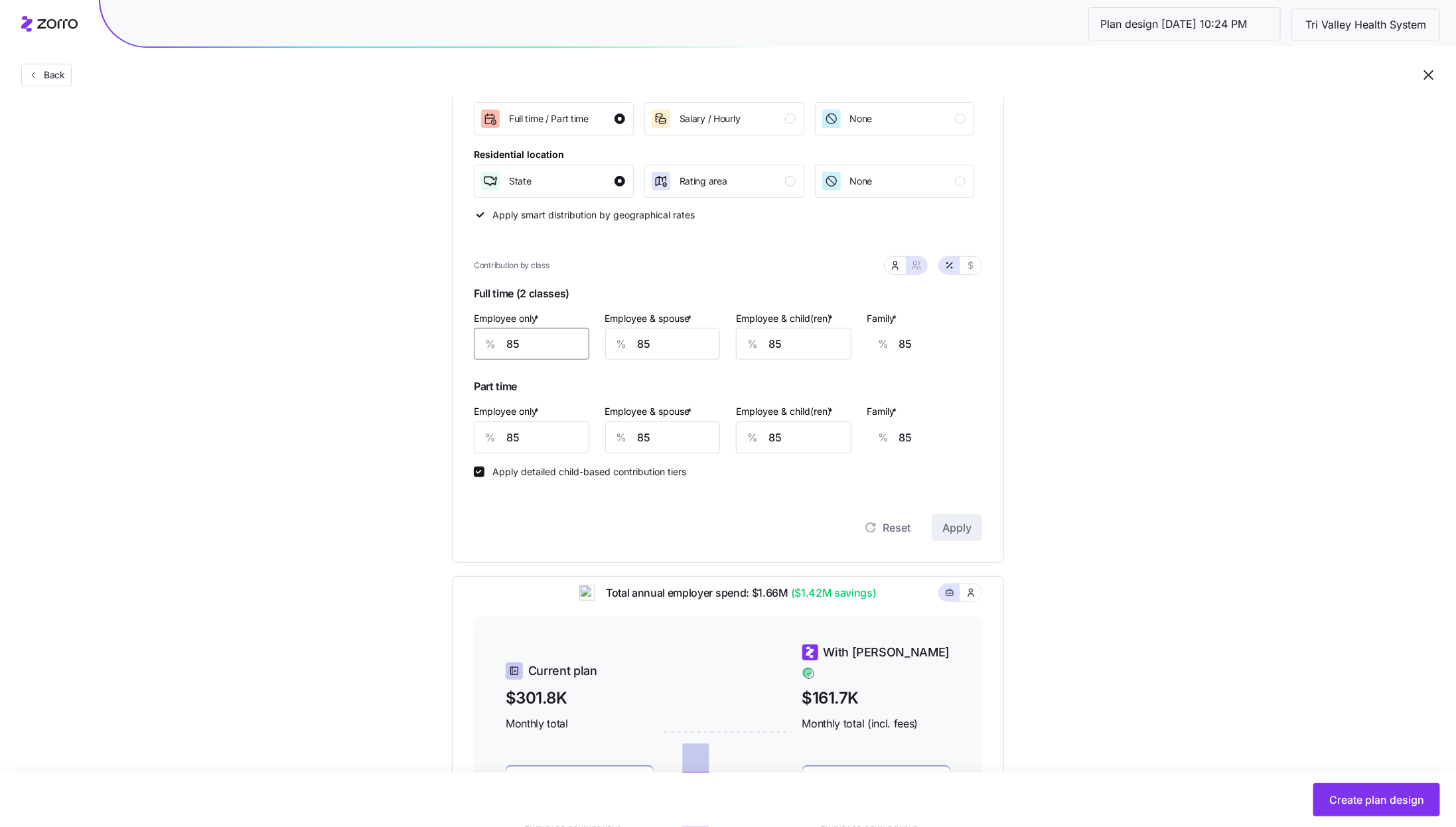
click at [564, 342] on input "85" at bounding box center [531, 343] width 116 height 31
type input "8"
type input "113"
type input "0"
type input "116"
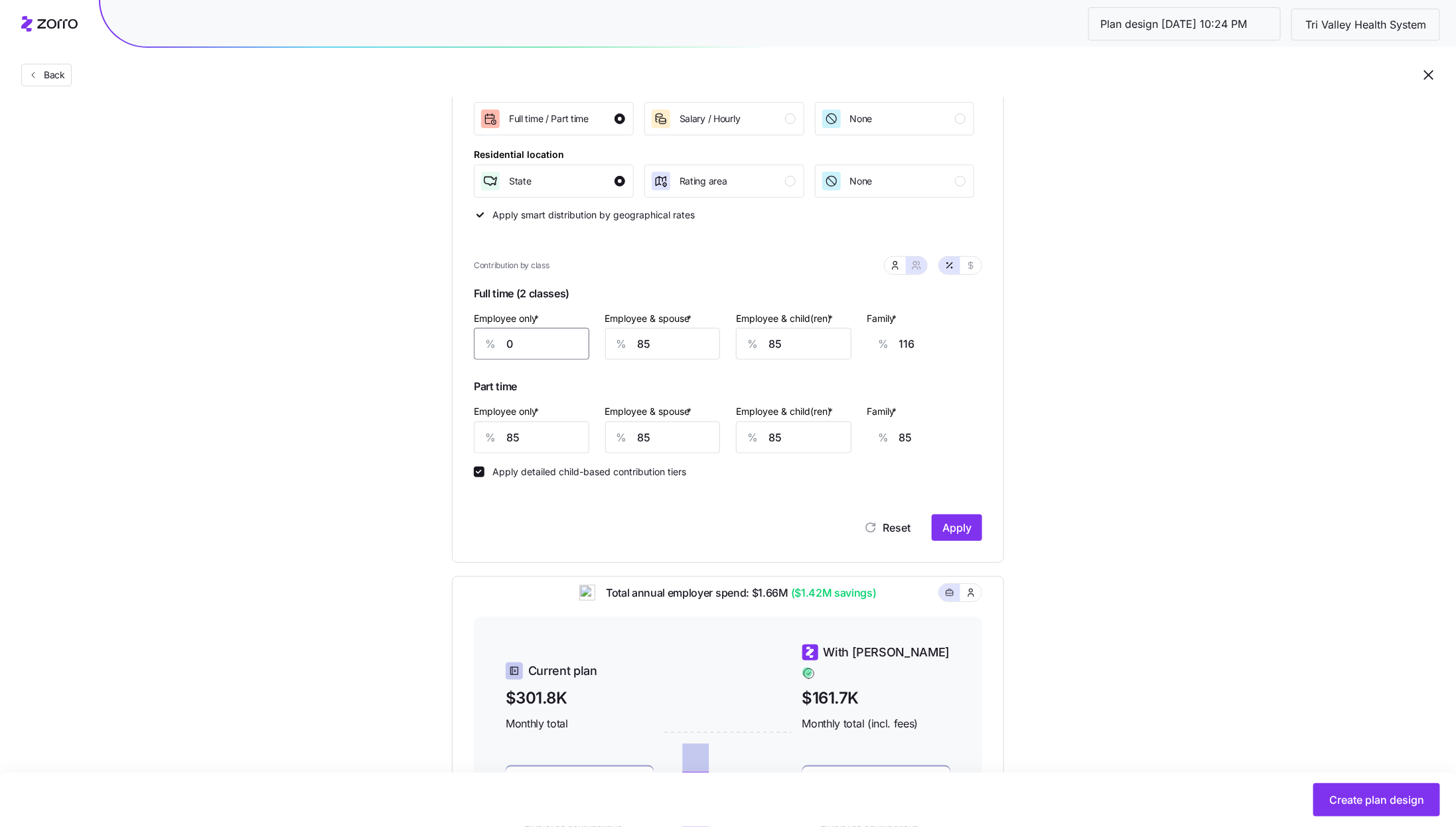
type input "90"
type input "83"
type input "900"
type input "0"
type input "90"
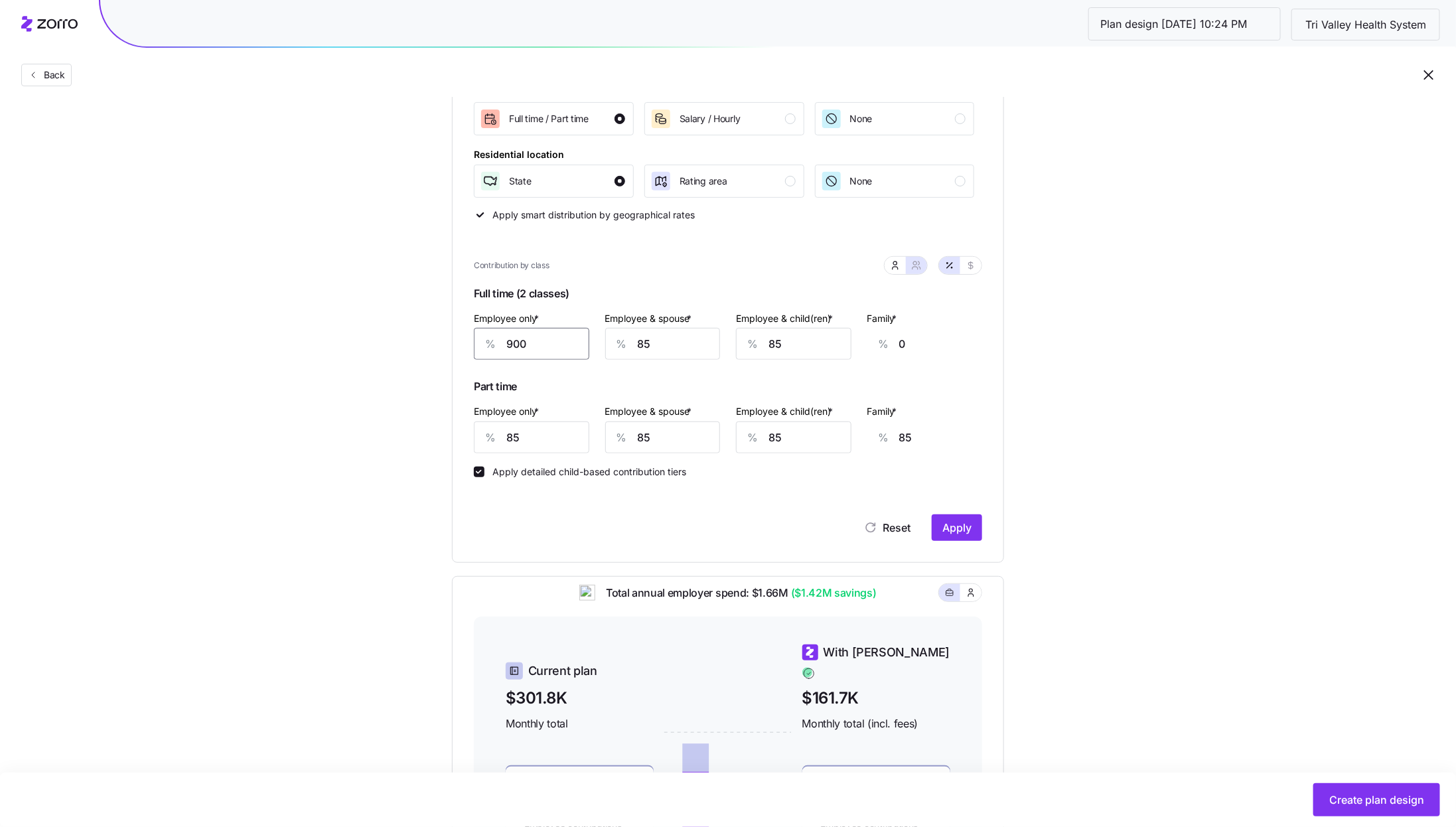
type input "83"
type input "90"
click at [671, 340] on input "85" at bounding box center [663, 343] width 116 height 31
type input "0"
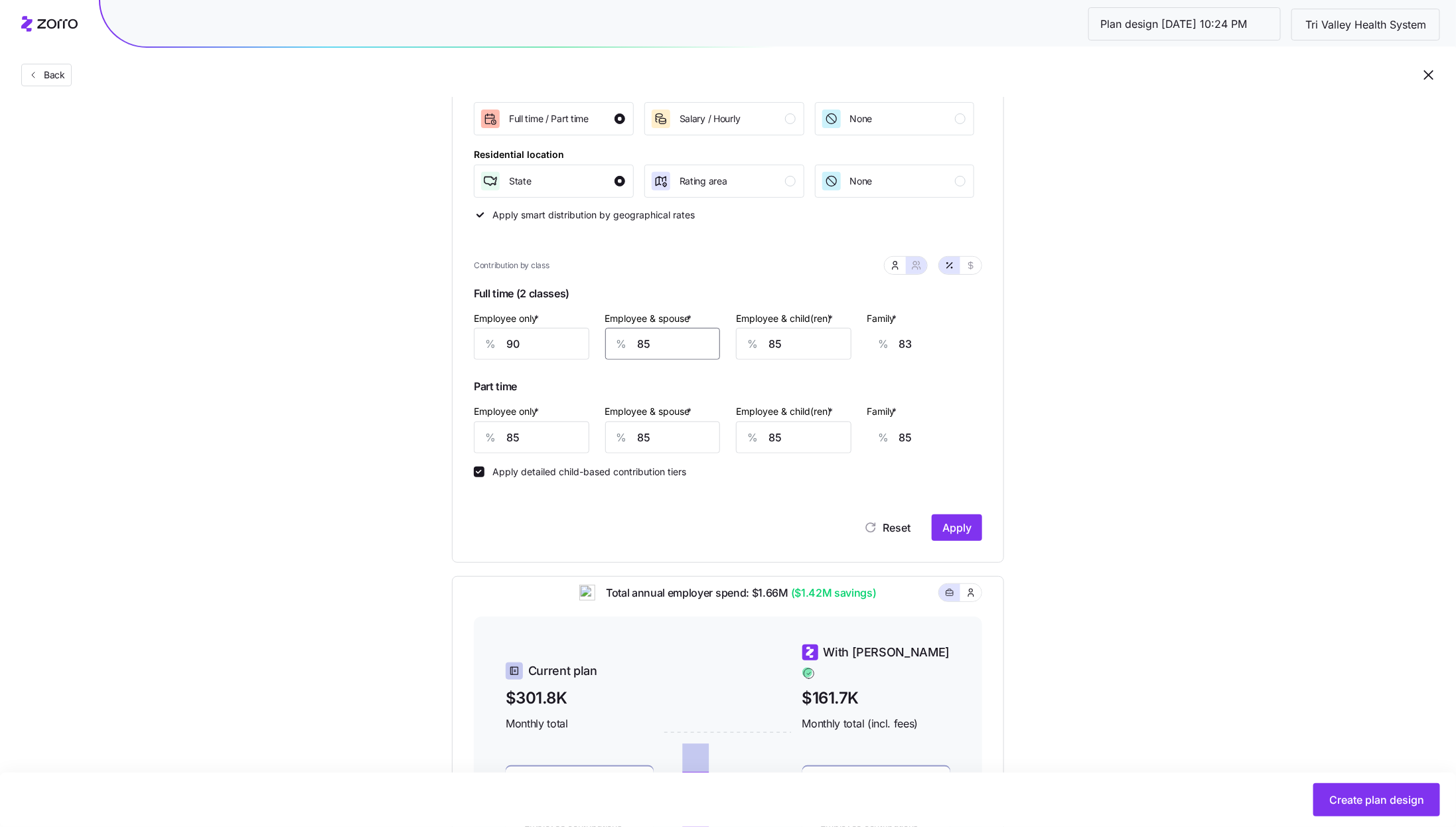
type input "21"
type input "9"
type input "27"
type input "90"
type input "87"
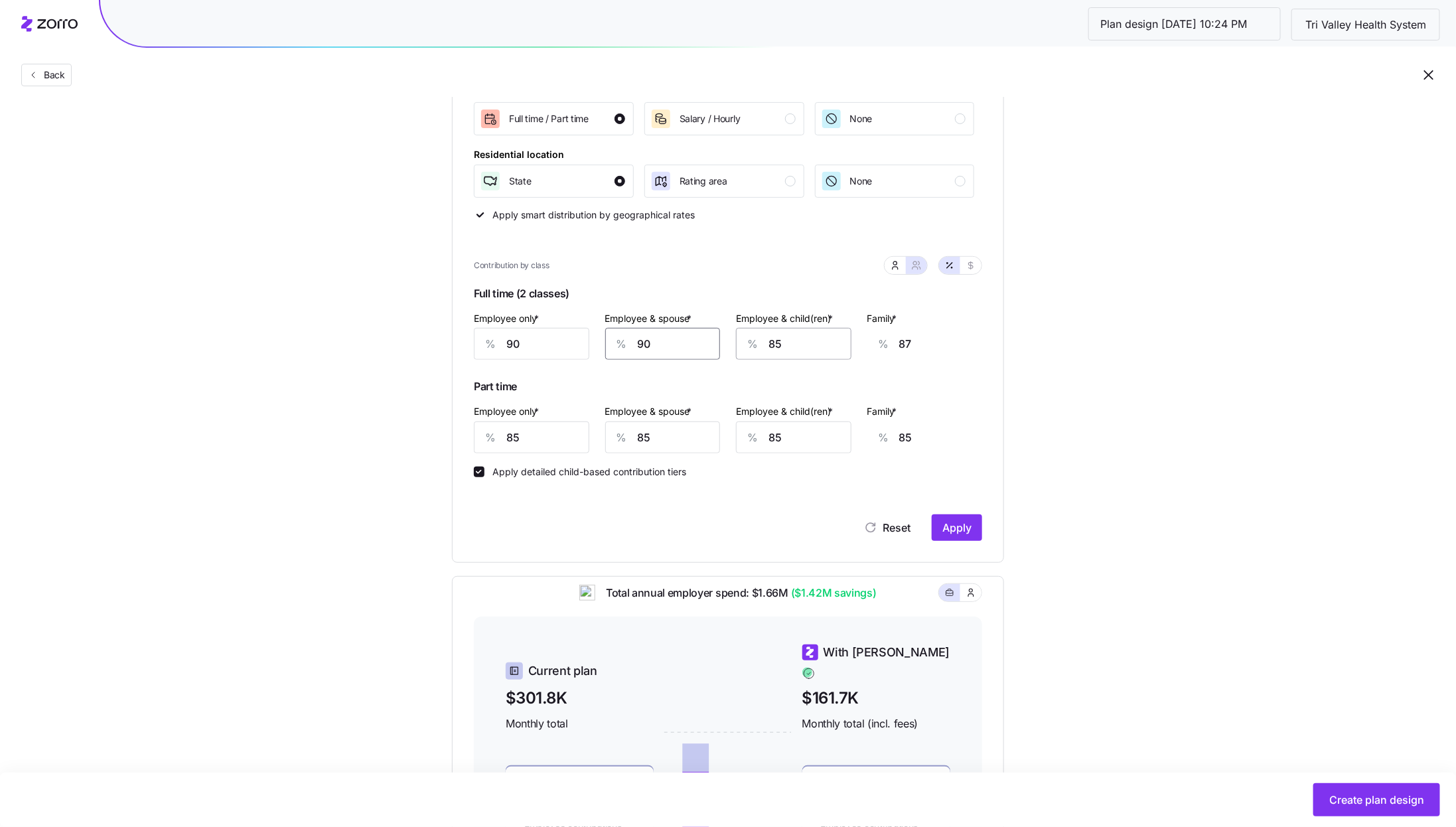
type input "90"
click at [770, 348] on input "85" at bounding box center [794, 343] width 116 height 31
type input "9"
type input "39"
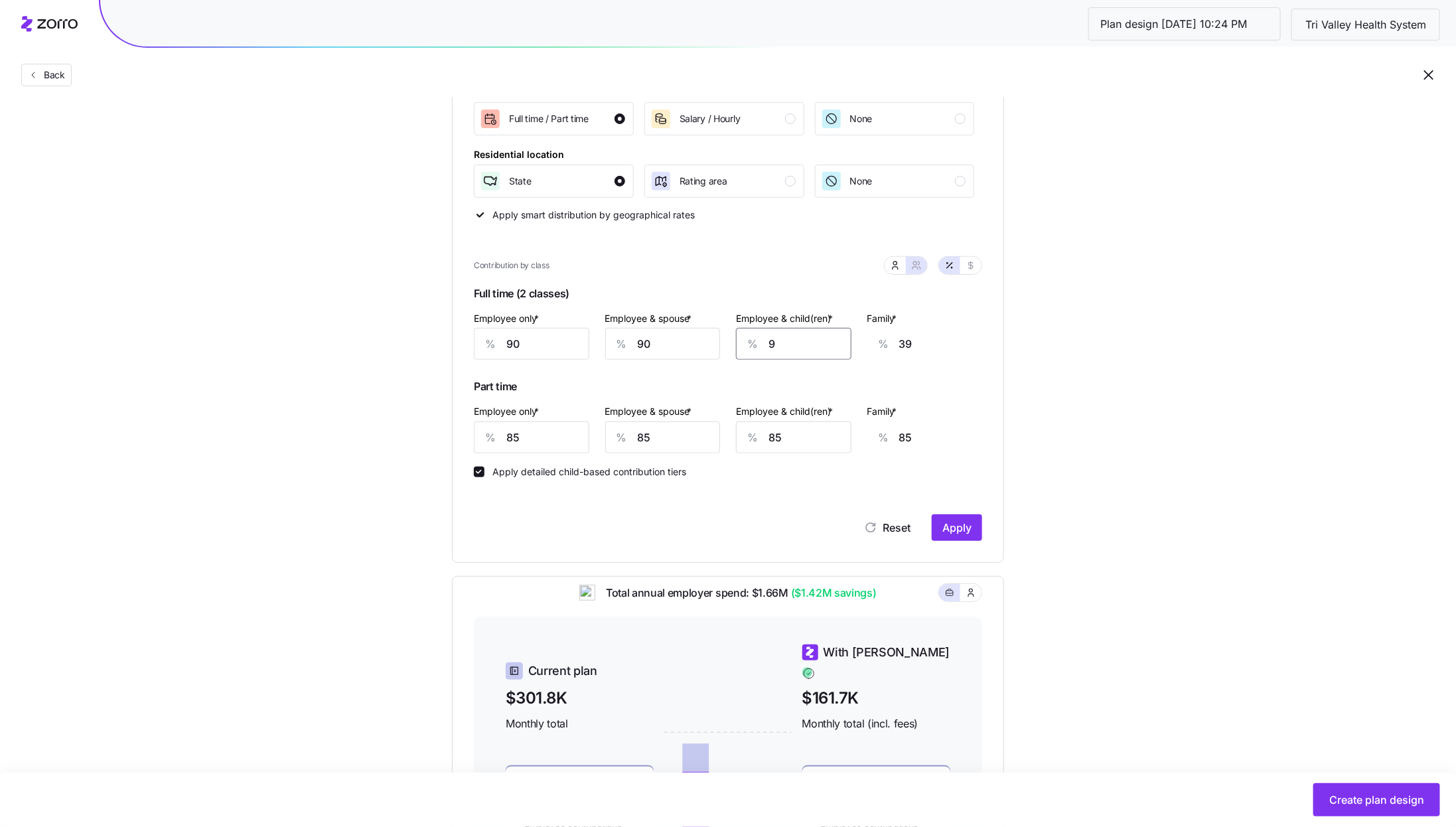
type input "90"
click at [772, 286] on span "Full time (2 classes)" at bounding box center [728, 296] width 509 height 27
click at [535, 350] on input "90" at bounding box center [531, 343] width 116 height 31
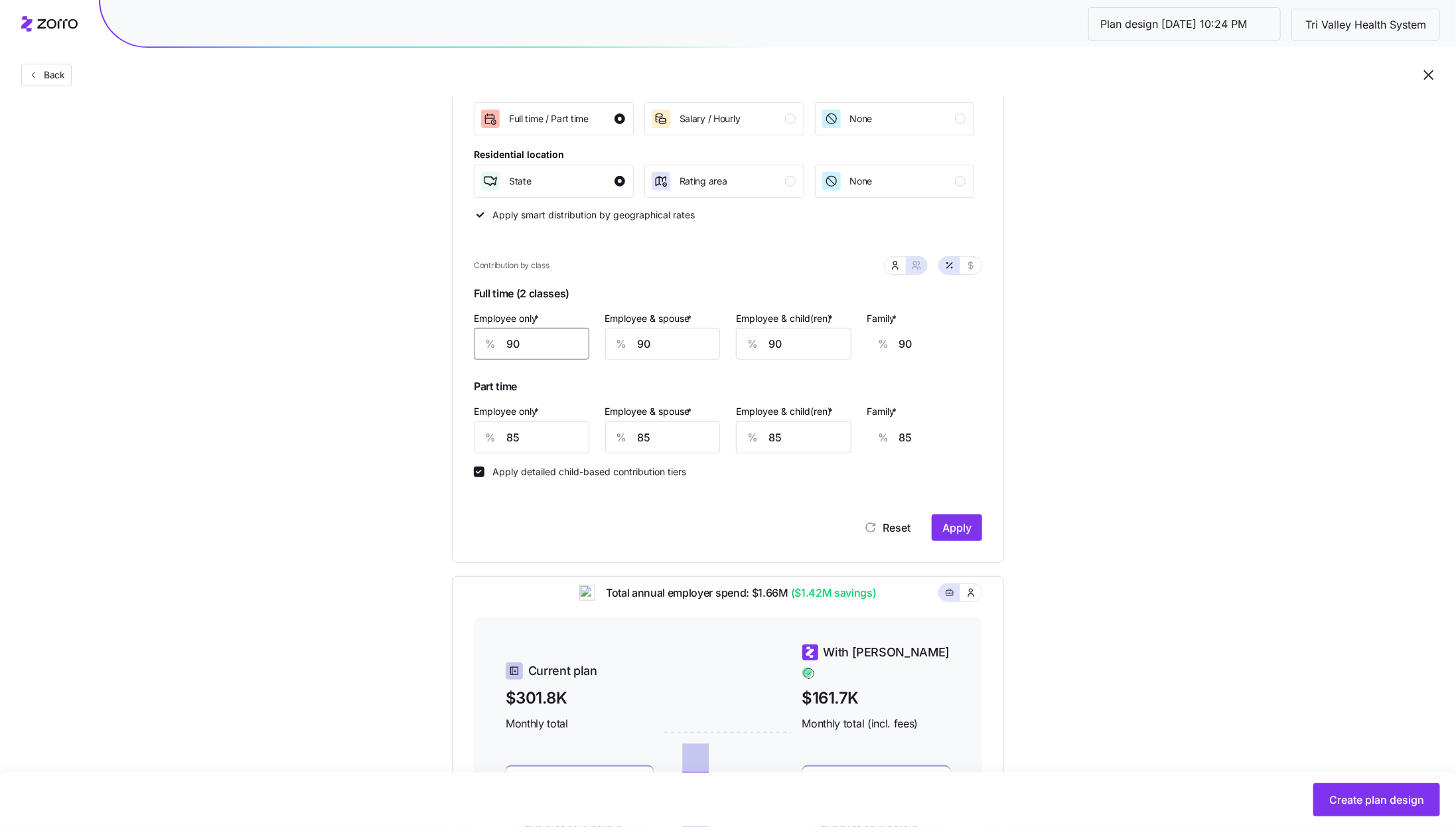
click at [535, 350] on input "90" at bounding box center [531, 343] width 116 height 31
type input "8"
type input "120"
type input "85"
type input "92"
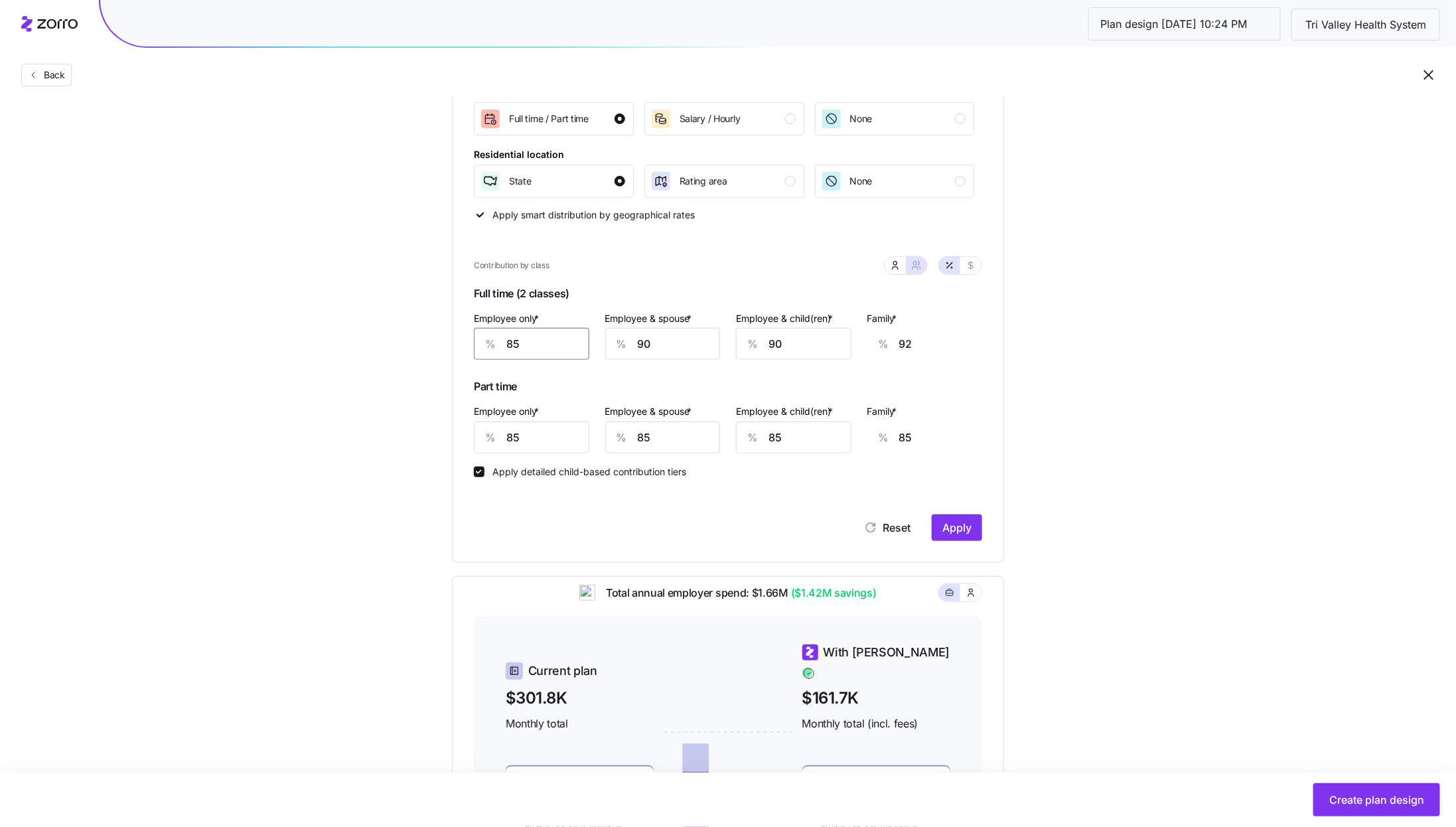
click at [565, 346] on input "85" at bounding box center [531, 343] width 116 height 31
type input "8"
type input "120"
type input "83"
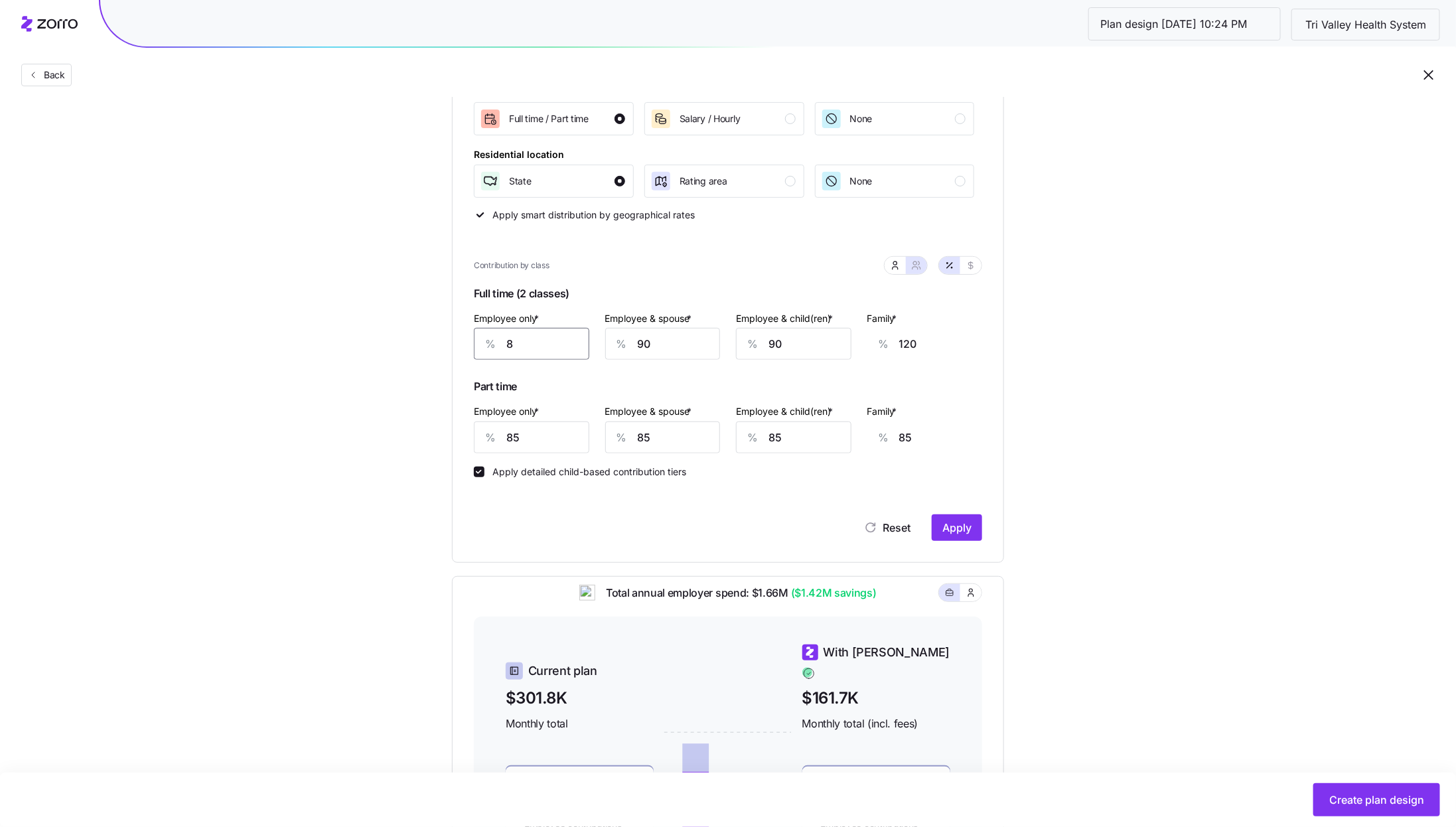
type input "93"
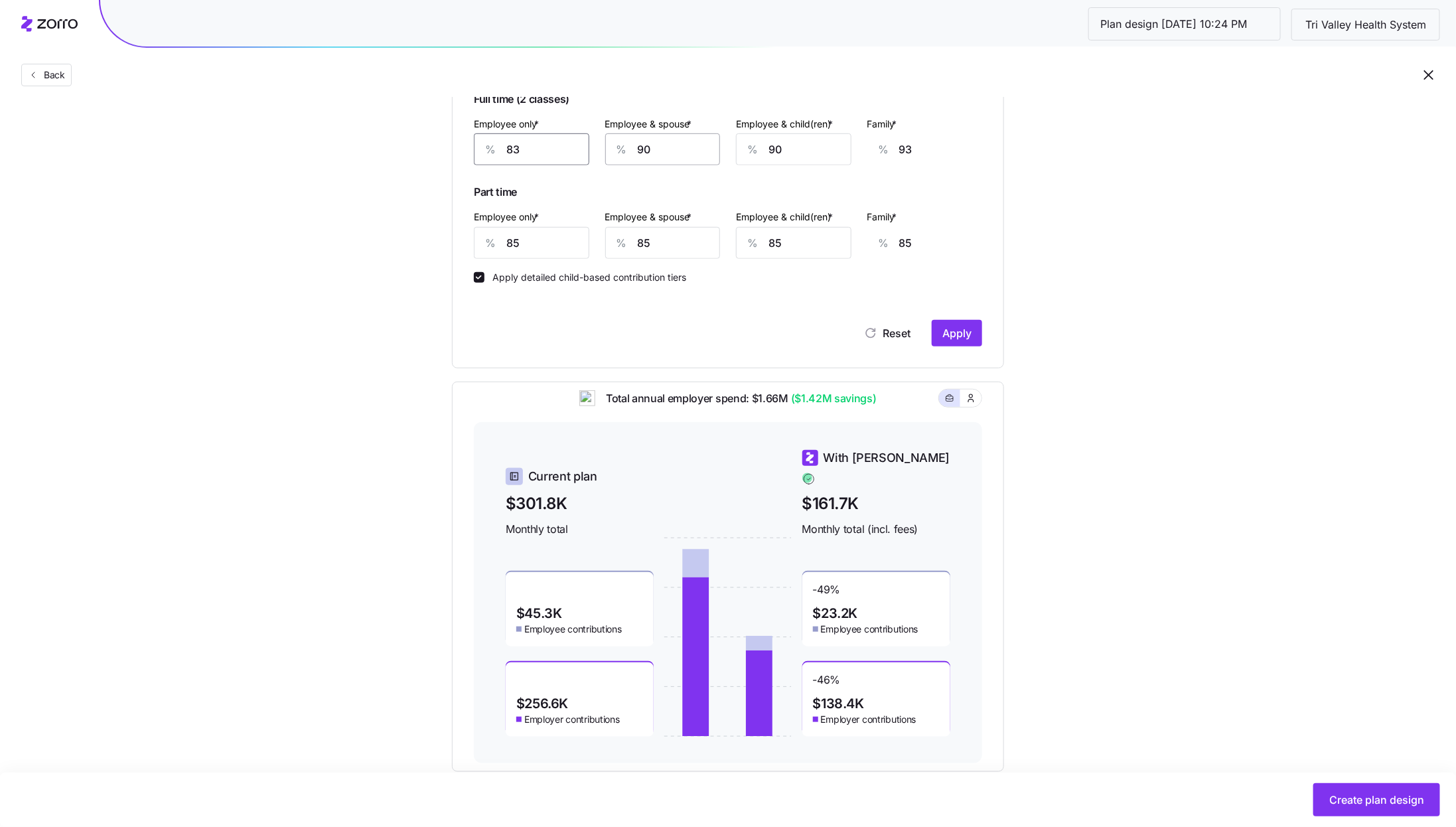
scroll to position [429, 0]
drag, startPoint x: 755, startPoint y: 410, endPoint x: 787, endPoint y: 409, distance: 32.0
click at [787, 406] on span "Total annual employer spend: $1.66M ($1.42M savings)" at bounding box center [735, 397] width 281 height 17
click at [1073, 500] on div "Set your contribution Compliant Industry Generous Current Contribution Classes …" at bounding box center [728, 231] width 1456 height 1083
drag, startPoint x: 753, startPoint y: 406, endPoint x: 790, endPoint y: 409, distance: 37.1
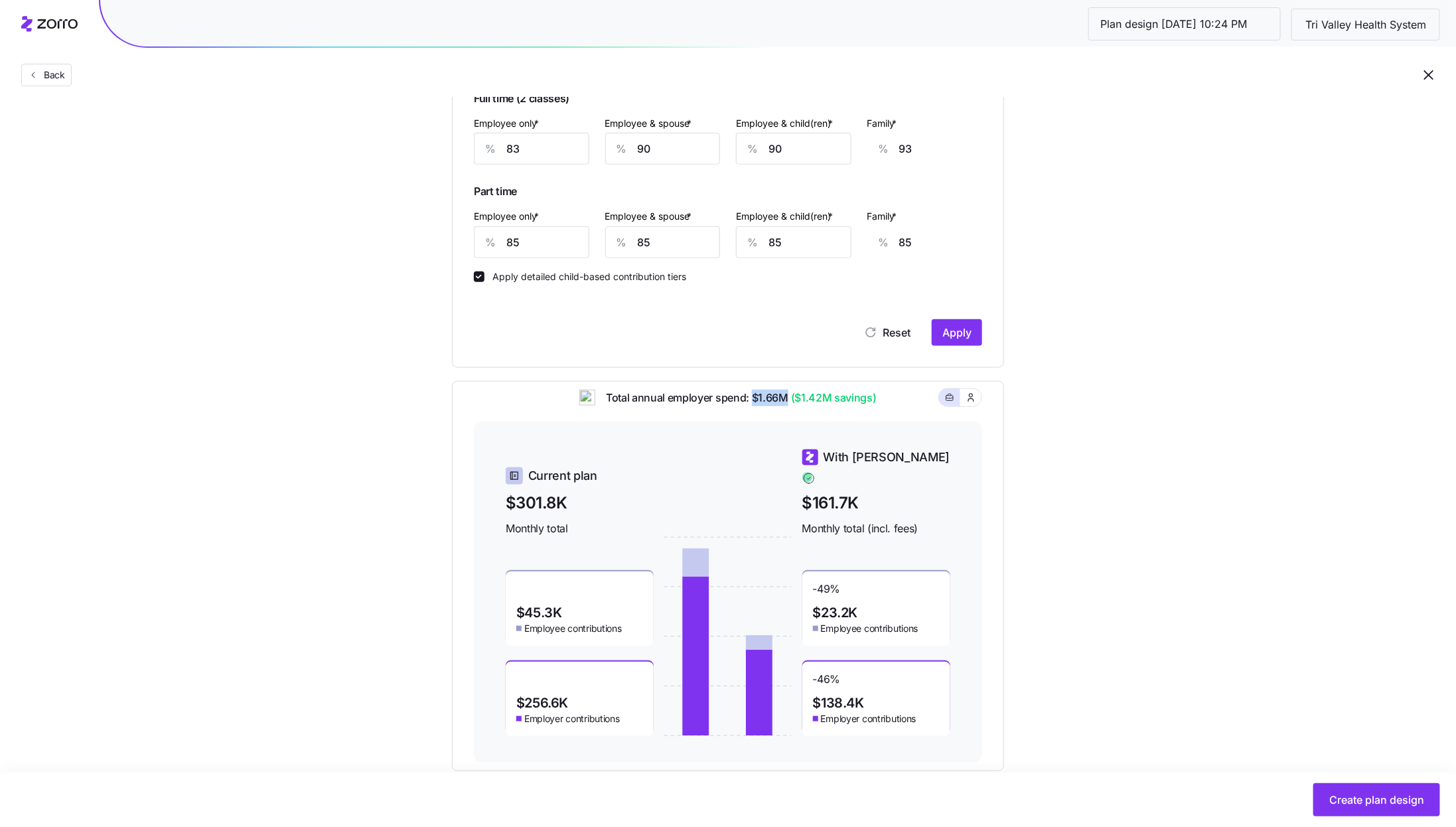
click at [790, 406] on span "Total annual employer spend: $1.66M ($1.42M savings)" at bounding box center [735, 397] width 281 height 17
click at [783, 418] on div "Total annual employer spend: $1.66M ($1.42M savings)" at bounding box center [728, 405] width 509 height 32
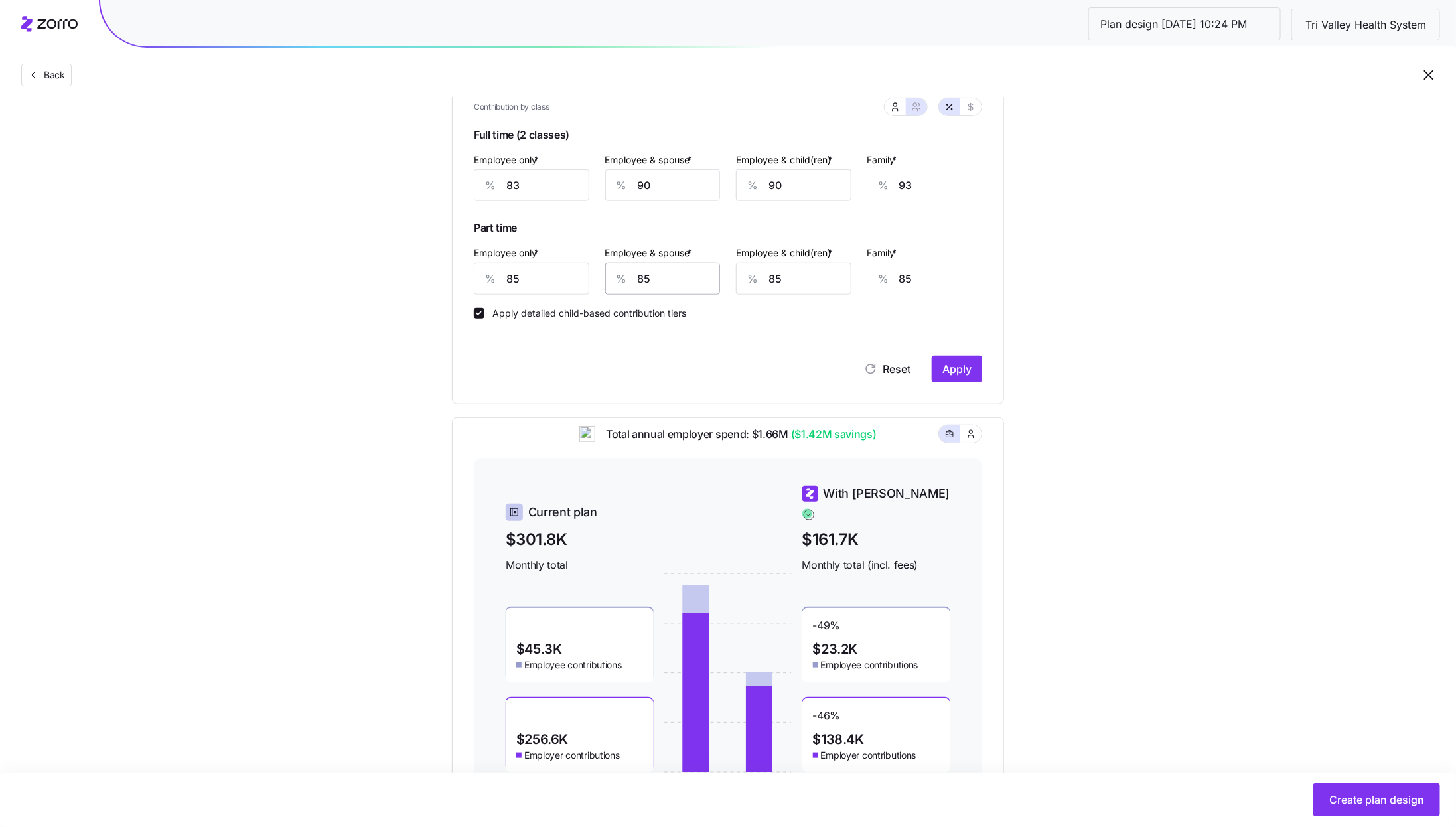
scroll to position [385, 0]
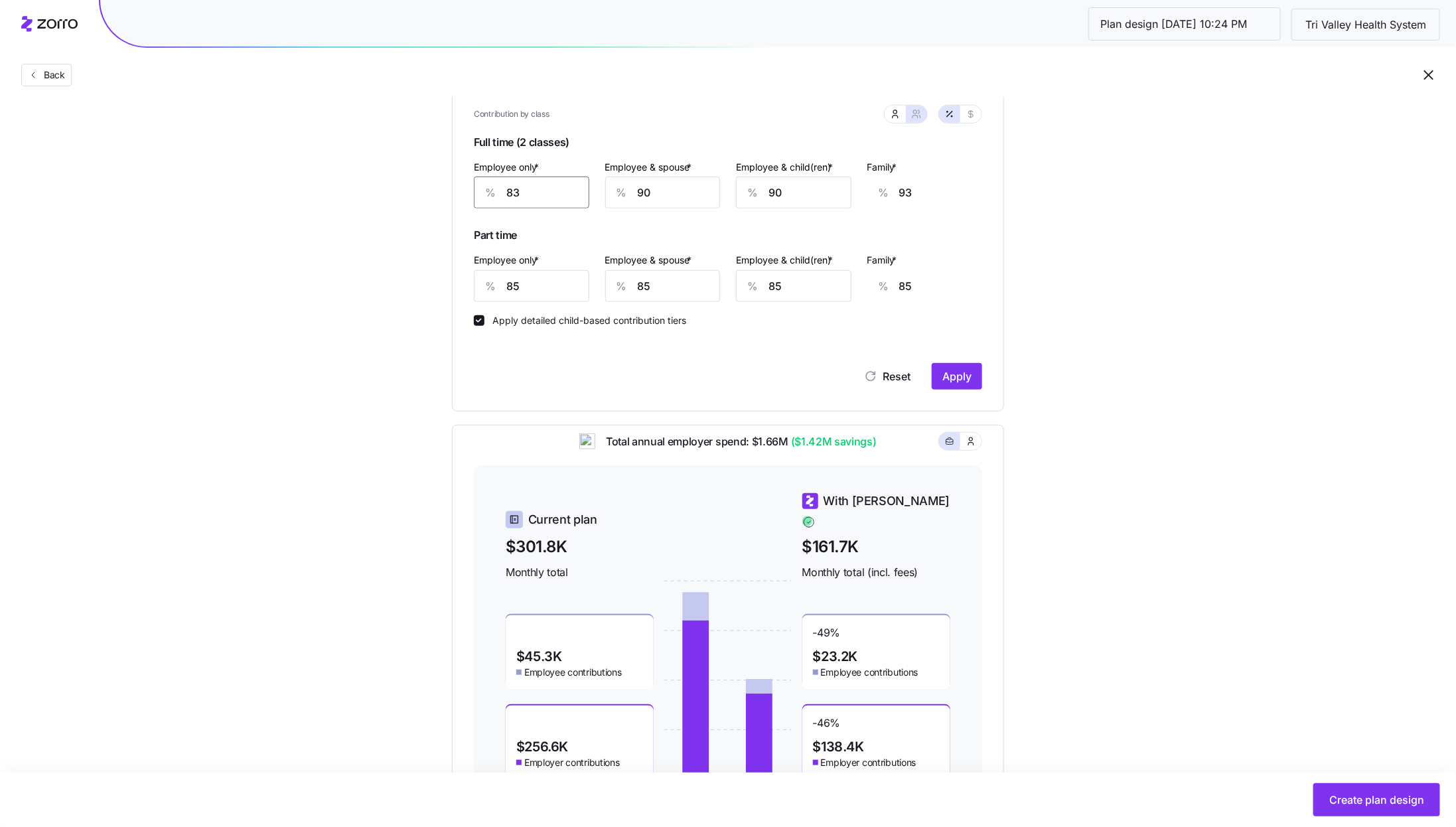
click at [543, 199] on input "83" at bounding box center [531, 192] width 116 height 31
type input "1"
type input "123"
type input "10"
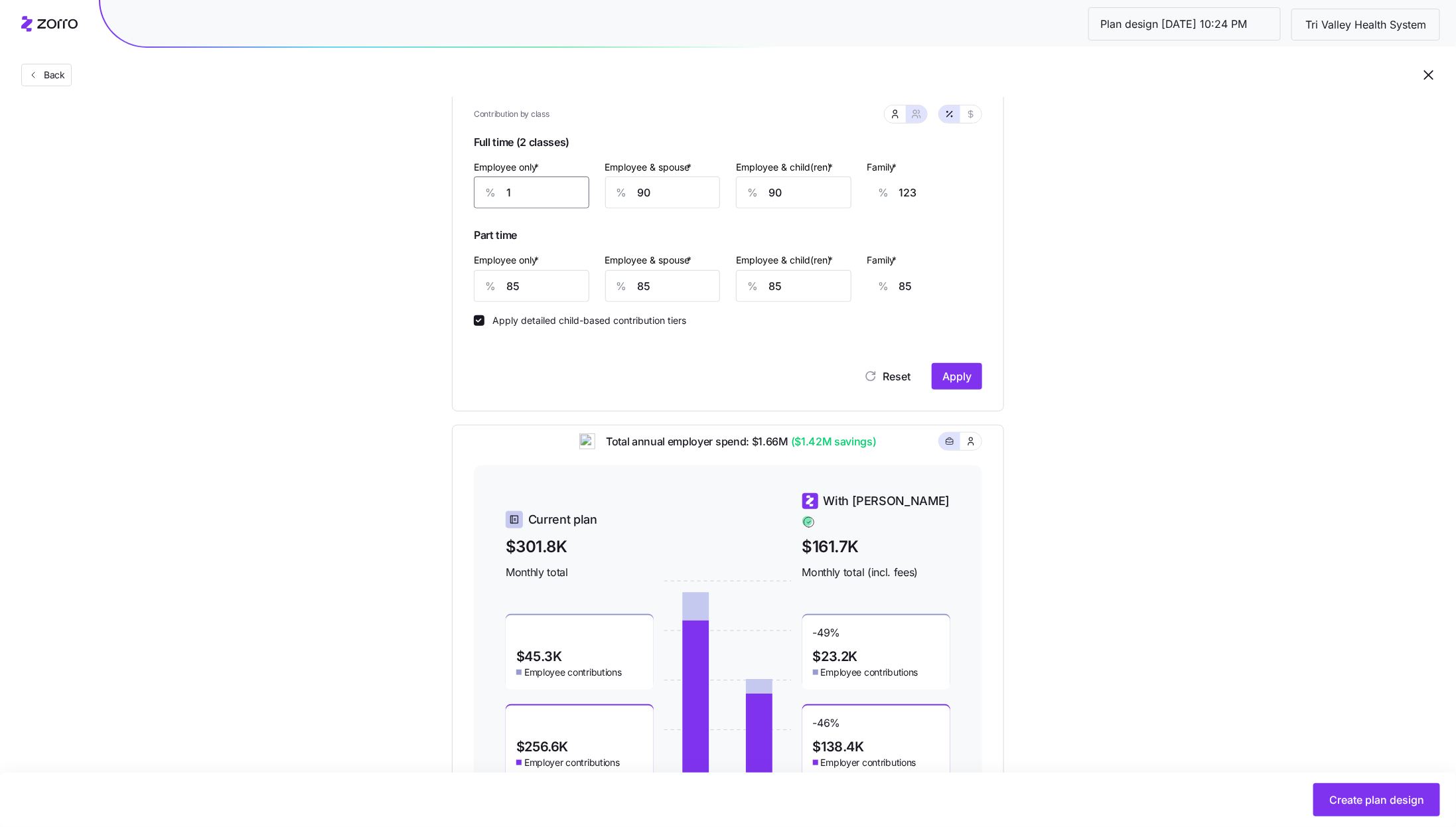
type input "119"
type input "100"
type input "86"
type input "100"
click at [678, 207] on input "90" at bounding box center [663, 192] width 116 height 31
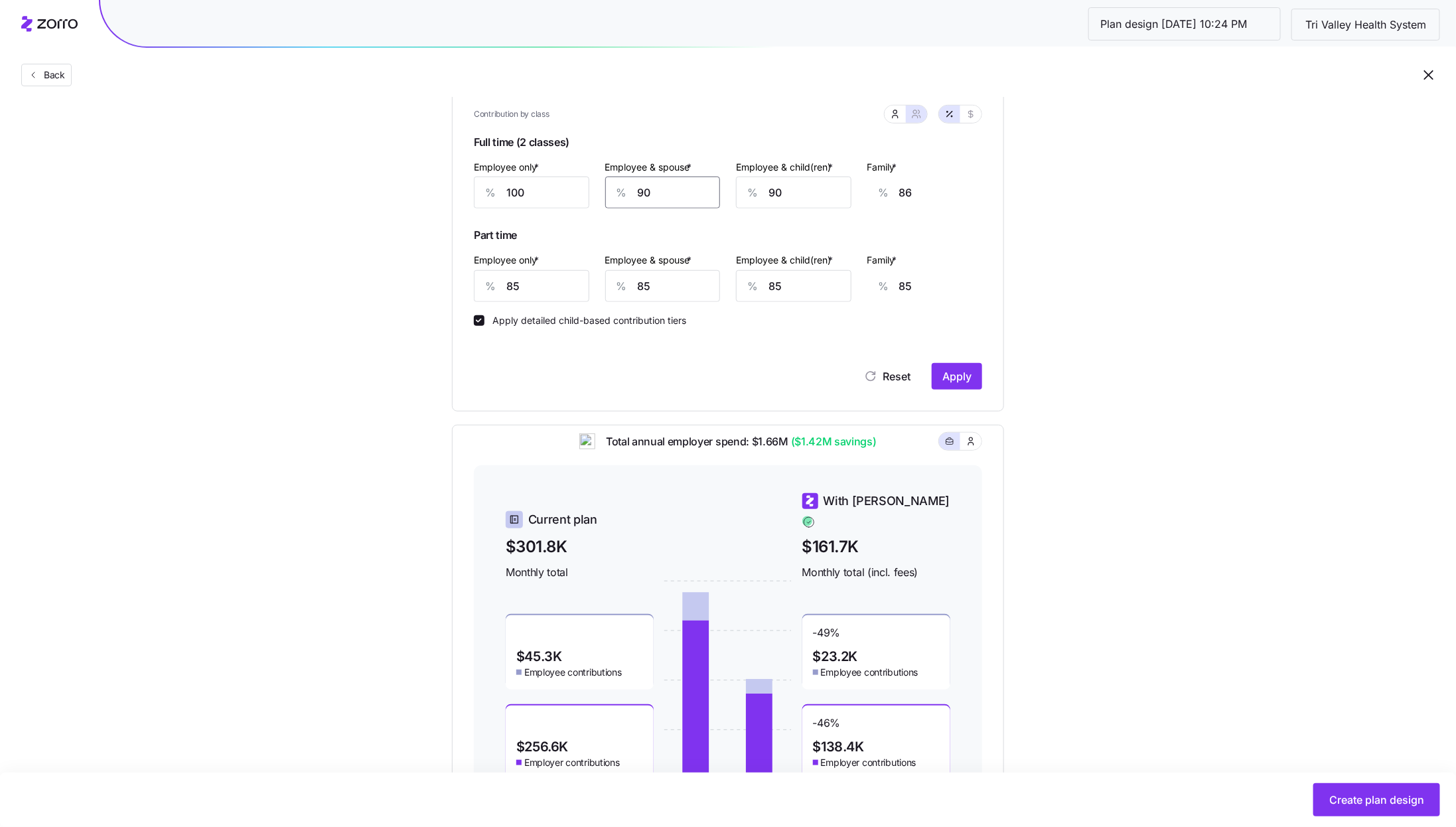
click at [678, 207] on input "90" at bounding box center [663, 192] width 116 height 31
type input "1"
type input "21"
type input "10"
type input "27"
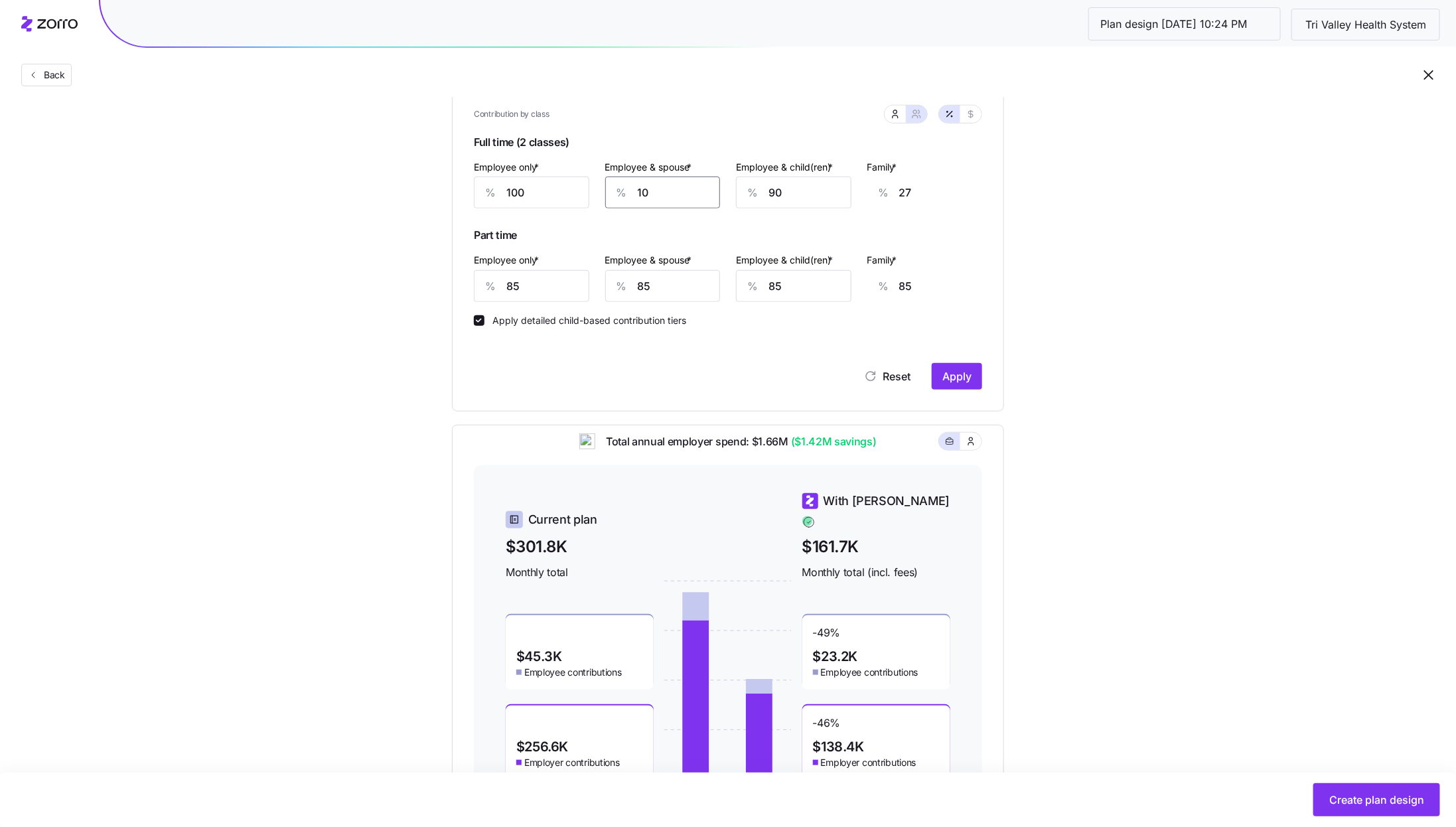
type input "100"
type input "94"
type input "100"
click at [787, 195] on input "90" at bounding box center [794, 192] width 116 height 31
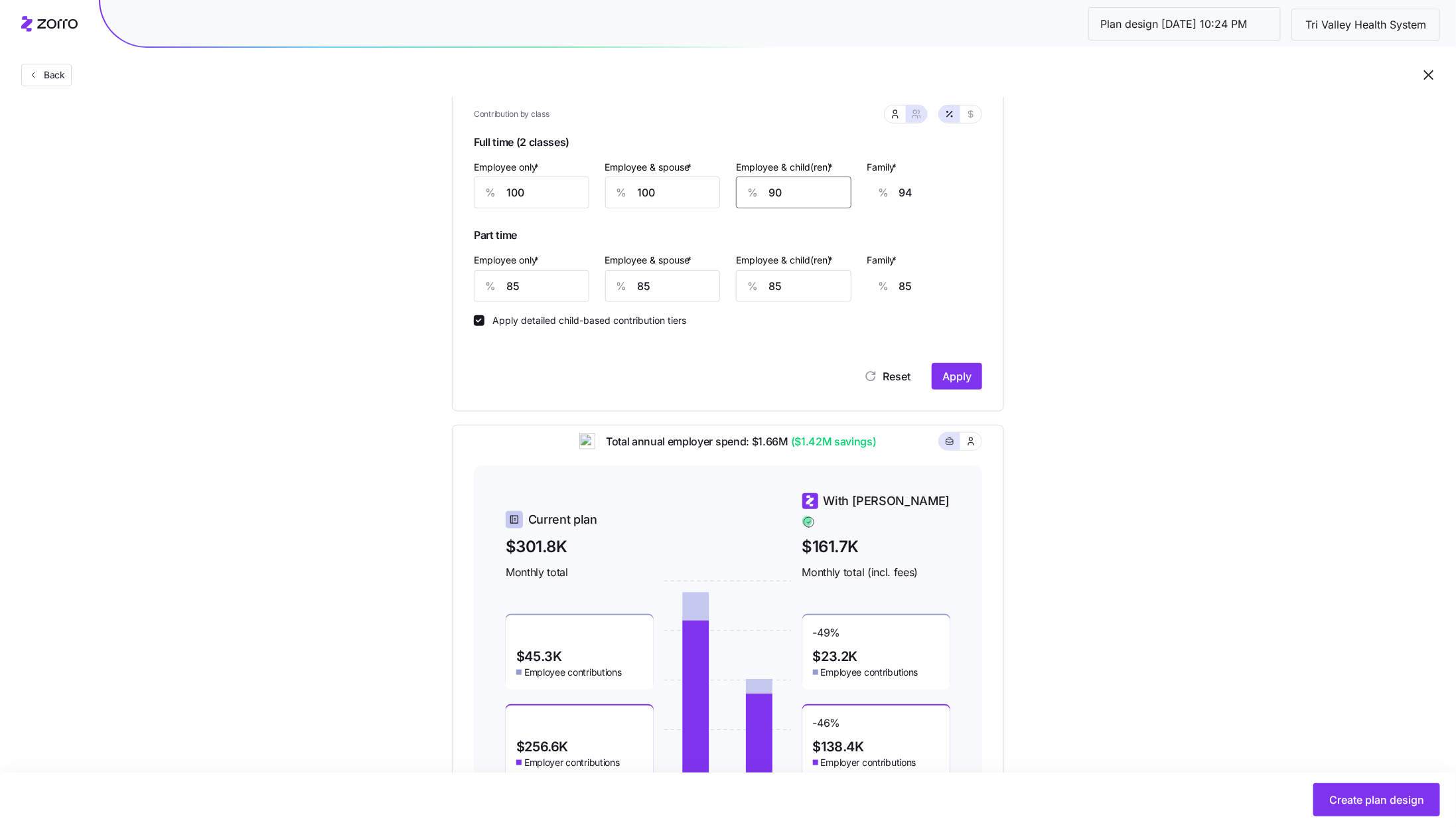
type input "1"
type input "37"
type input "10"
type input "43"
type input "100"
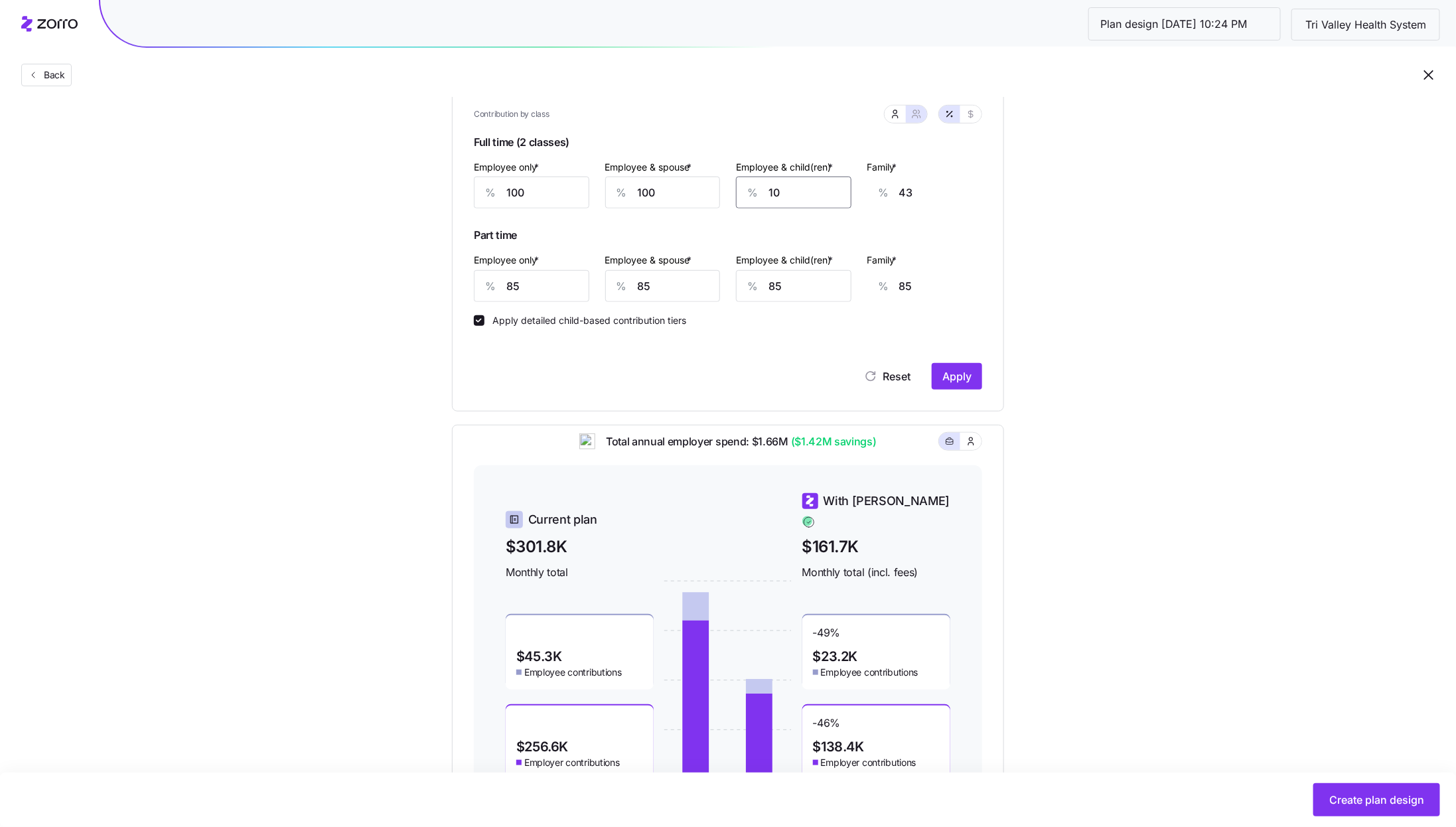
type input "100"
click at [972, 384] on button "Apply" at bounding box center [956, 376] width 50 height 26
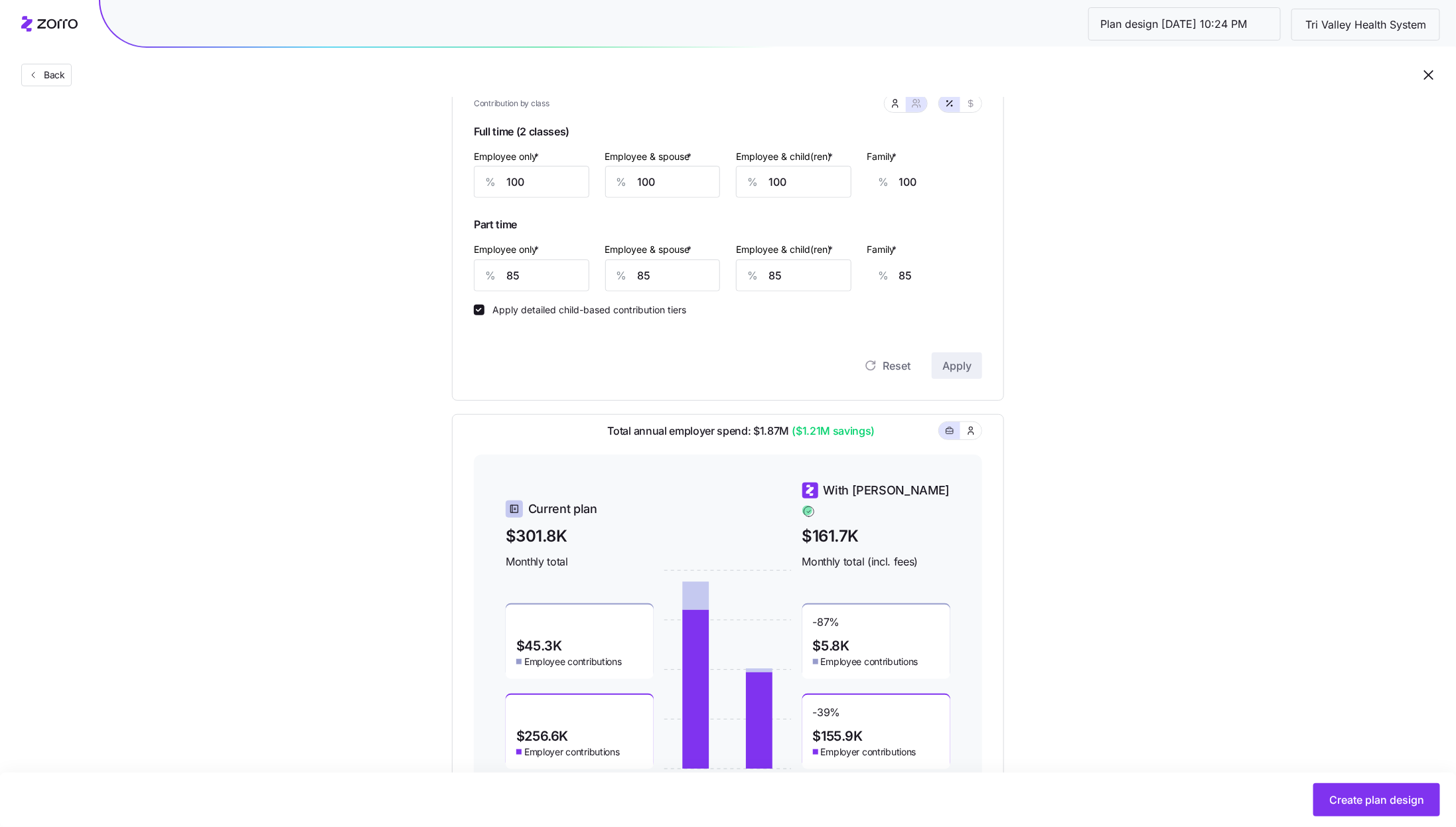
scroll to position [458, 0]
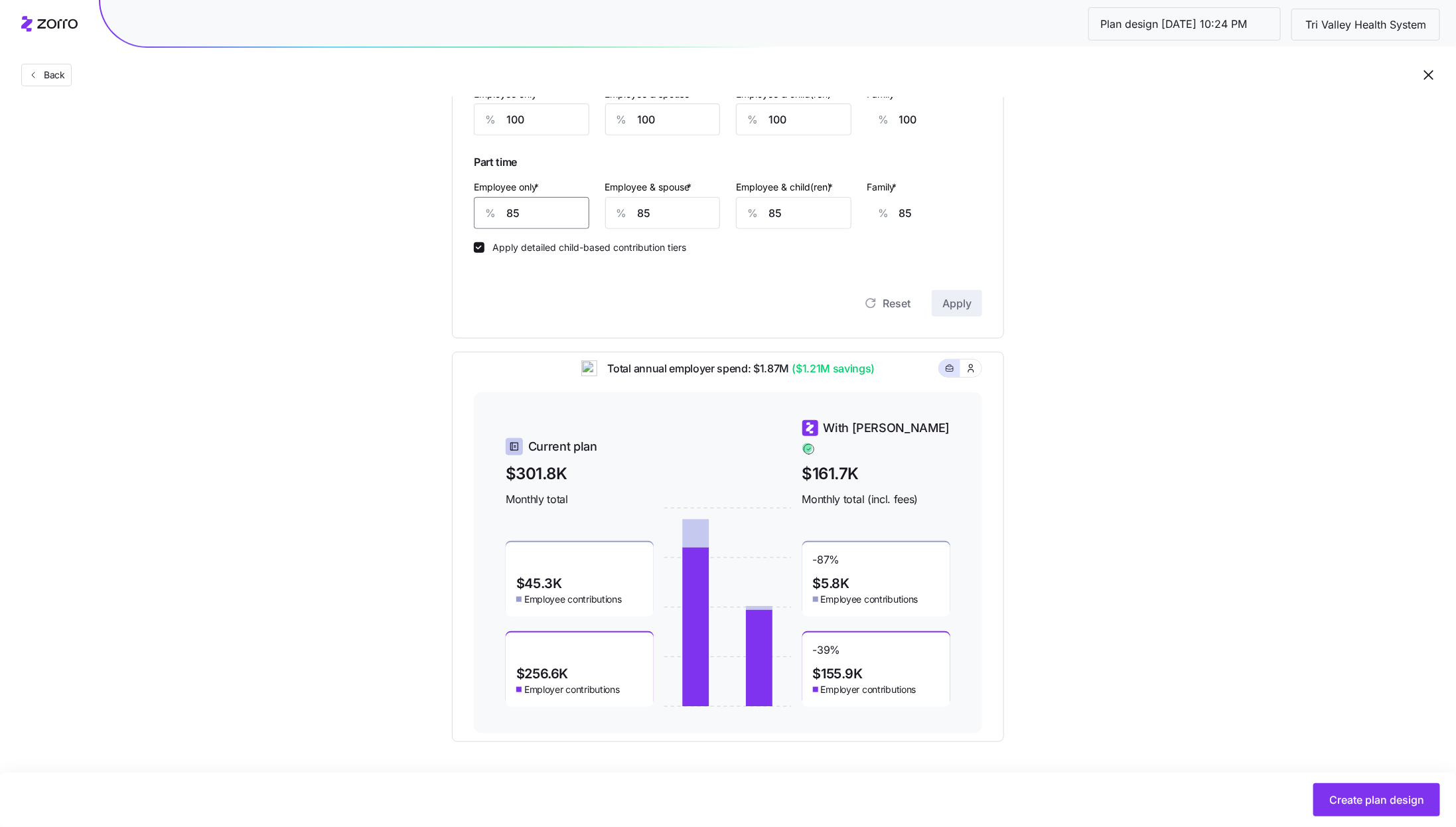
click at [519, 221] on input "85" at bounding box center [531, 213] width 116 height 31
type input "1"
type input "116"
type input "10"
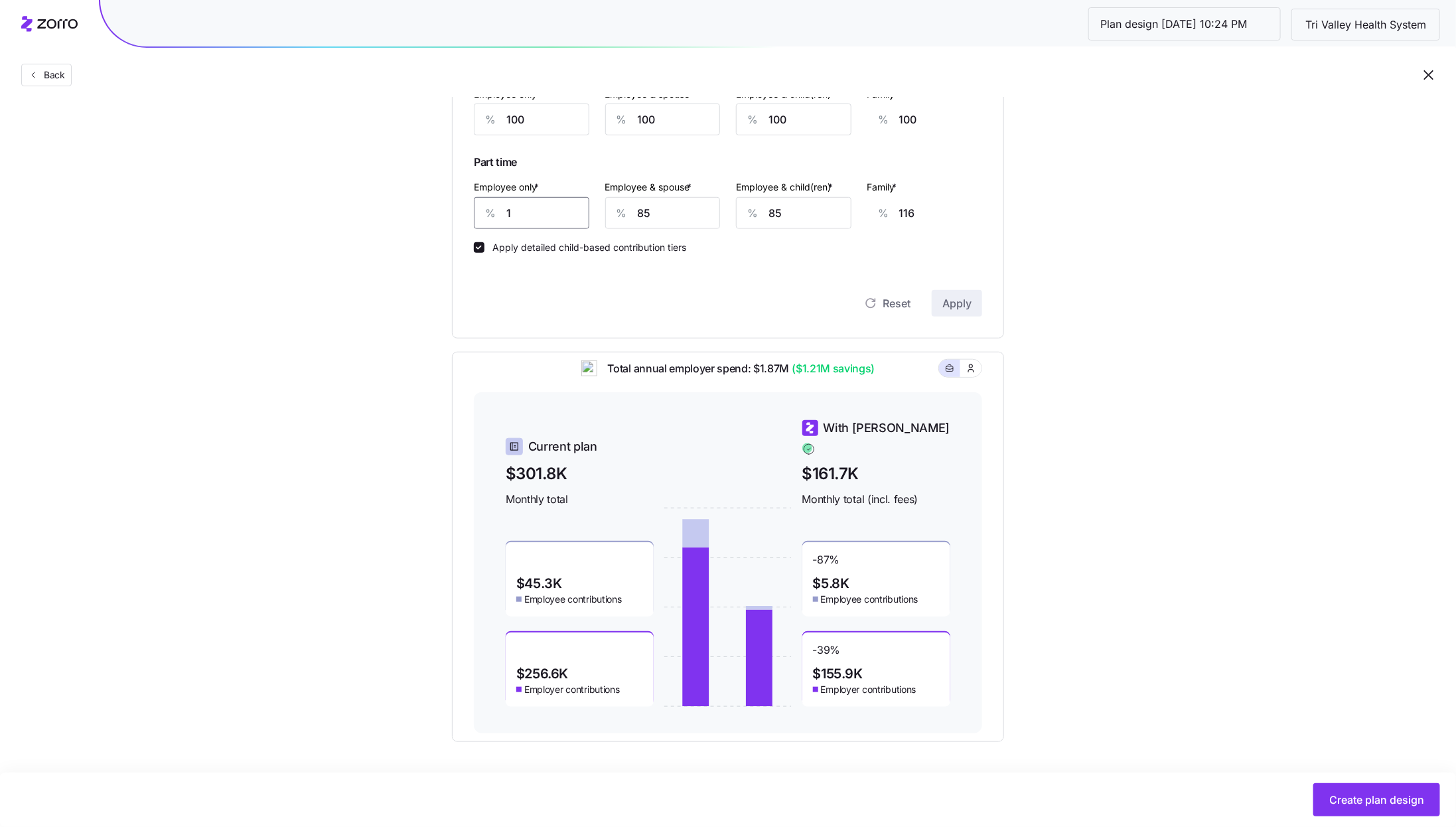
type input "113"
type input "100"
type input "79"
type input "100"
type input "1"
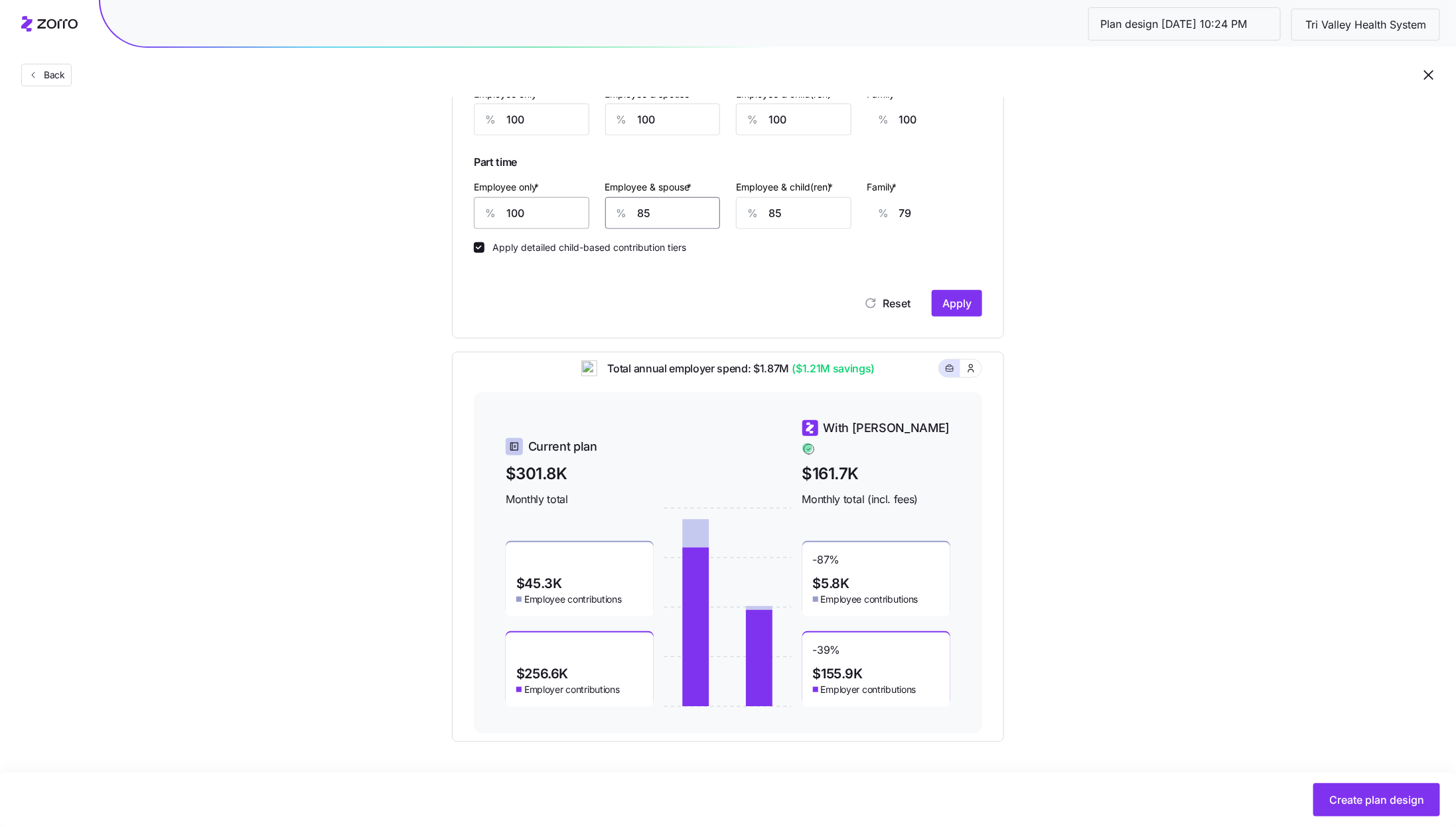
type input "18"
type input "10"
type input "24"
type input "100"
type input "91"
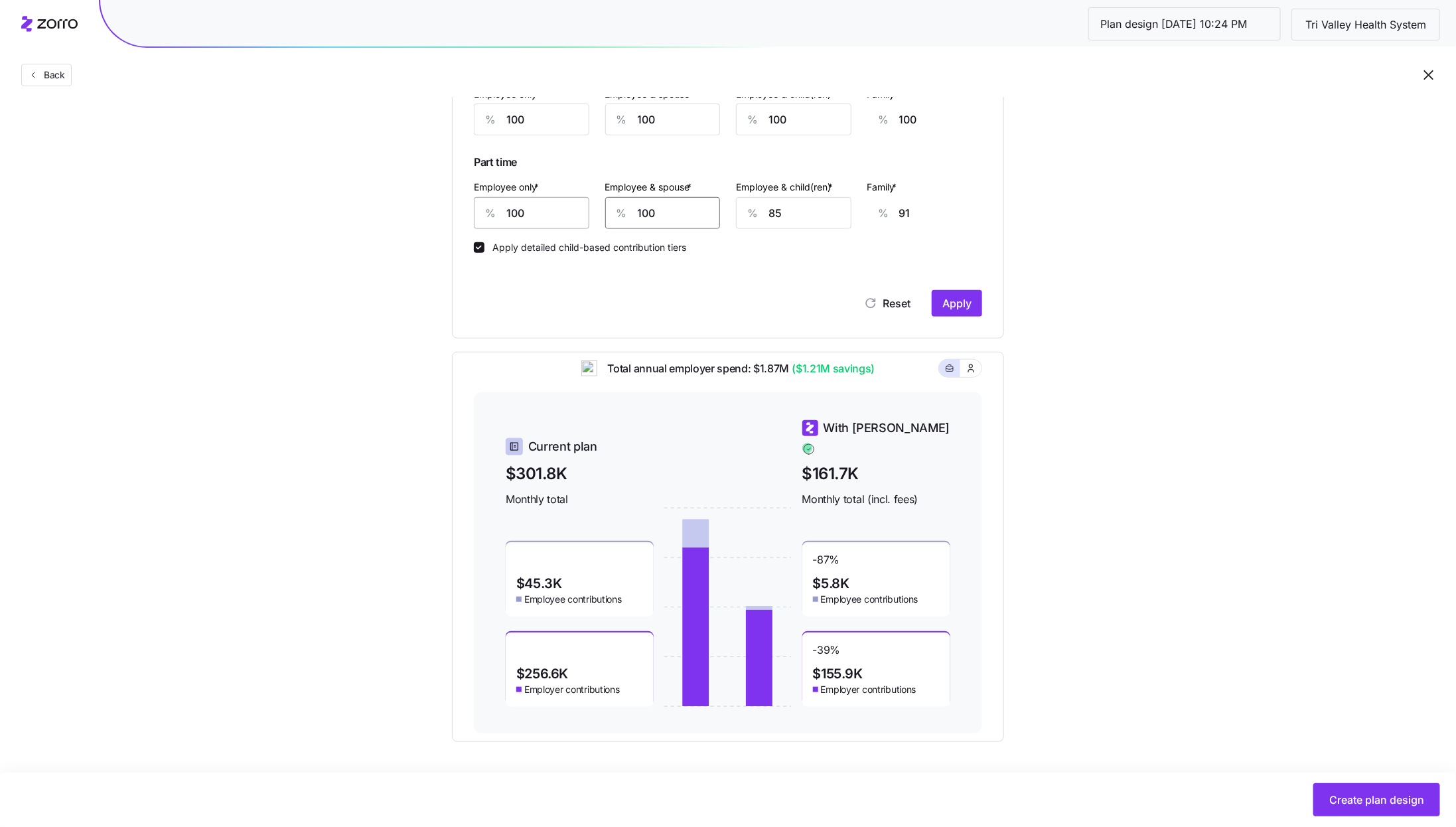
type input "100"
type input "1"
type input "37"
type input "10"
type input "43"
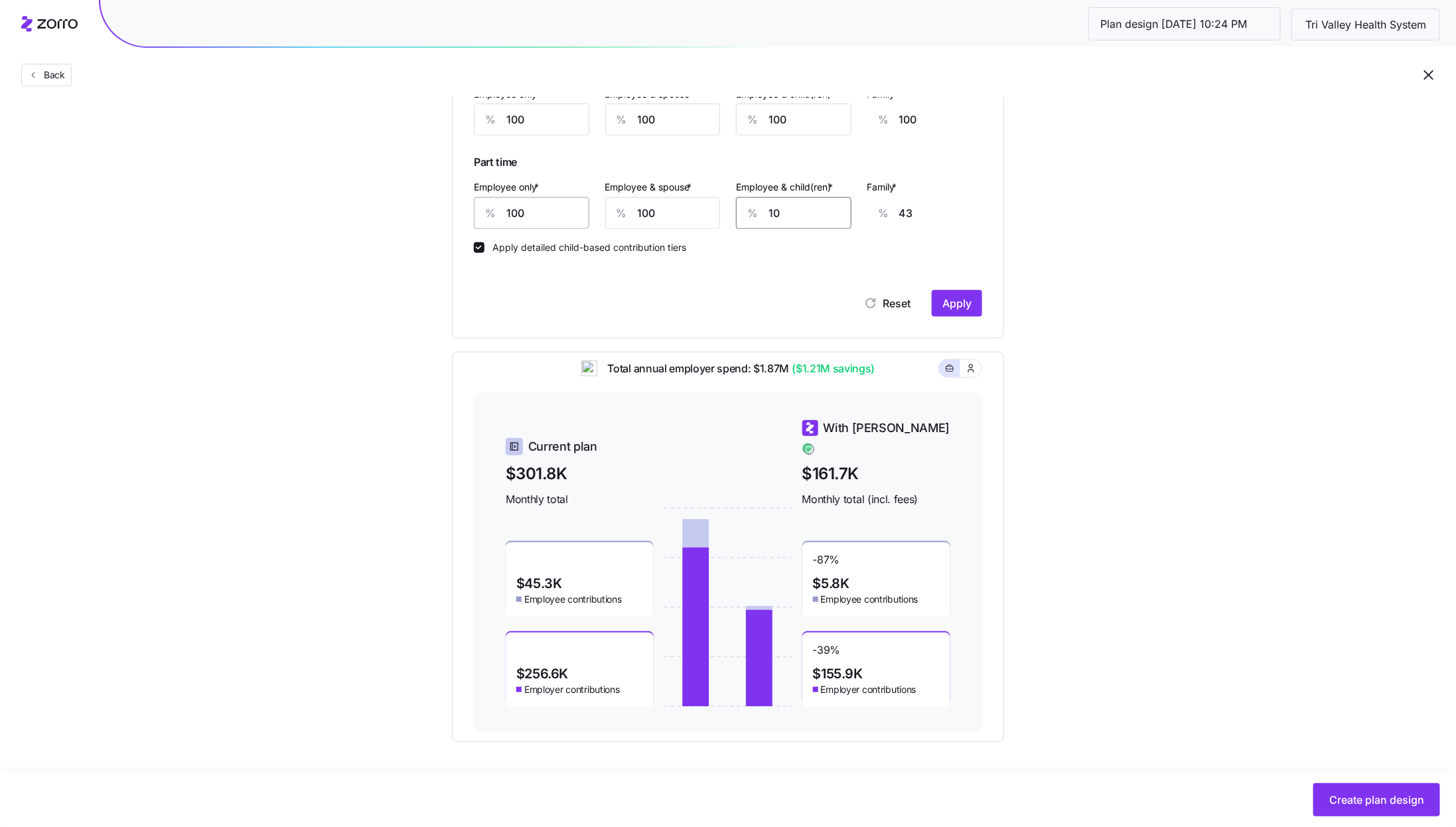
type input "100"
click at [960, 309] on span "Apply" at bounding box center [957, 303] width 29 height 16
click at [870, 654] on div "-39 % $155.9K Employer contributions" at bounding box center [876, 670] width 148 height 75
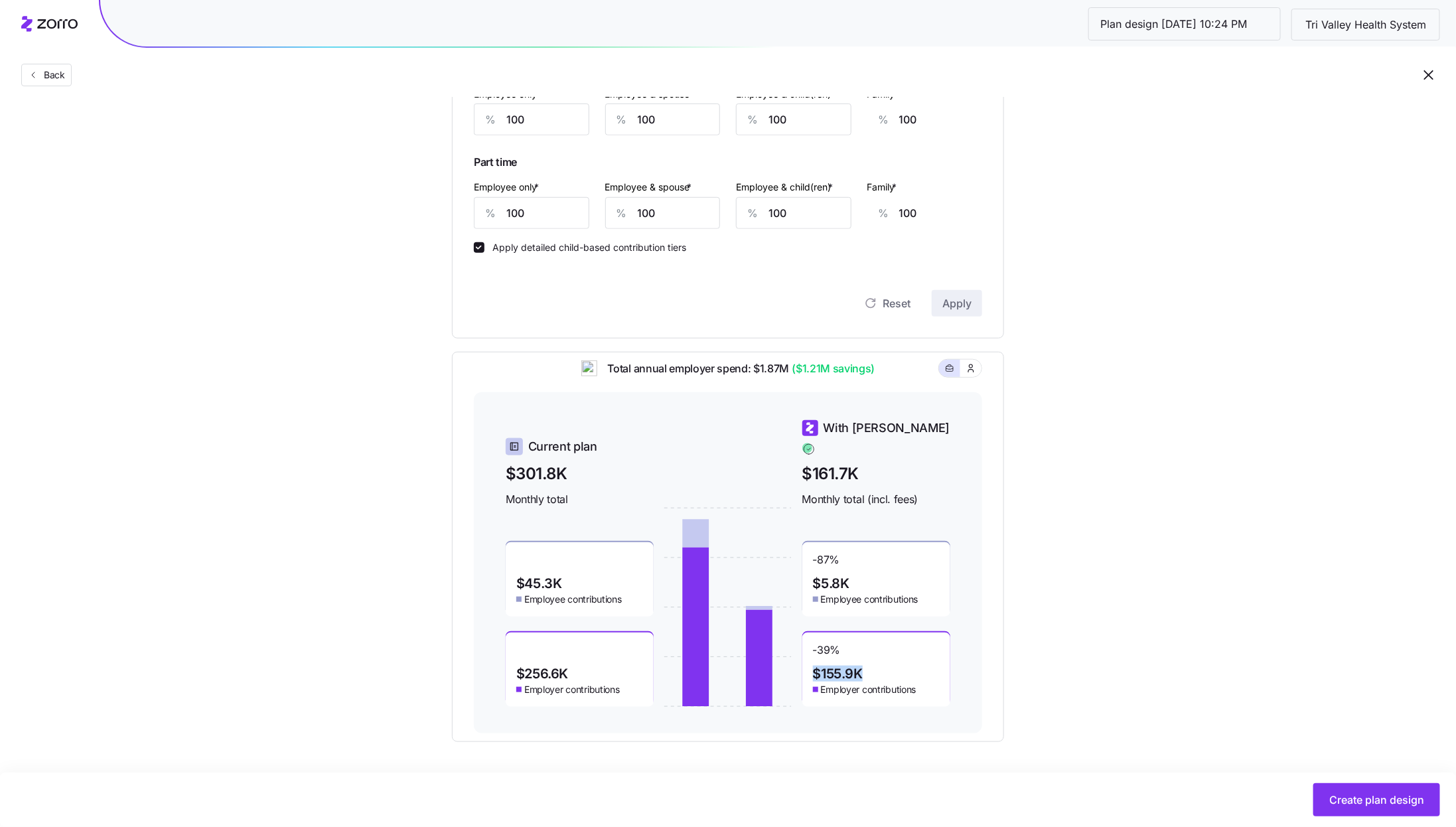
drag, startPoint x: 862, startPoint y: 663, endPoint x: 816, endPoint y: 663, distance: 46.0
click at [816, 667] on span "$155.9K" at bounding box center [837, 674] width 50 height 14
click at [1045, 643] on div "Set your contribution Compliant Industry Generous Current Contribution Classes …" at bounding box center [728, 201] width 659 height 1083
click at [1366, 797] on span "Create plan design" at bounding box center [1377, 801] width 95 height 16
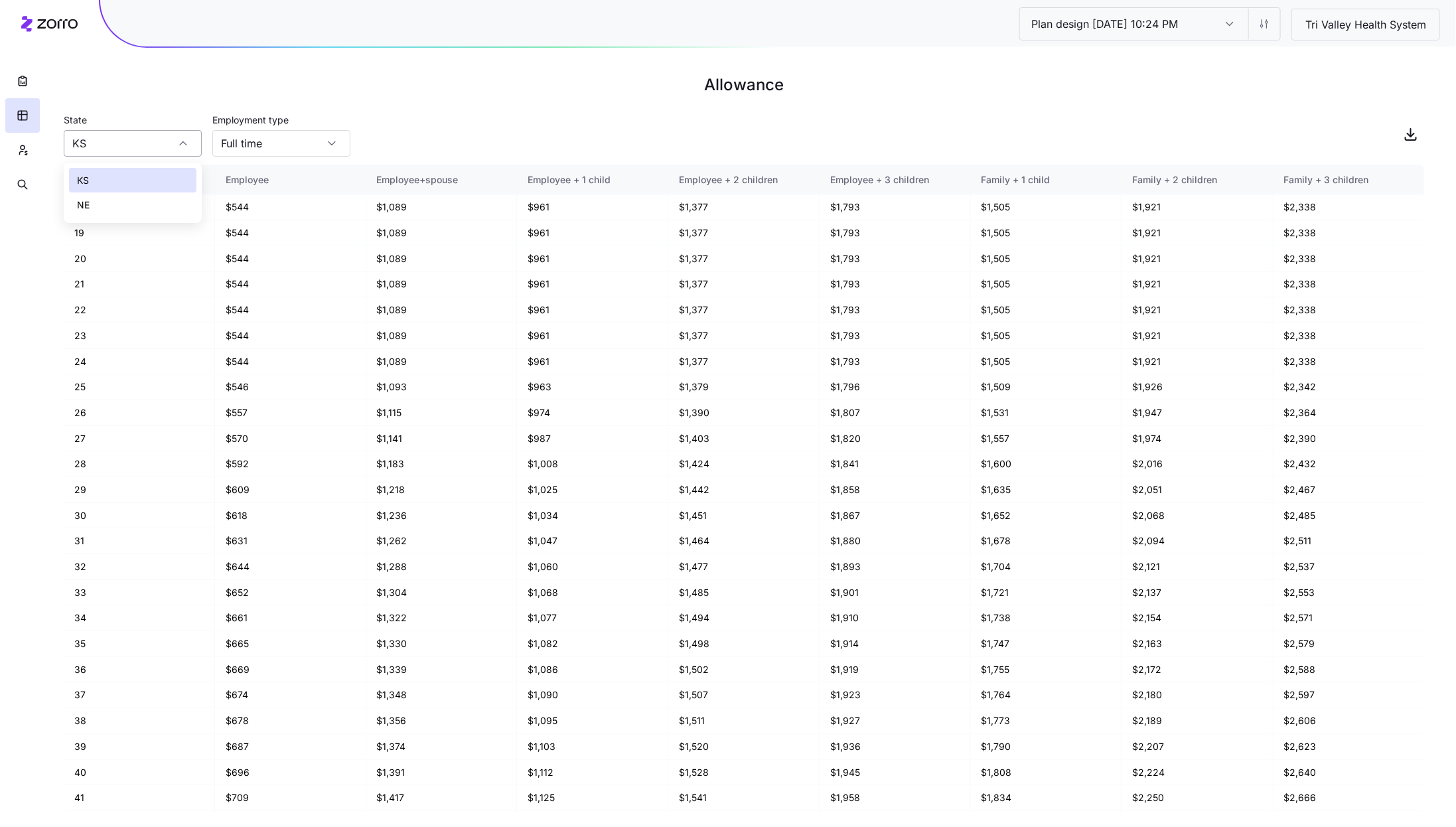
click at [142, 136] on input "KS" at bounding box center [132, 143] width 138 height 26
click at [126, 93] on h1 "Allowance" at bounding box center [744, 84] width 1361 height 31
click at [21, 153] on icon "button" at bounding box center [23, 150] width 12 height 14
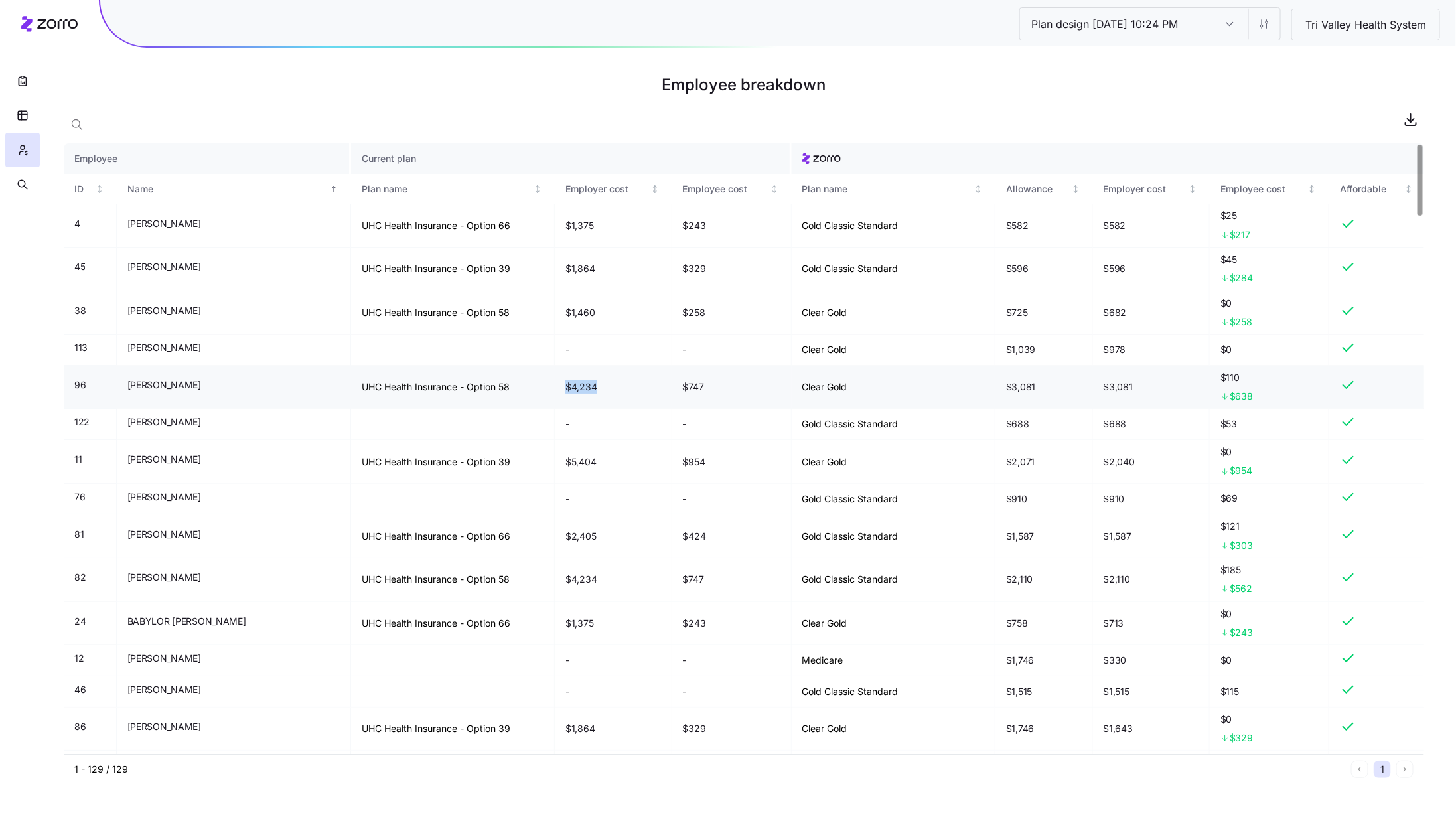
drag, startPoint x: 564, startPoint y: 391, endPoint x: 503, endPoint y: 396, distance: 61.2
click at [503, 396] on tr "96 [PERSON_NAME] UHC Health Insurance - Option 58 $4,234 $747 Clear Gold $3,081…" at bounding box center [744, 388] width 1361 height 44
click at [573, 395] on td "$4,234" at bounding box center [613, 388] width 117 height 44
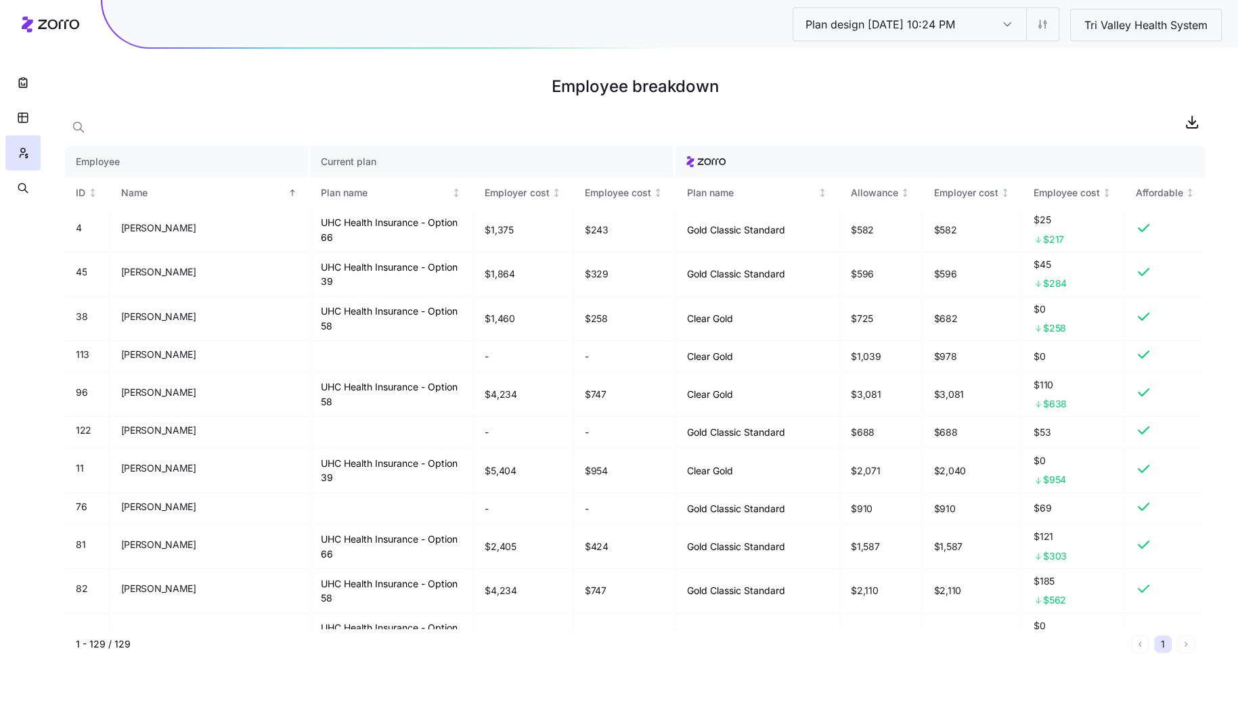
click at [952, 70] on h1 "Employee breakdown" at bounding box center [635, 86] width 1141 height 32
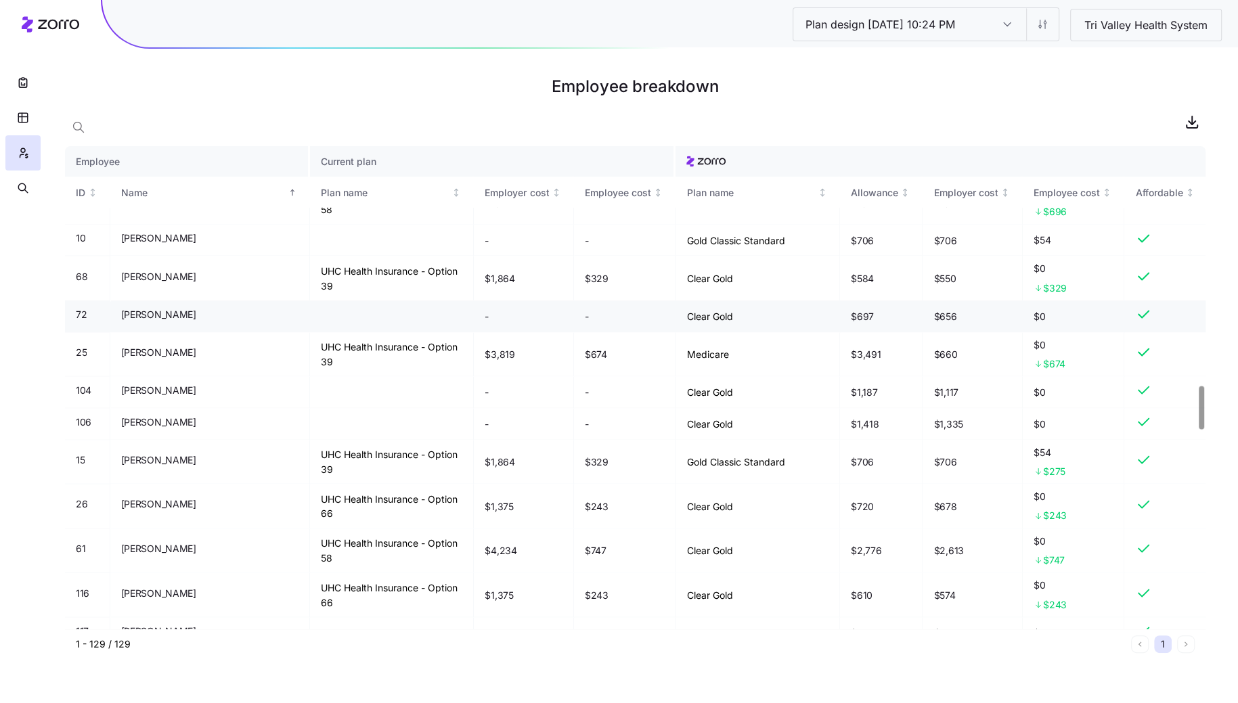
scroll to position [2657, 0]
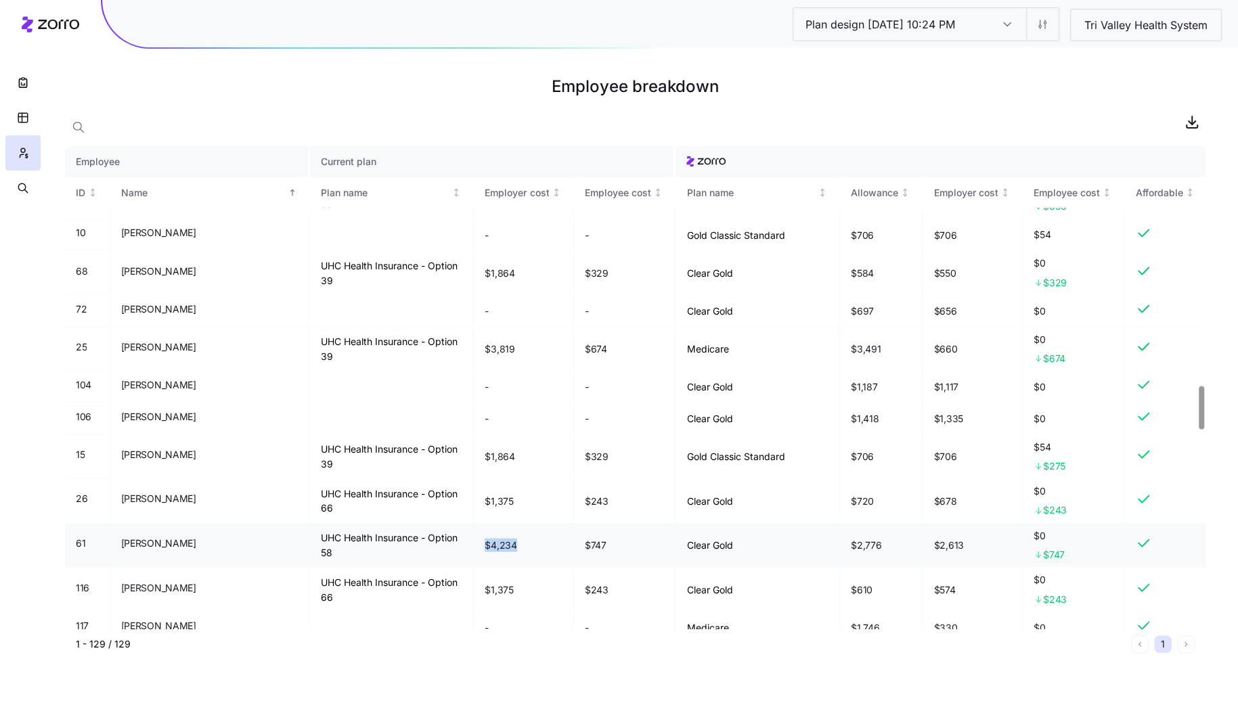
drag, startPoint x: 482, startPoint y: 528, endPoint x: 446, endPoint y: 529, distance: 35.9
click at [474, 529] on td "$4,234" at bounding box center [524, 546] width 100 height 45
click at [488, 533] on td "$4,234" at bounding box center [524, 546] width 100 height 45
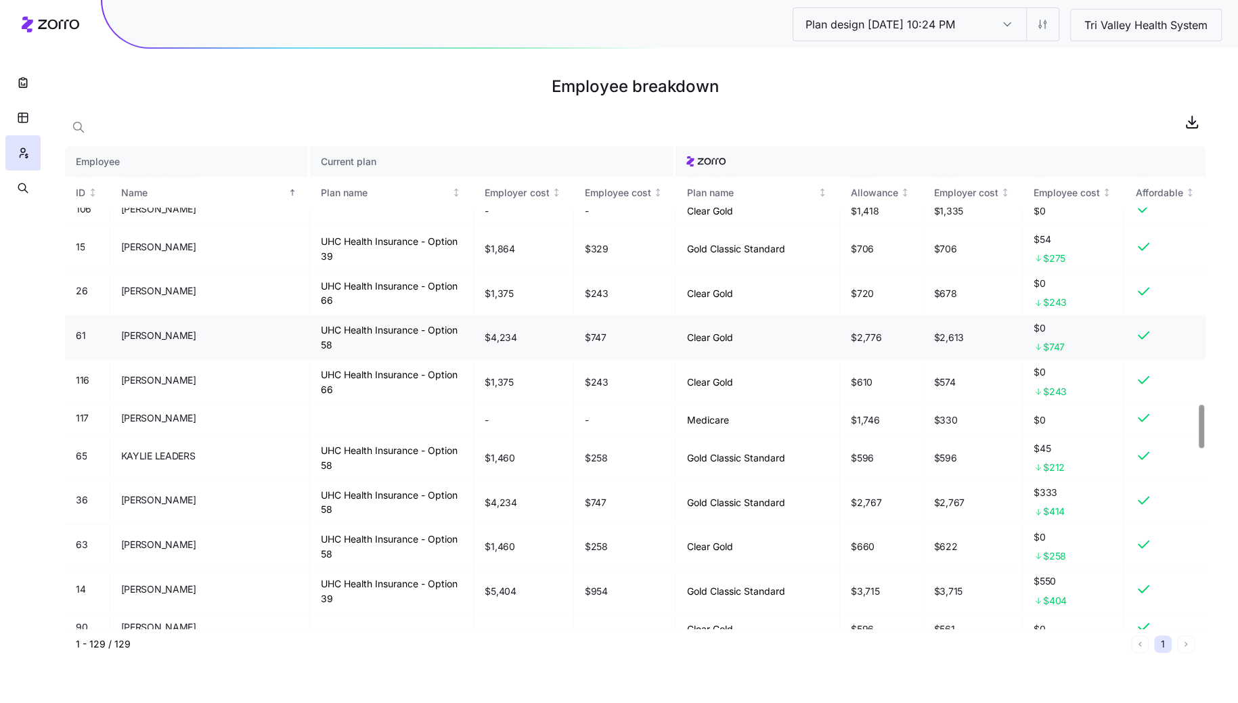
scroll to position [2987, 0]
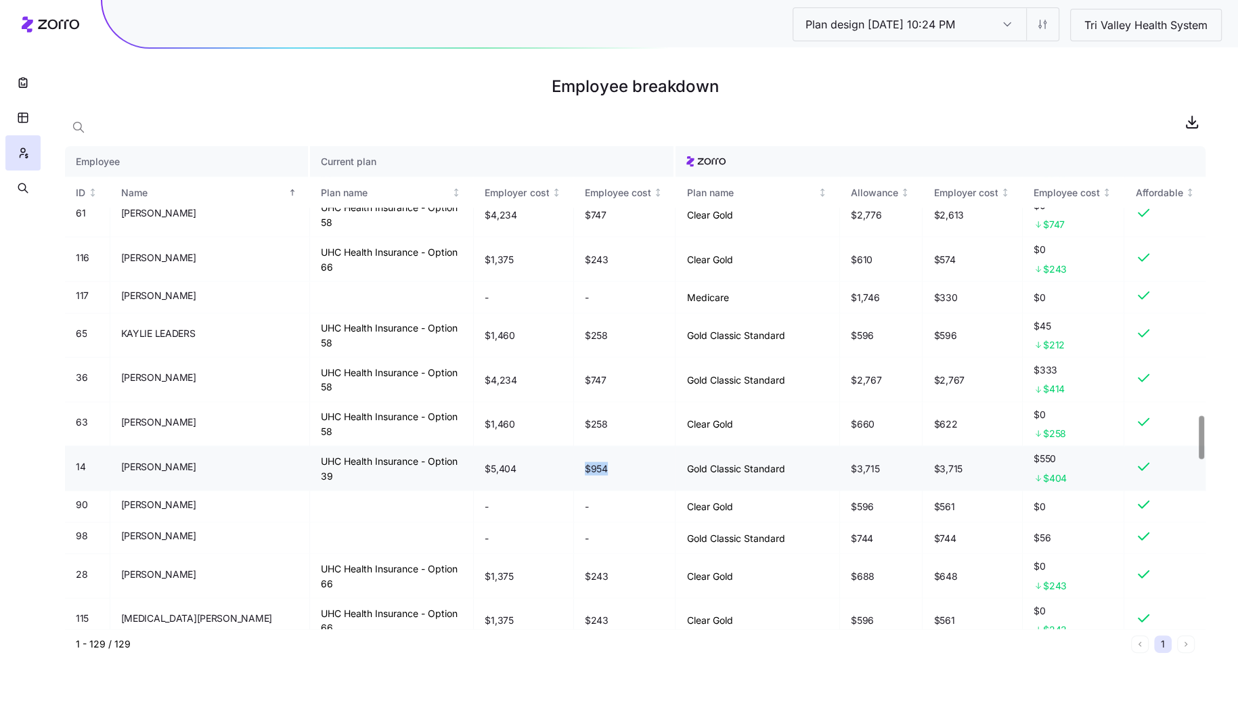
drag, startPoint x: 584, startPoint y: 460, endPoint x: 542, endPoint y: 460, distance: 42.0
click at [574, 460] on td "$954" at bounding box center [625, 469] width 102 height 45
click at [590, 456] on td "$954" at bounding box center [625, 469] width 102 height 45
drag, startPoint x: 948, startPoint y: 284, endPoint x: 908, endPoint y: 284, distance: 39.3
click at [908, 284] on tr "117 [PERSON_NAME] - - Medicare $1,746 $330 $0" at bounding box center [635, 298] width 1141 height 32
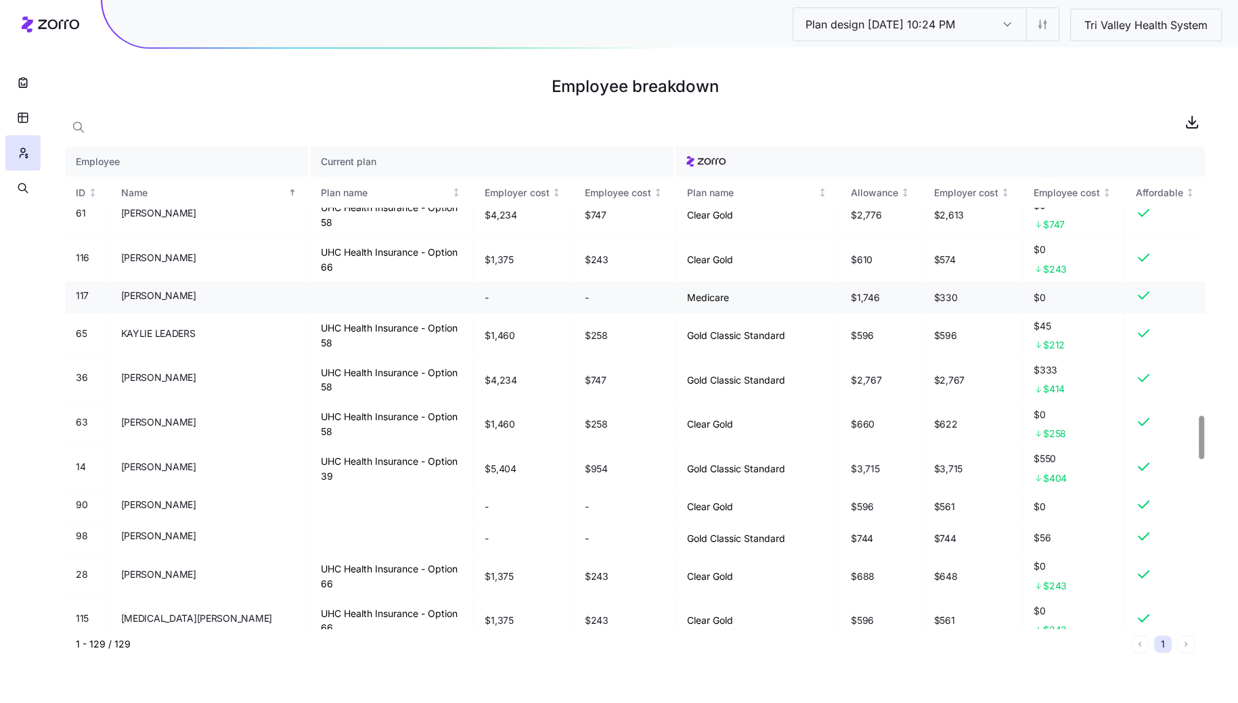
click at [735, 285] on td "Medicare" at bounding box center [758, 298] width 165 height 32
click at [28, 78] on icon "button" at bounding box center [23, 83] width 14 height 14
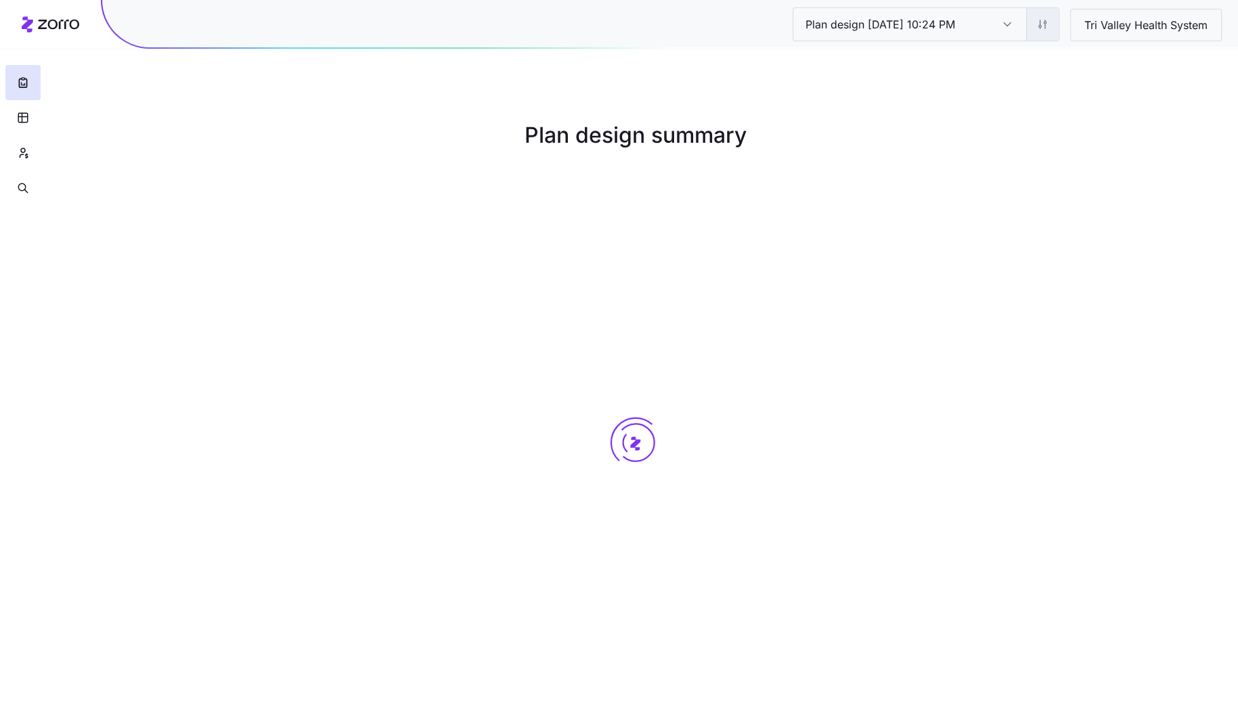
click at [1047, 28] on html "Plan design [DATE] 10:24 PM Plan design [DATE] 10:24 PM Tri Valley Health Syste…" at bounding box center [619, 353] width 1238 height 706
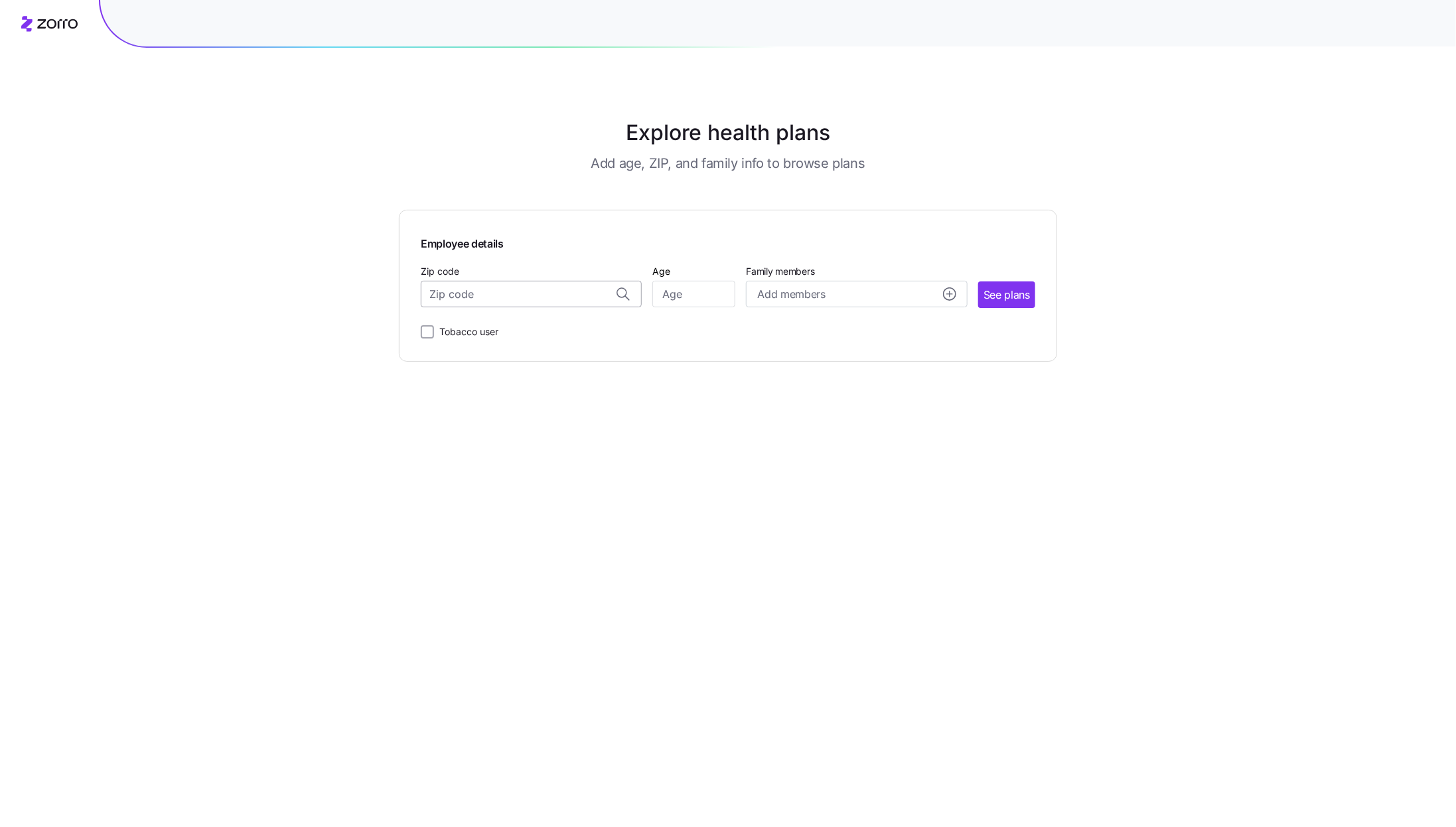
click at [509, 293] on input "Zip code" at bounding box center [530, 293] width 221 height 26
paste input "69022"
click at [521, 336] on span "69022, Furnas County, NE" at bounding box center [529, 330] width 186 height 17
type input "69022, Furnas County, NE"
click at [706, 296] on input "Age" at bounding box center [693, 293] width 83 height 26
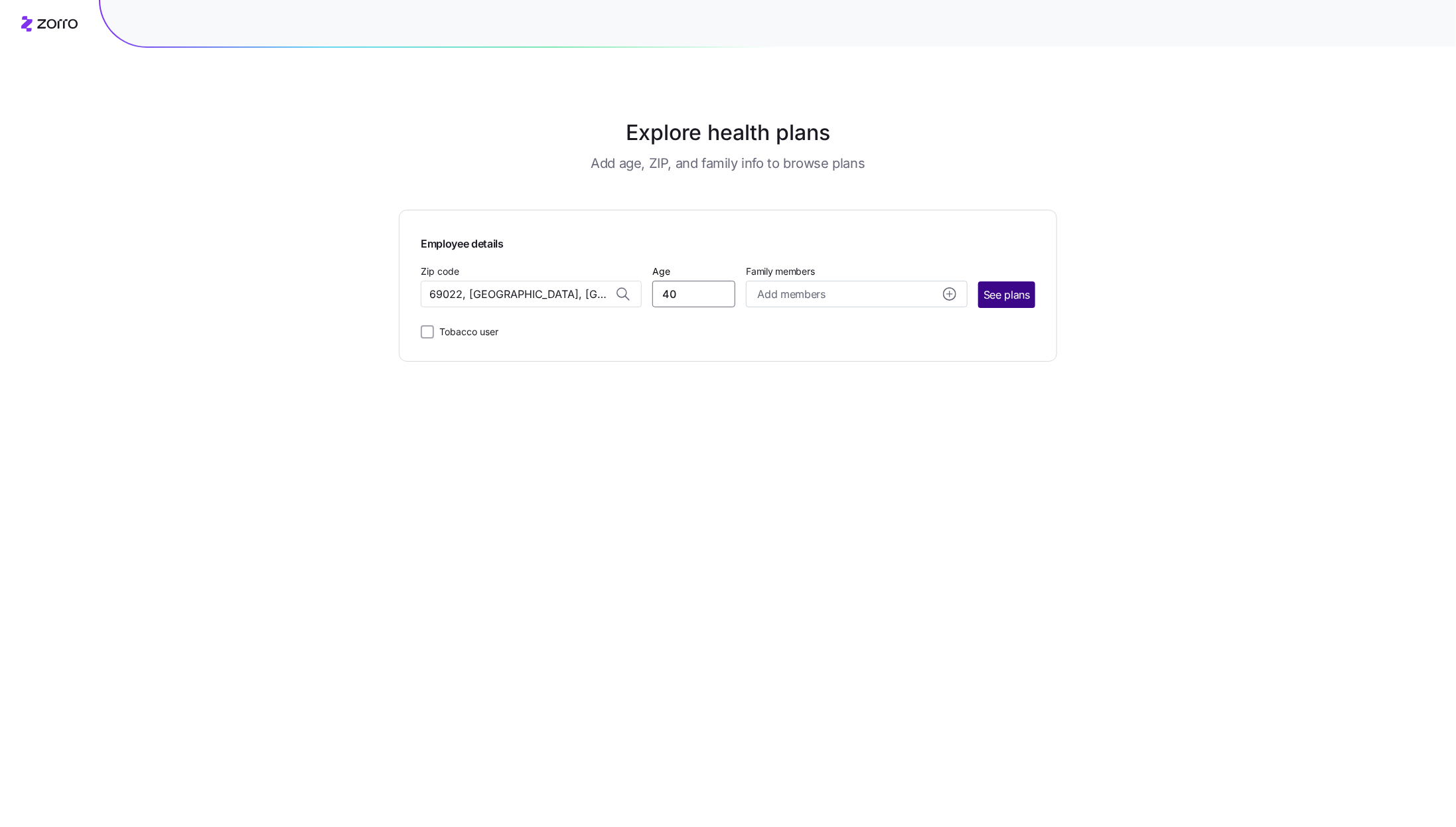
type input "40"
click at [1020, 305] on button "See plans" at bounding box center [1007, 294] width 57 height 26
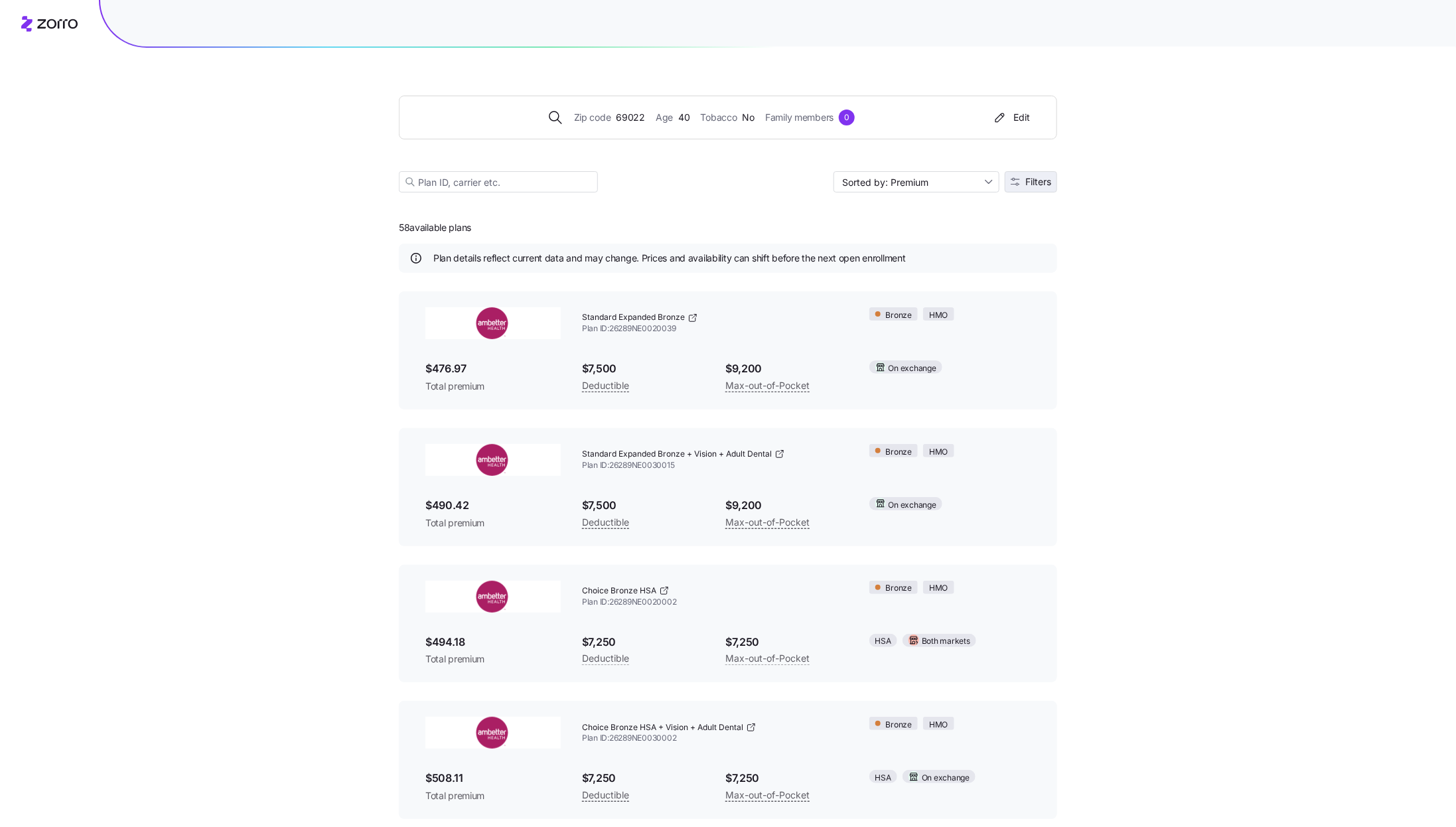
click at [1028, 183] on span "Filters" at bounding box center [1038, 181] width 25 height 9
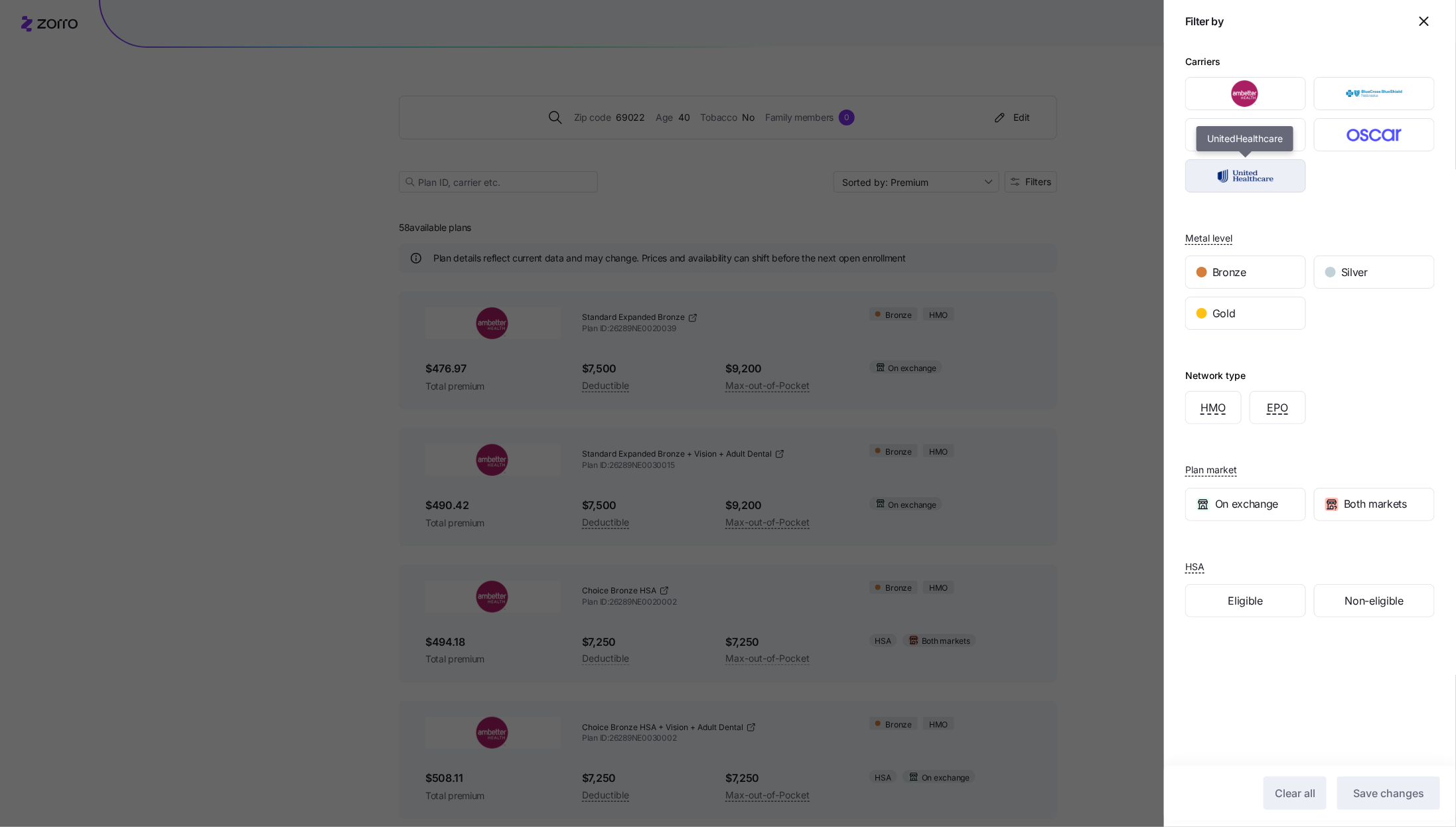
click at [1277, 181] on img "button" at bounding box center [1246, 176] width 98 height 26
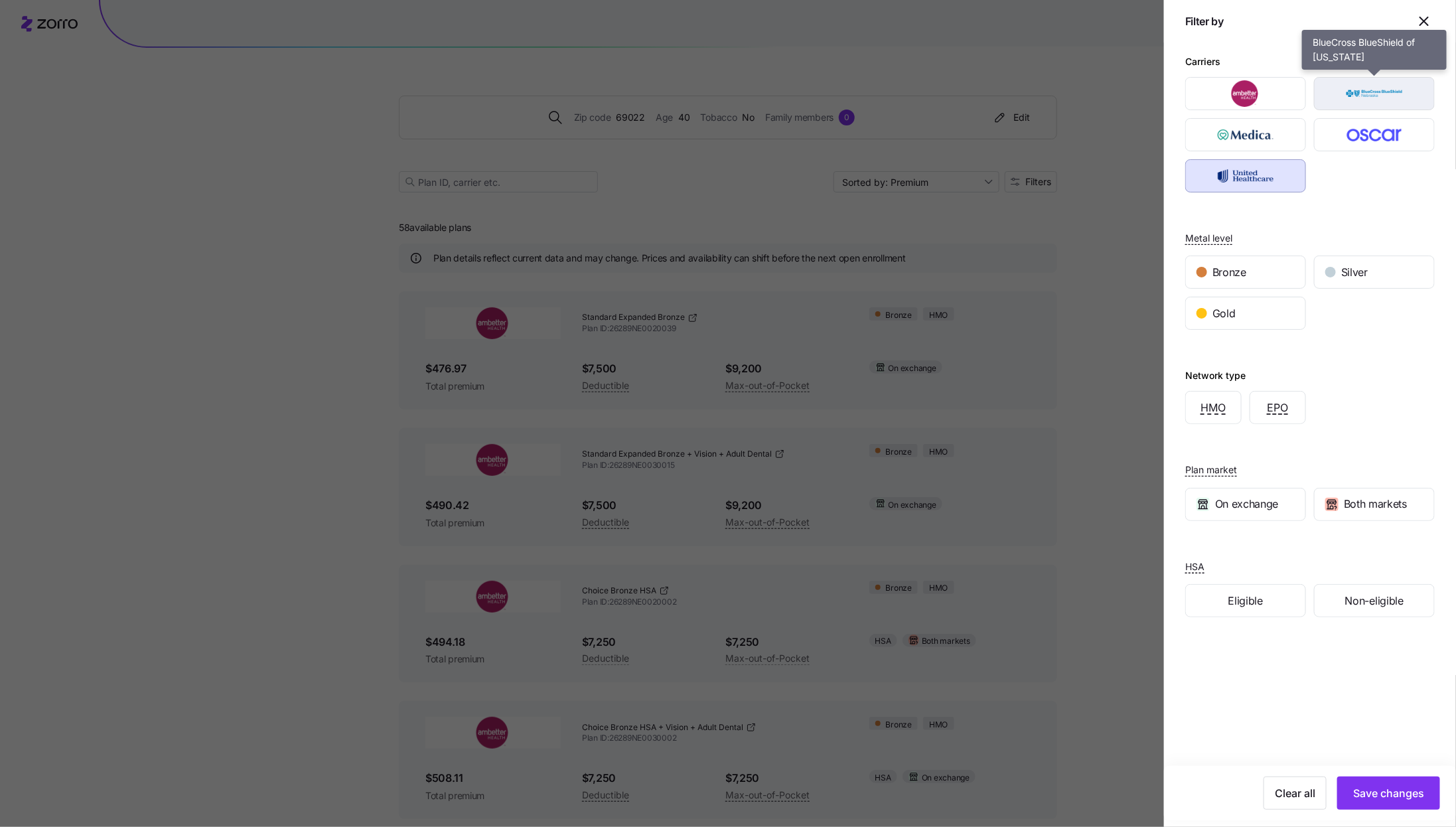
click at [1380, 100] on img "button" at bounding box center [1376, 93] width 98 height 26
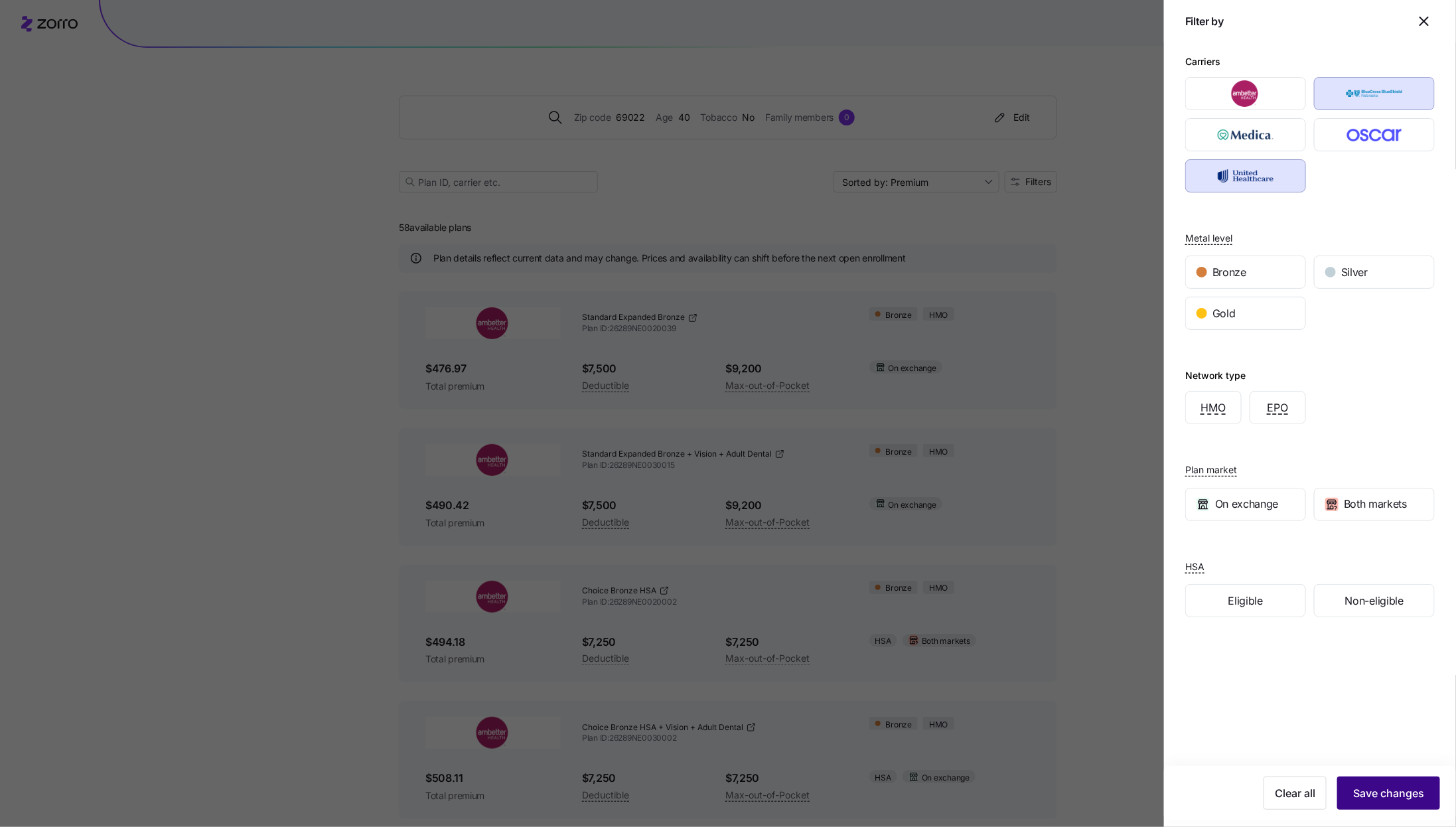
click at [1369, 796] on span "Save changes" at bounding box center [1388, 794] width 71 height 16
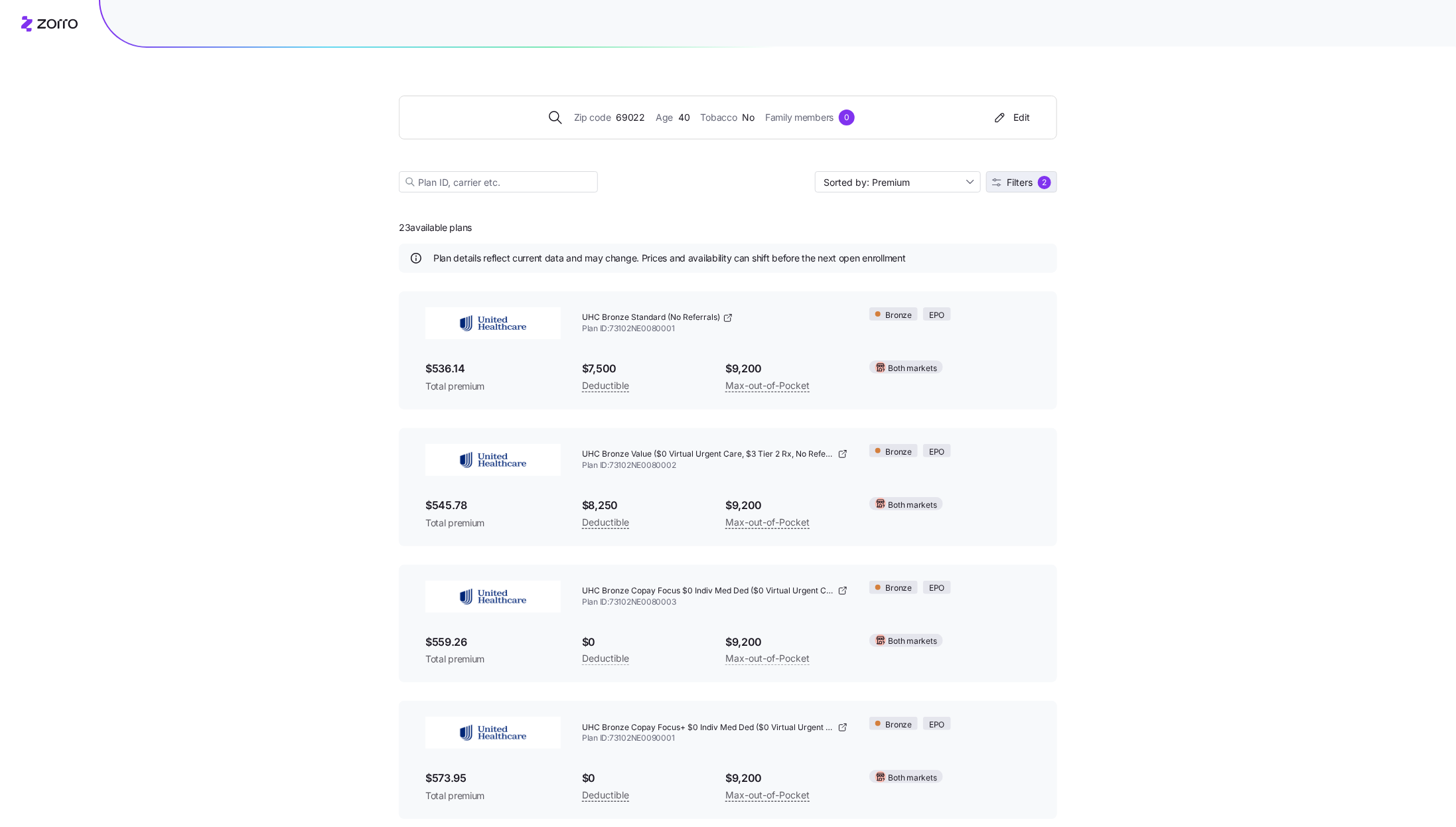
click at [1016, 189] on button "Filters 2" at bounding box center [1022, 182] width 71 height 22
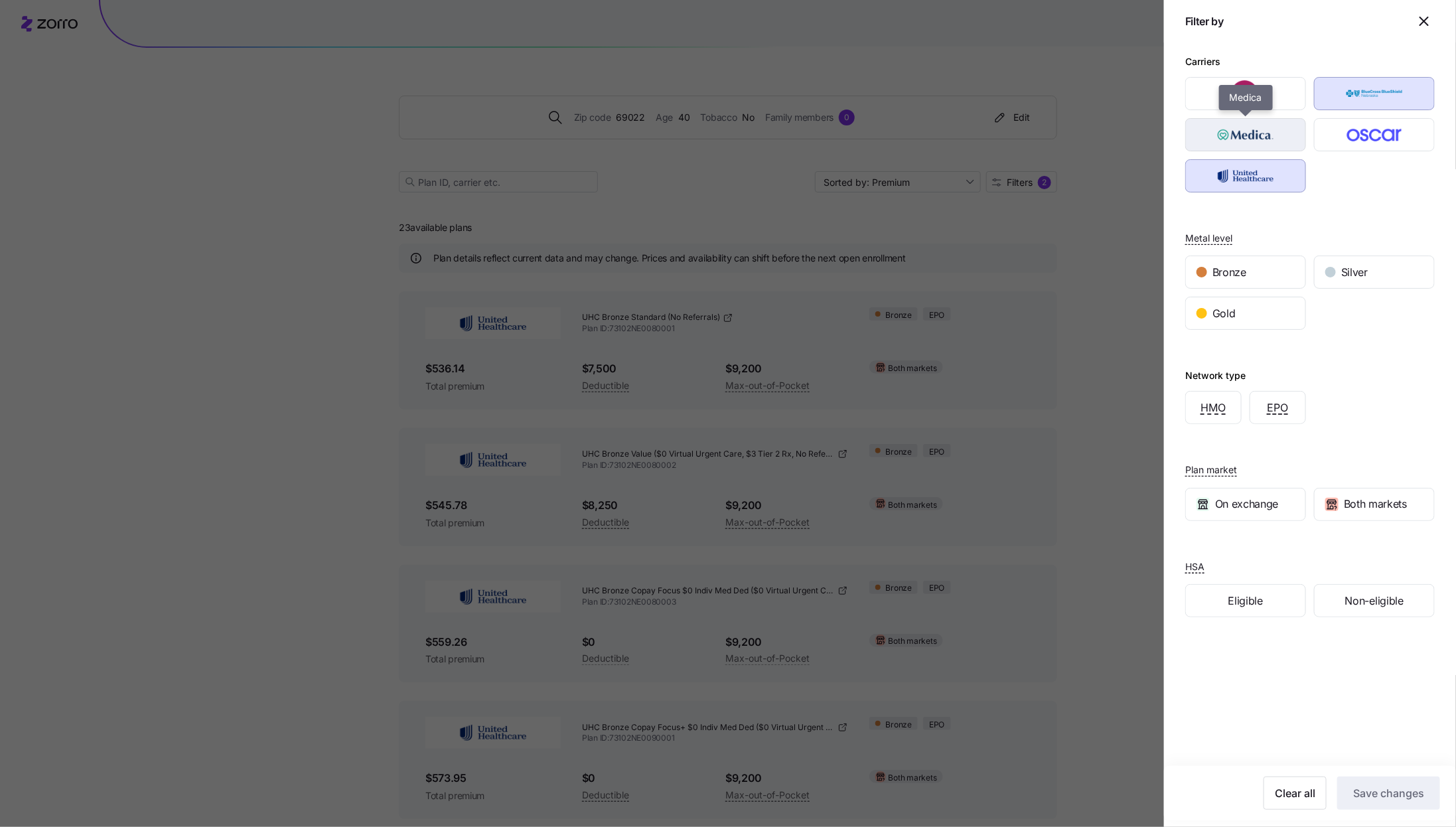
click at [1229, 138] on img "button" at bounding box center [1246, 134] width 98 height 26
click at [1374, 797] on span "Save changes" at bounding box center [1388, 794] width 71 height 16
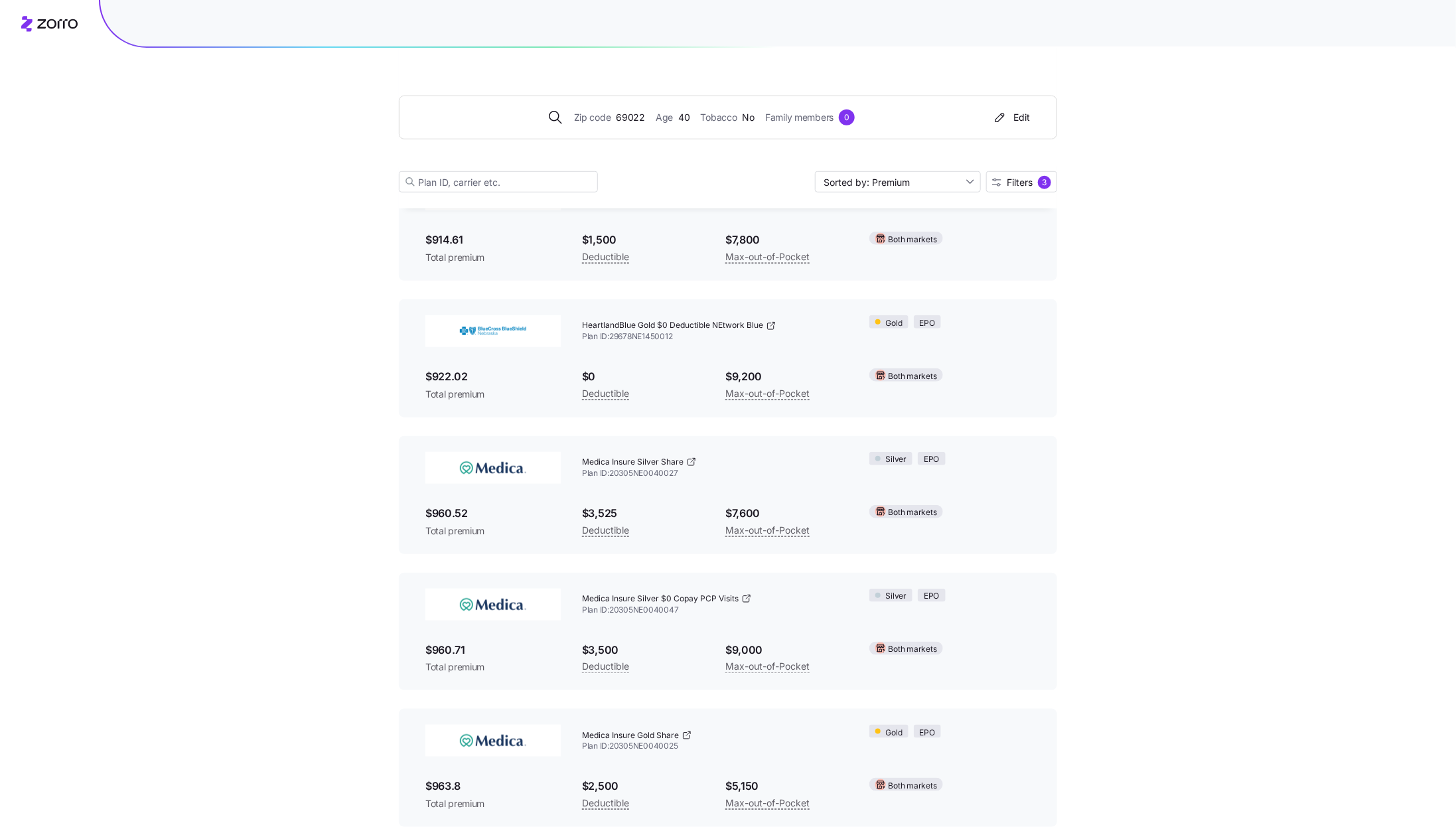
scroll to position [3436, 0]
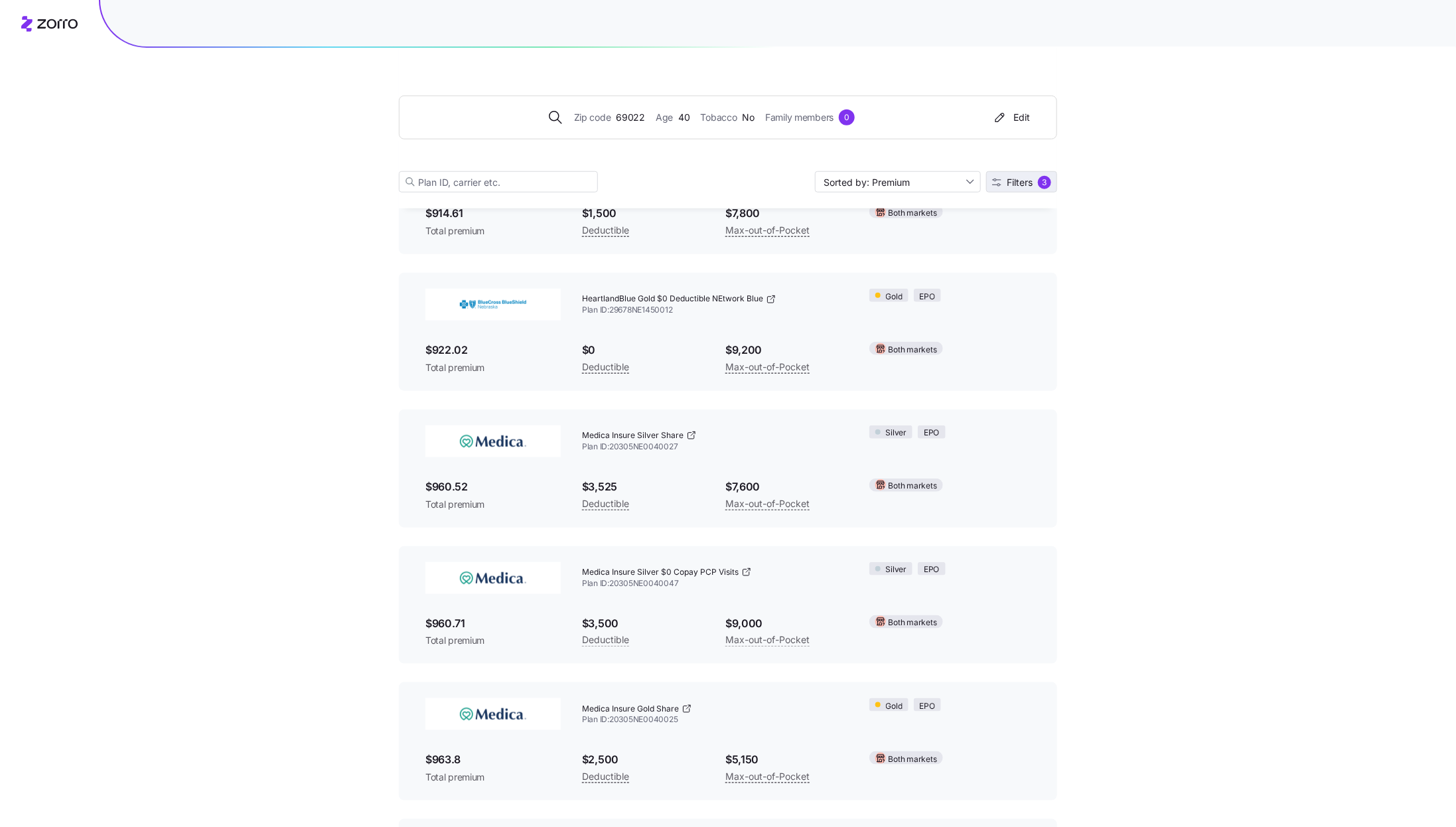
click at [1041, 178] on div "3" at bounding box center [1045, 182] width 14 height 14
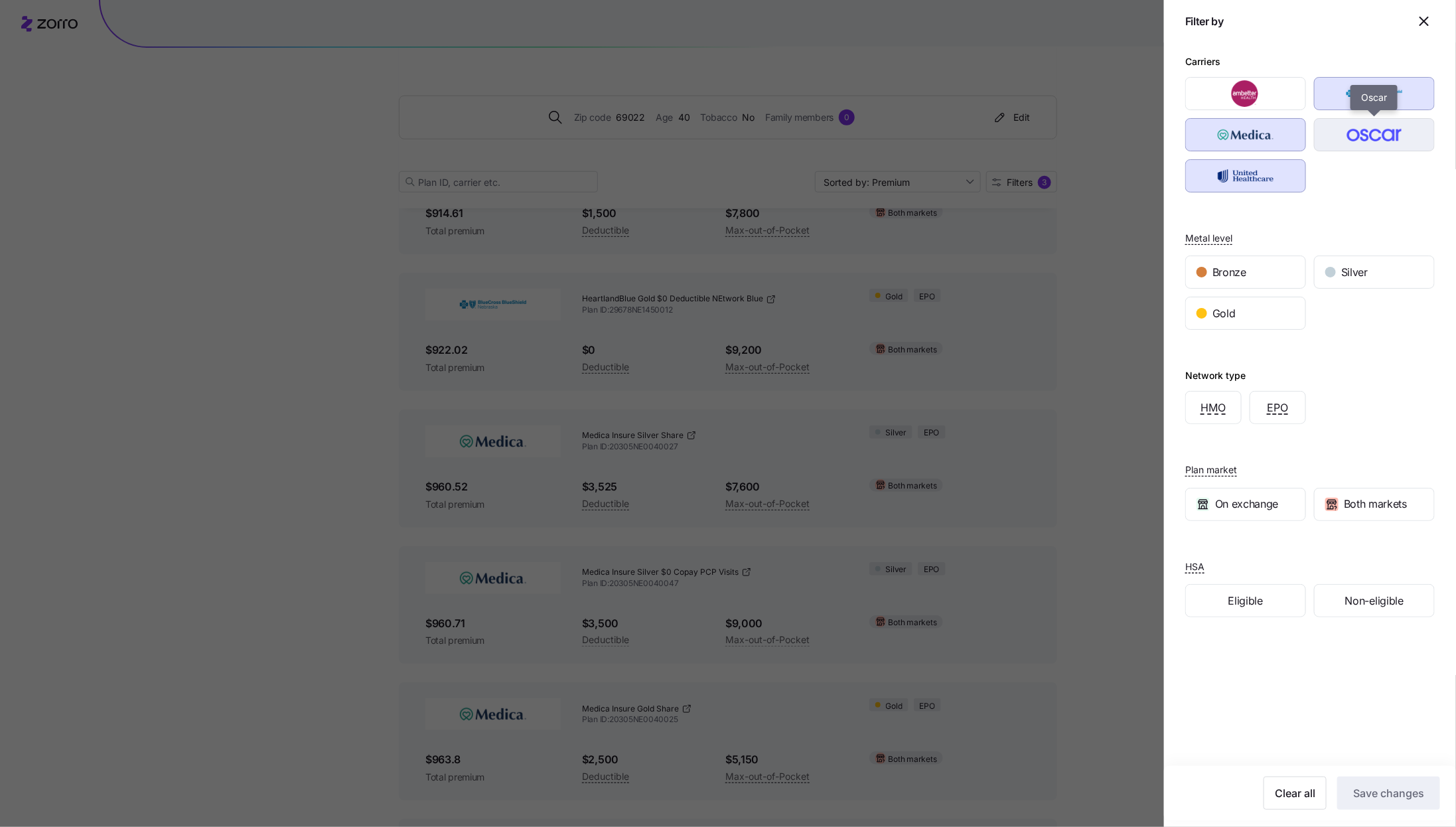
click at [1371, 148] on div "button" at bounding box center [1375, 134] width 120 height 31
click at [1390, 786] on span "Save changes" at bounding box center [1388, 794] width 71 height 16
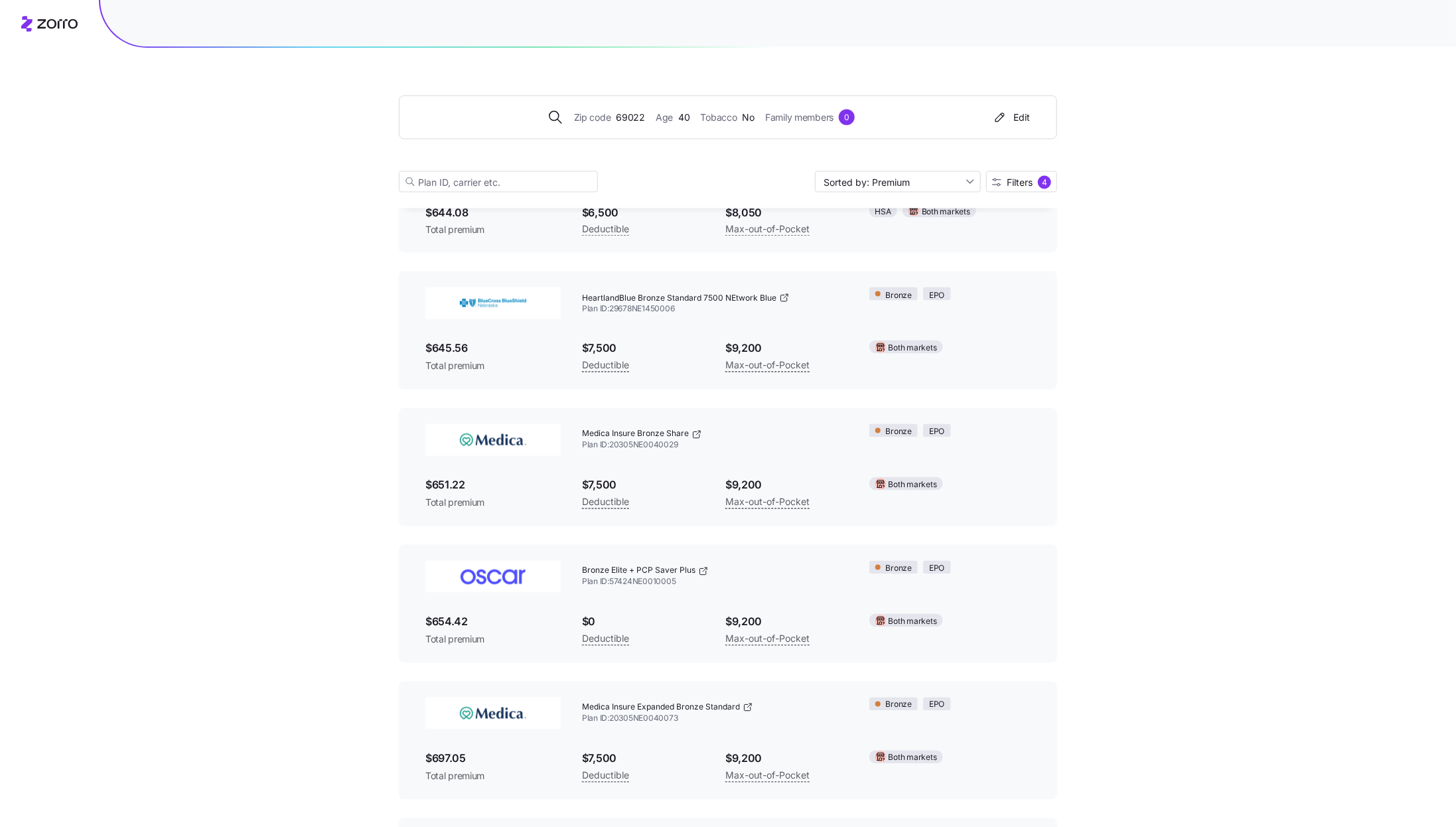
scroll to position [977, 0]
click at [1032, 190] on button "Filters 4" at bounding box center [1022, 182] width 71 height 22
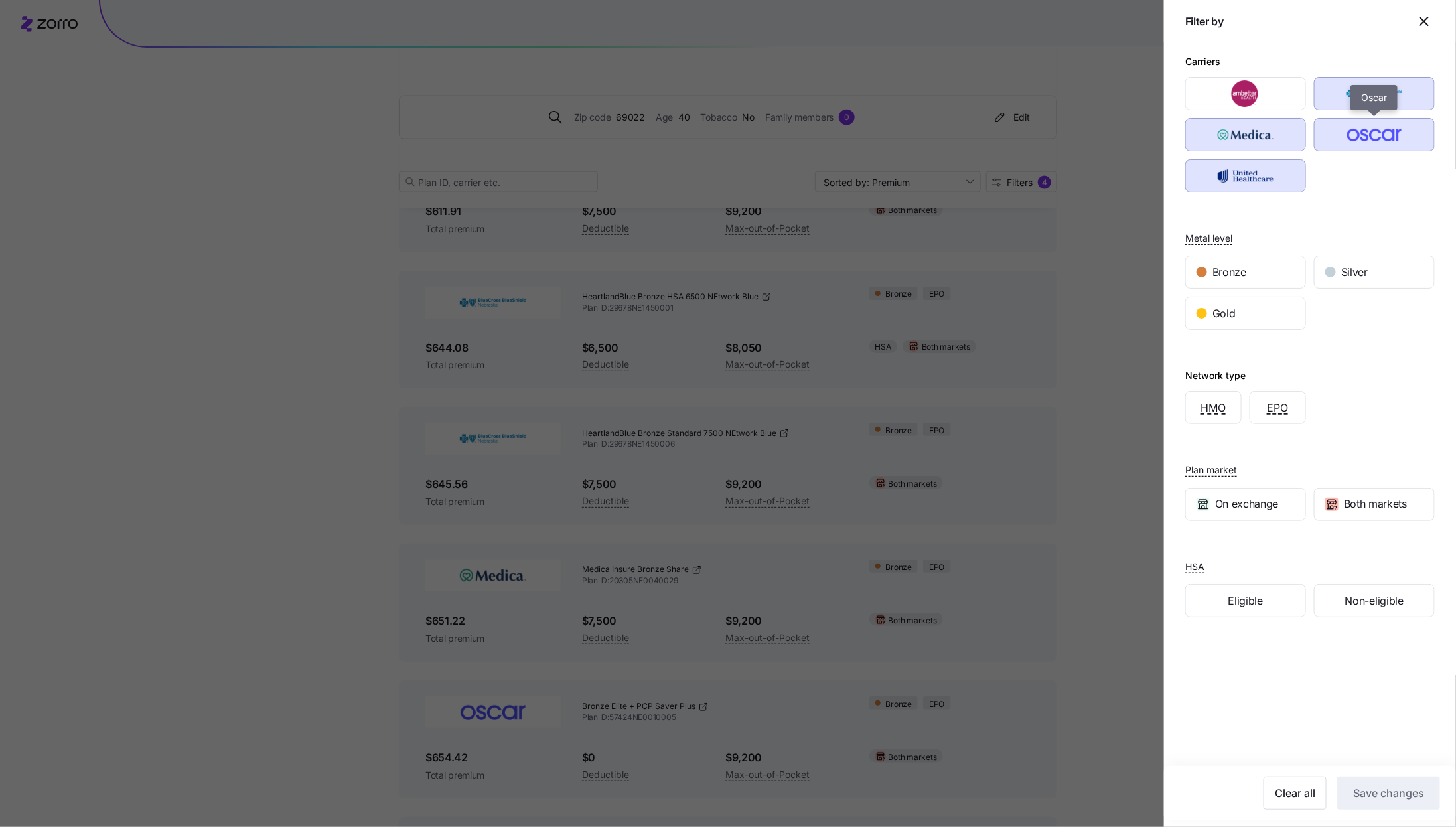
click at [1355, 140] on img "button" at bounding box center [1376, 134] width 98 height 26
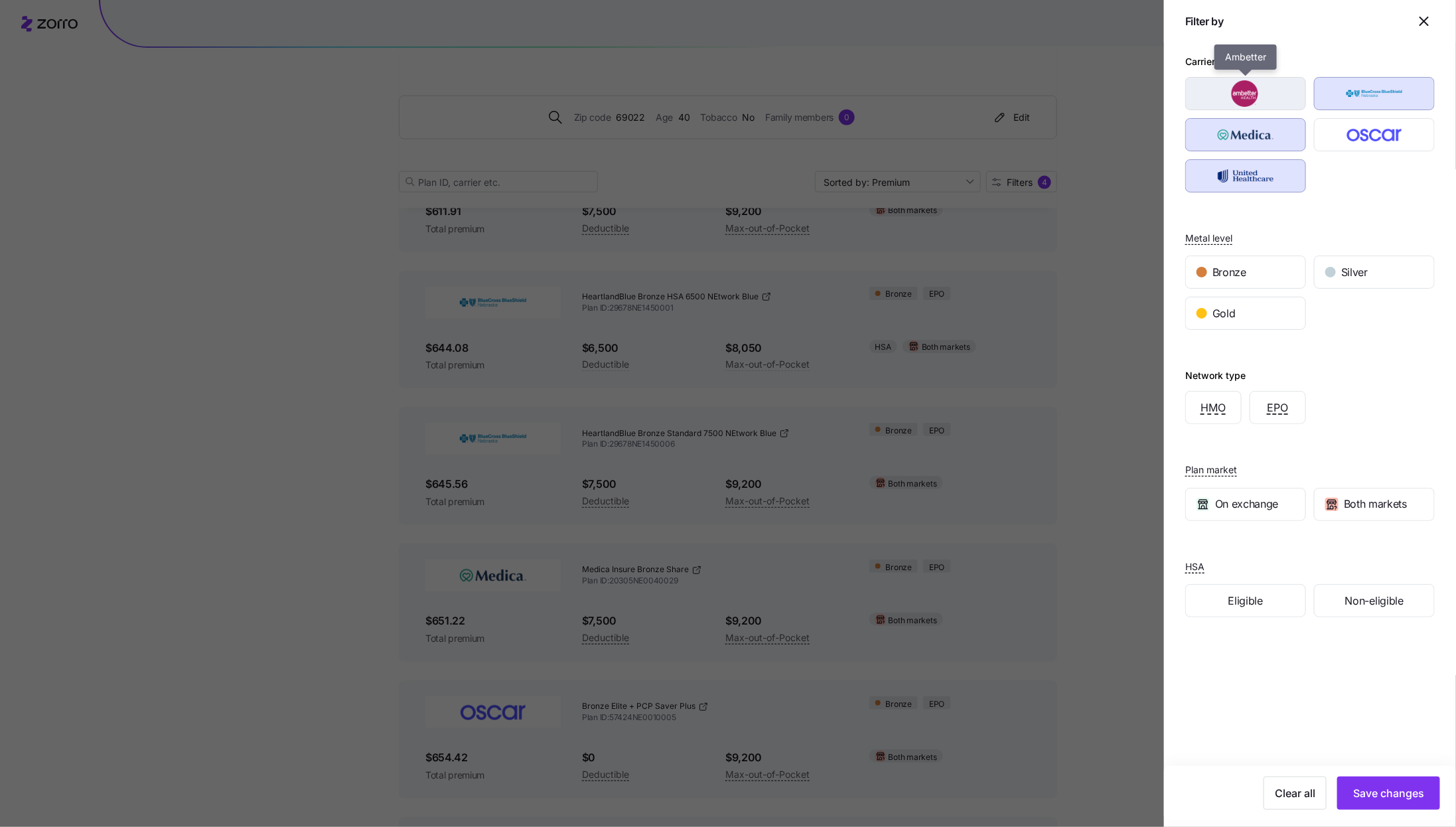
click at [1253, 89] on img "button" at bounding box center [1246, 93] width 98 height 26
click at [1280, 107] on img "button" at bounding box center [1246, 93] width 98 height 26
click at [1402, 801] on span "Save changes" at bounding box center [1388, 794] width 71 height 16
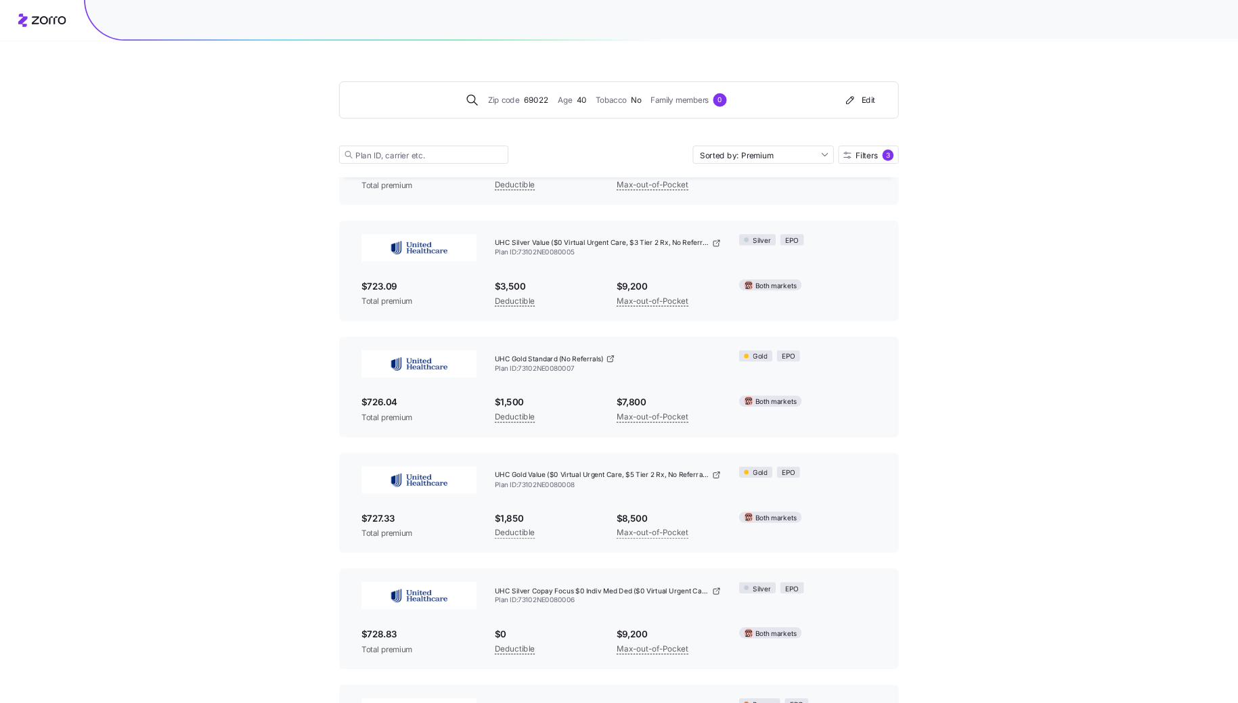
scroll to position [1426, 0]
